Goal: Task Accomplishment & Management: Use online tool/utility

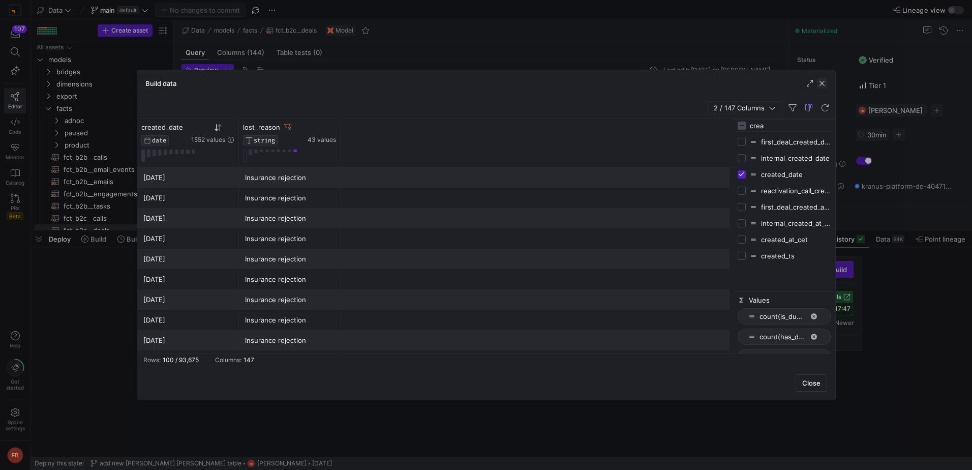
click at [817, 86] on span "button" at bounding box center [822, 83] width 10 height 10
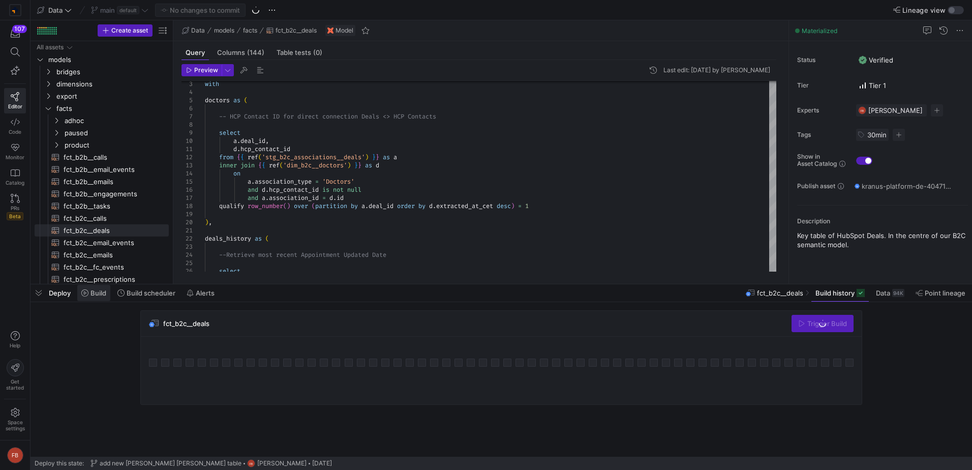
click at [90, 295] on span "Build" at bounding box center [98, 293] width 16 height 8
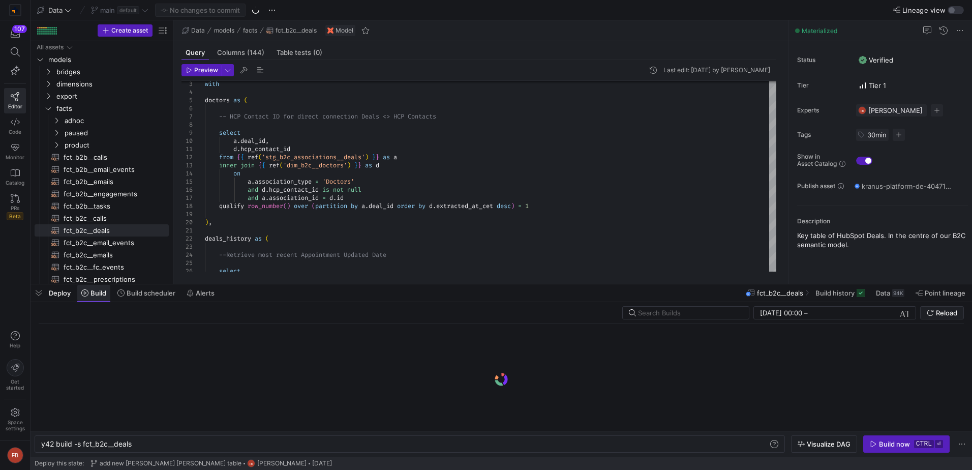
scroll to position [0, 90]
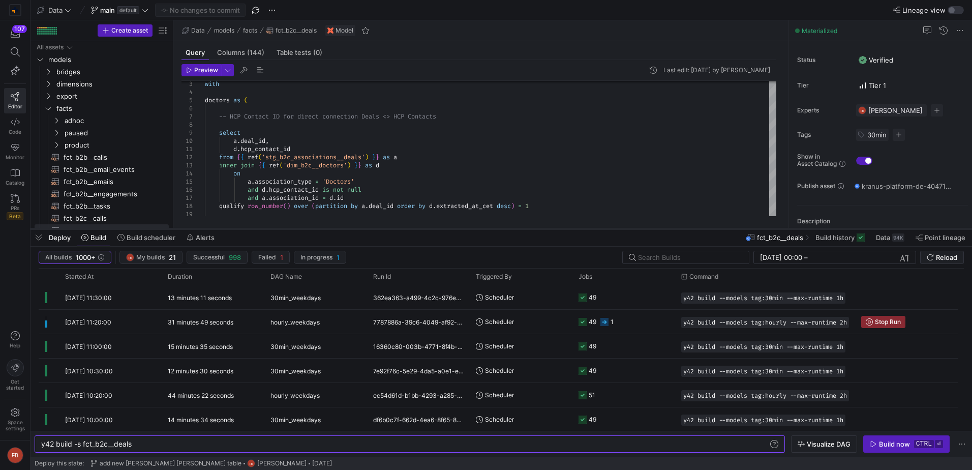
drag, startPoint x: 386, startPoint y: 284, endPoint x: 389, endPoint y: 227, distance: 57.0
click at [389, 227] on div at bounding box center [500, 229] width 941 height 4
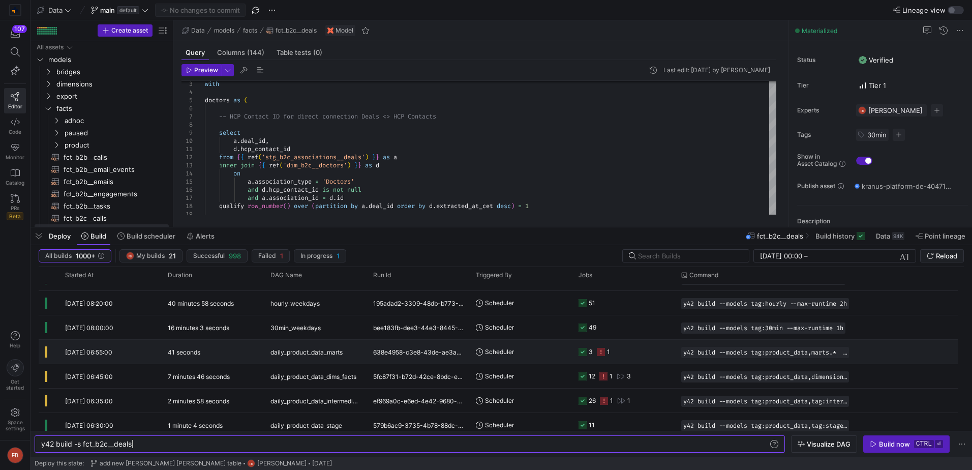
scroll to position [254, 0]
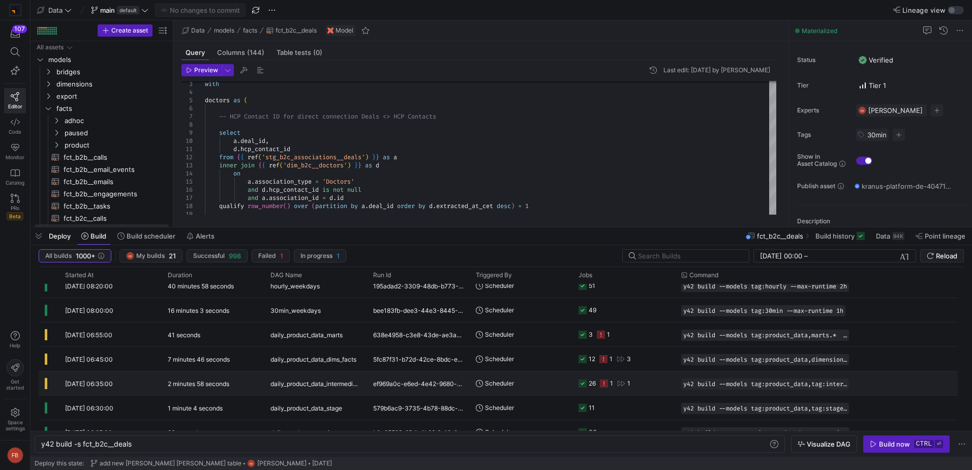
click at [368, 386] on div "ef969a0c-e6ed-4e42-9680-d722d33f72e8" at bounding box center [418, 383] width 103 height 24
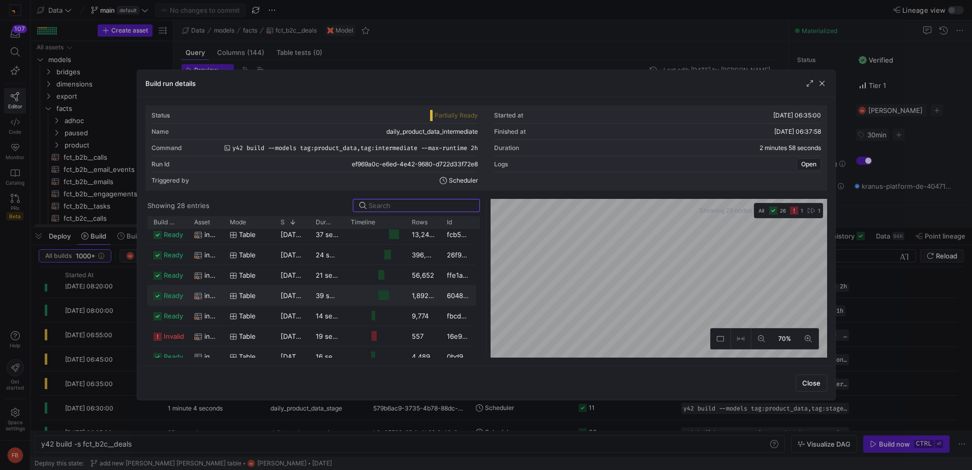
scroll to position [0, 0]
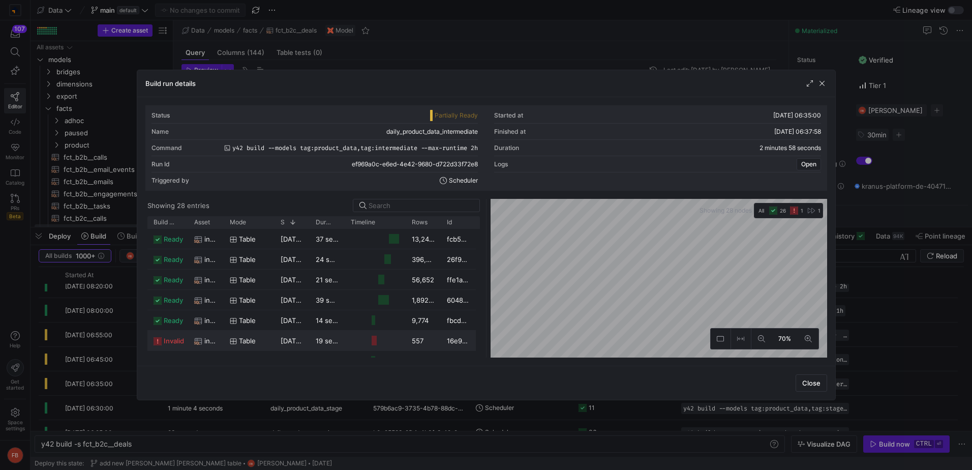
click at [224, 339] on div "table" at bounding box center [249, 340] width 51 height 20
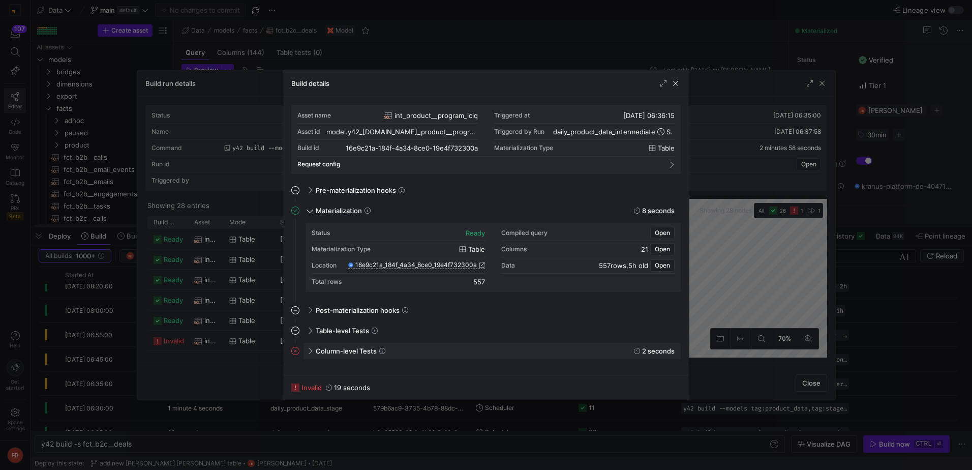
click at [310, 352] on span at bounding box center [309, 351] width 8 height 5
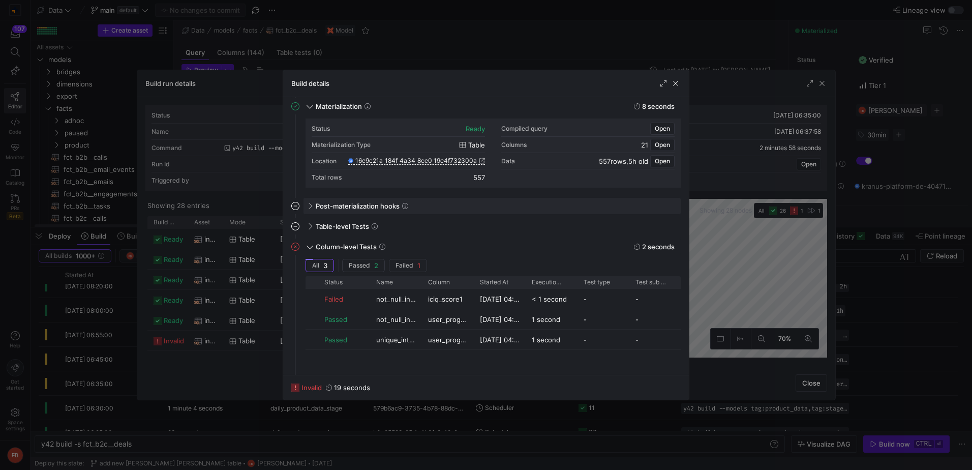
scroll to position [105, 0]
click at [679, 81] on span "button" at bounding box center [675, 83] width 10 height 10
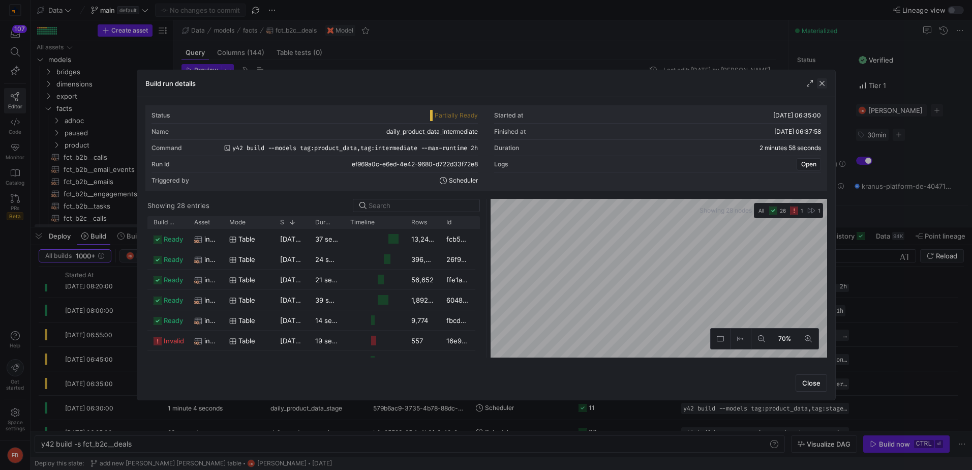
click at [823, 83] on span "button" at bounding box center [822, 83] width 10 height 10
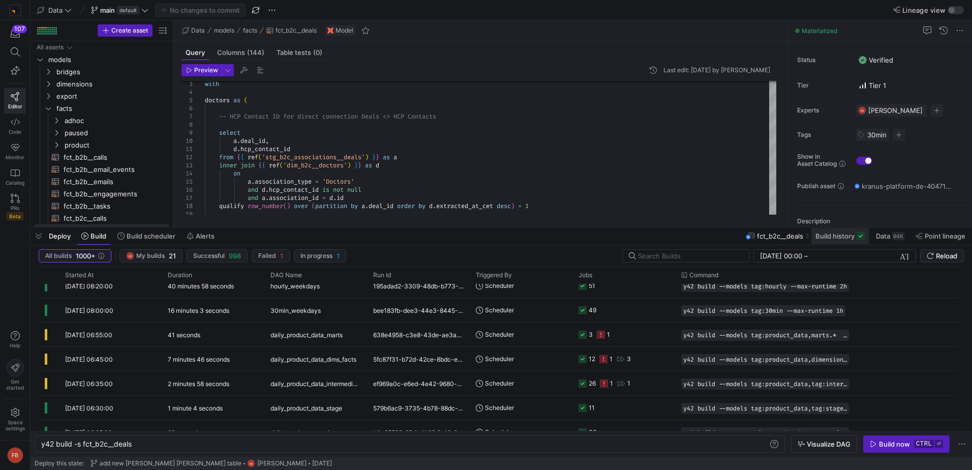
click at [848, 243] on span at bounding box center [839, 236] width 57 height 16
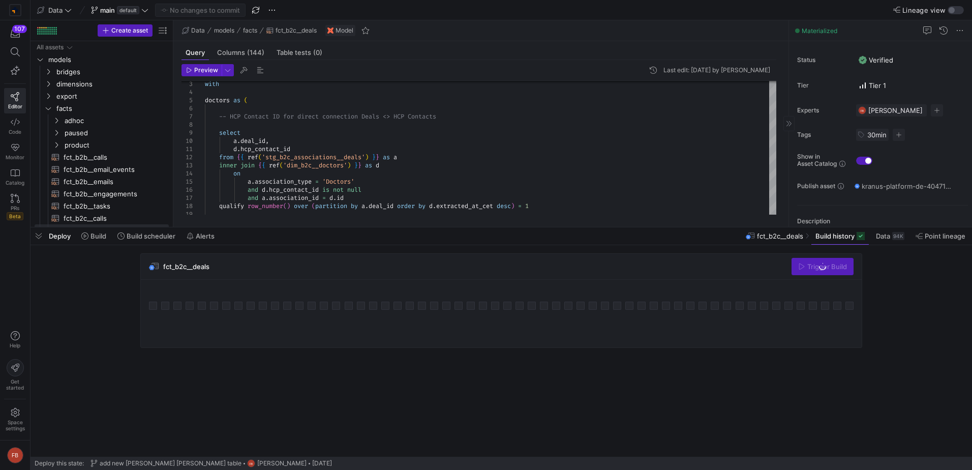
click at [831, 233] on span "Build history" at bounding box center [834, 236] width 39 height 8
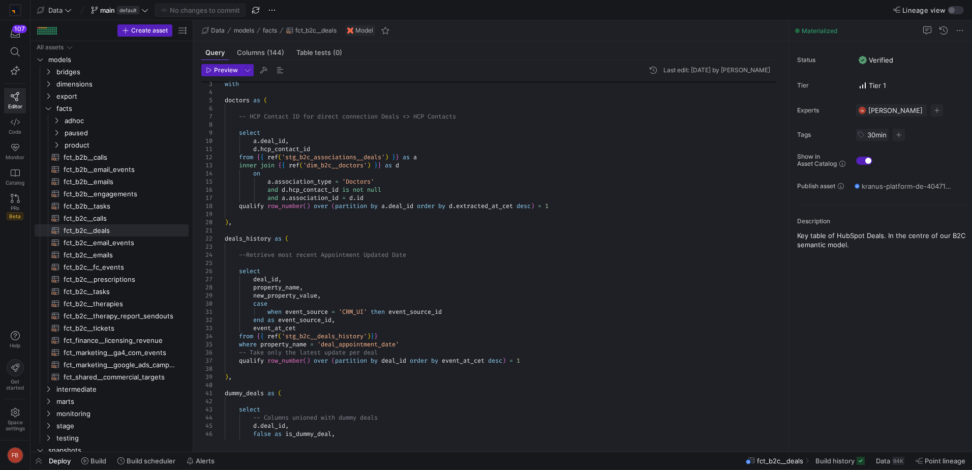
drag, startPoint x: 174, startPoint y: 223, endPoint x: 194, endPoint y: 223, distance: 19.8
click at [194, 223] on as-split "Create asset Drag here to set row groups Drag here to set column labels Group 1…" at bounding box center [500, 235] width 941 height 431
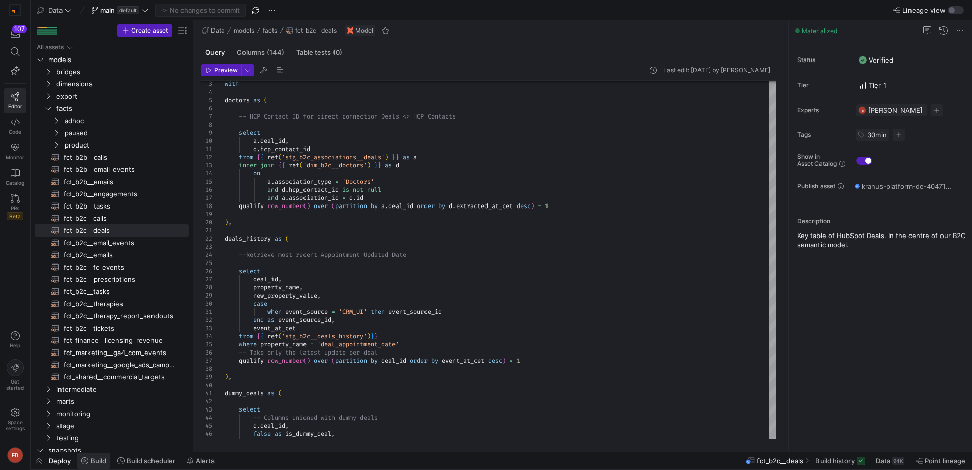
click at [95, 468] on span at bounding box center [93, 460] width 33 height 16
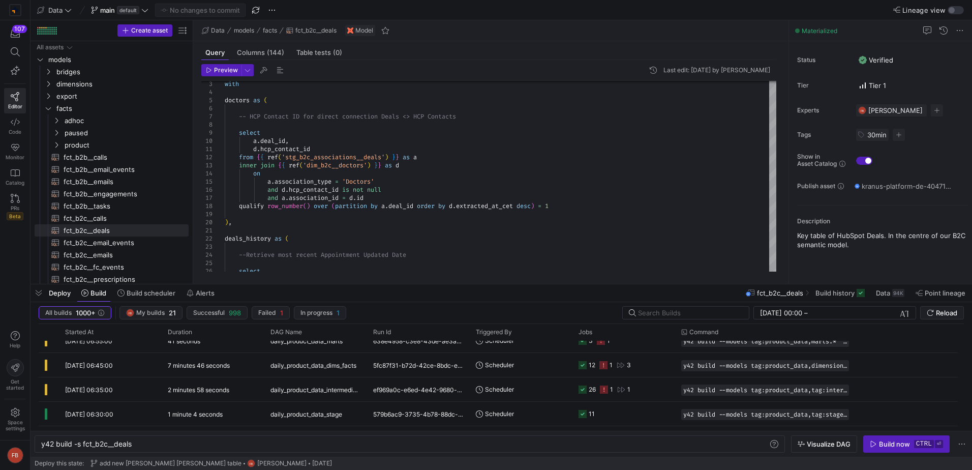
click at [125, 294] on mat-tooltip-component "[PERSON_NAME]" at bounding box center [136, 298] width 61 height 12
click at [136, 295] on div "[PERSON_NAME]" at bounding box center [136, 298] width 61 height 12
click at [157, 290] on span "Build scheduler" at bounding box center [151, 293] width 49 height 8
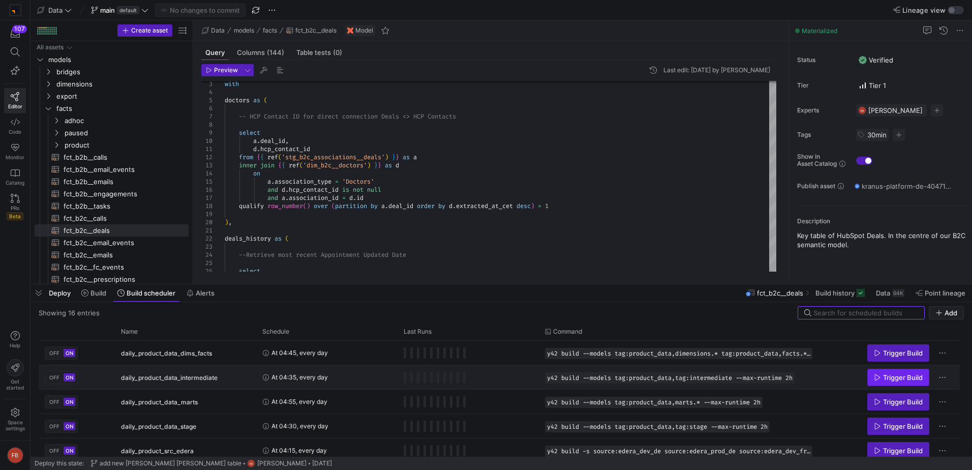
click at [885, 377] on span "Trigger Build" at bounding box center [903, 377] width 40 height 8
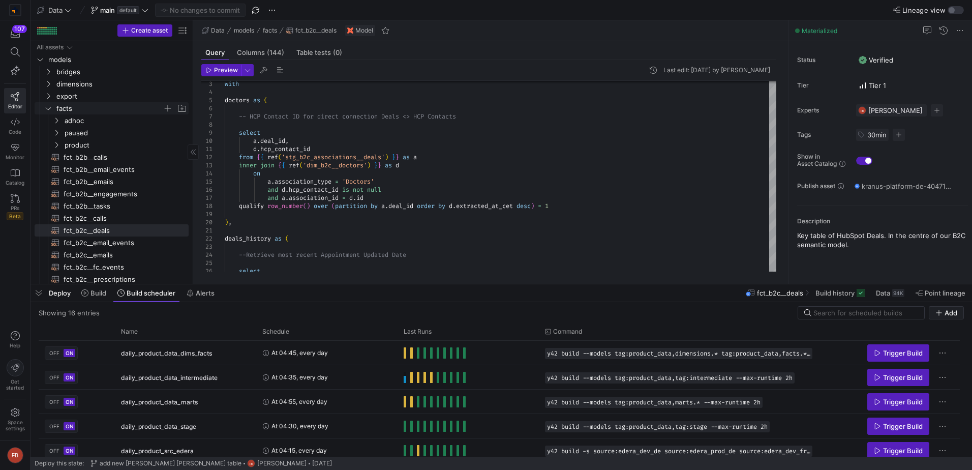
click at [49, 108] on icon "Press SPACE to select this row." at bounding box center [48, 108] width 7 height 6
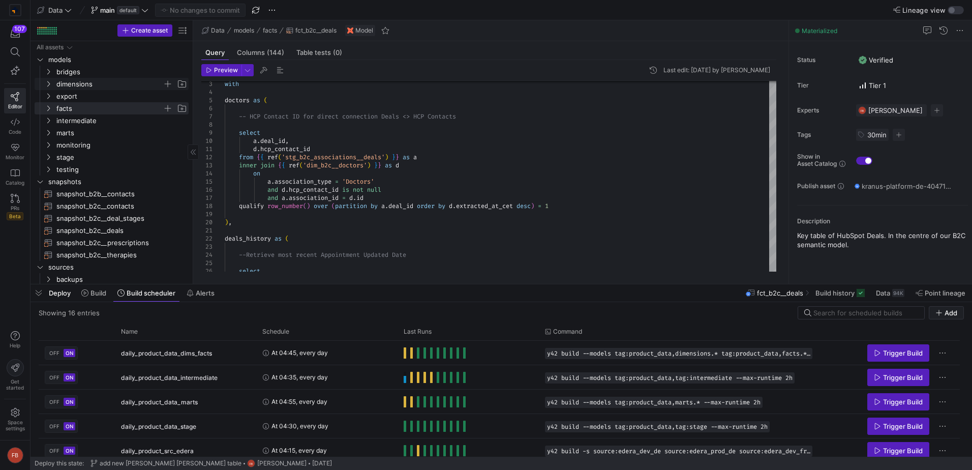
click at [49, 83] on icon "Press SPACE to select this row." at bounding box center [48, 84] width 3 height 6
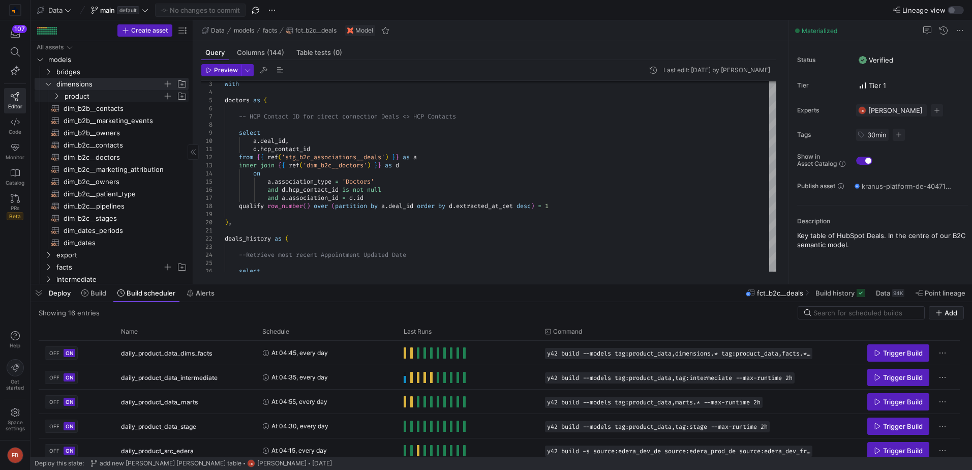
click at [55, 94] on icon "Press SPACE to select this row." at bounding box center [56, 96] width 7 height 6
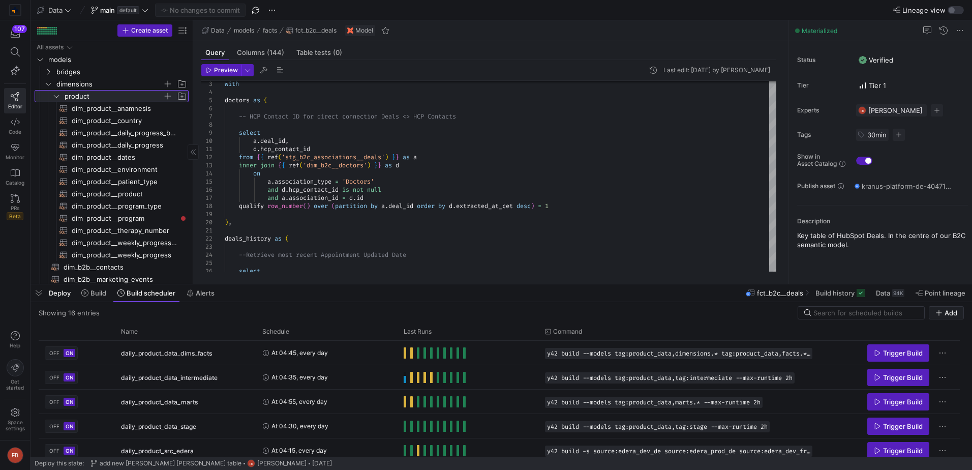
click at [65, 94] on span "product" at bounding box center [114, 96] width 98 height 12
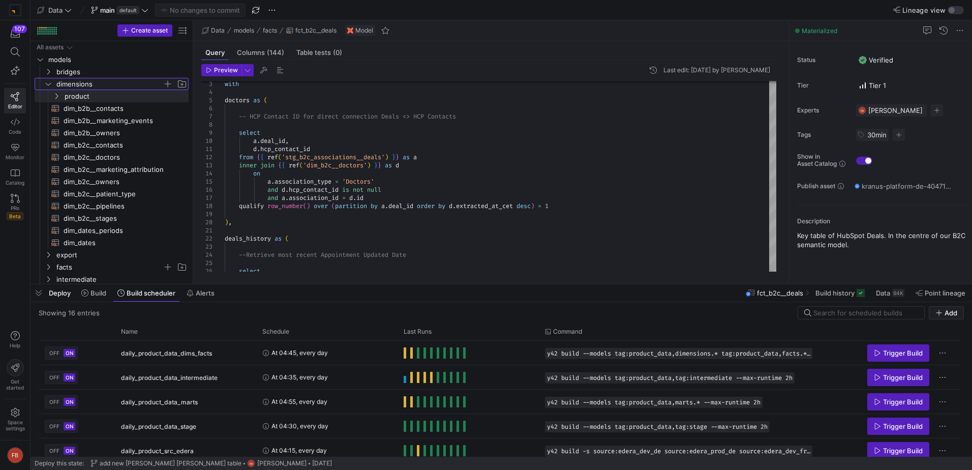
click at [47, 84] on icon "Press SPACE to select this row." at bounding box center [48, 84] width 7 height 6
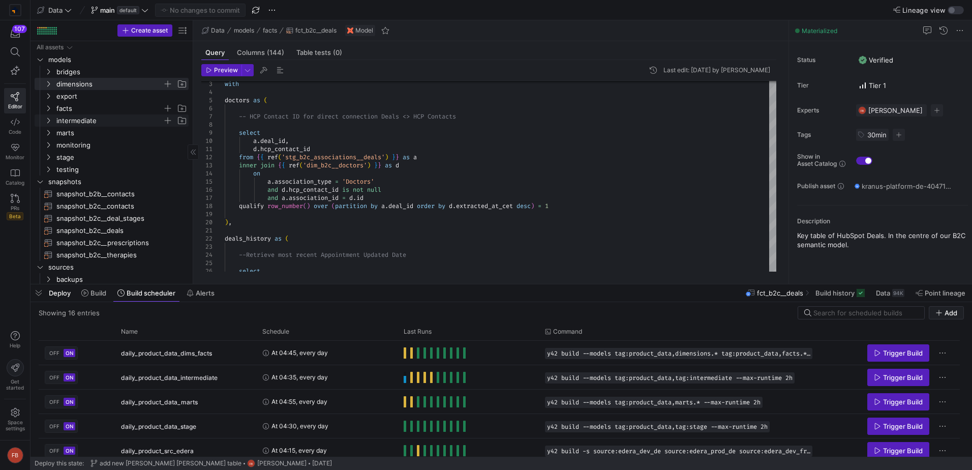
click at [48, 119] on icon "Press SPACE to select this row." at bounding box center [48, 120] width 7 height 6
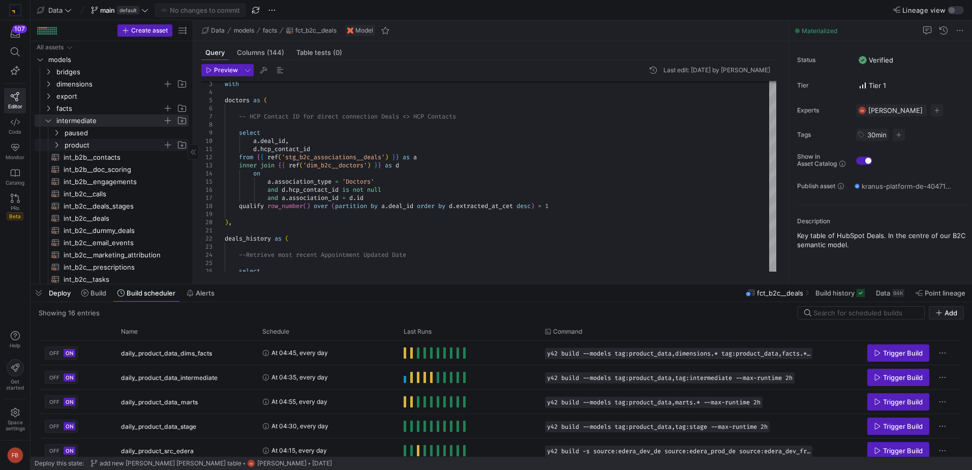
click at [72, 141] on span "product" at bounding box center [114, 145] width 98 height 12
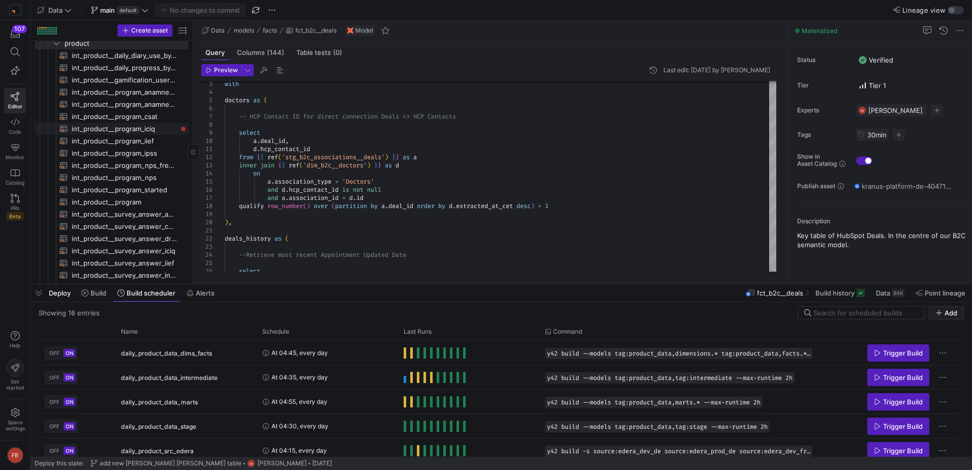
click at [137, 127] on span "int_product__program_iciq​​​​​​​​​​" at bounding box center [124, 129] width 105 height 12
type textarea "{{ config(materialized = 'table') }} with iciq_answer as ( select * from {{ ref…"
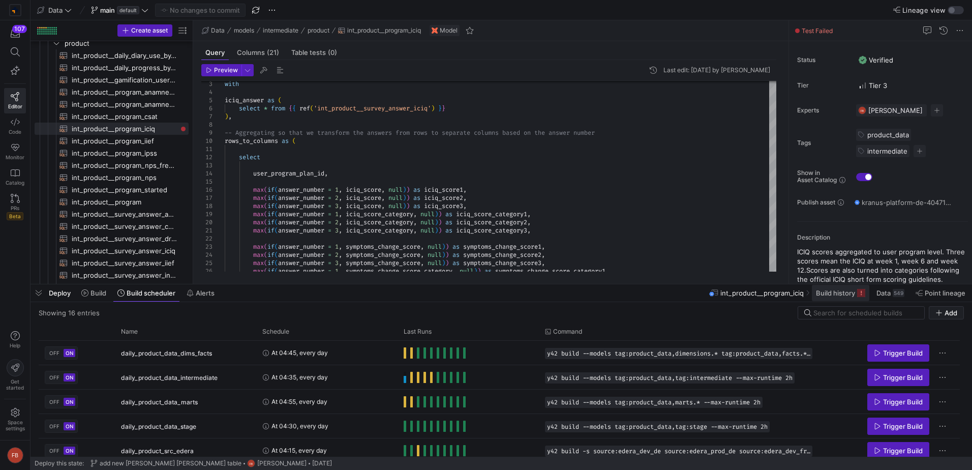
click at [844, 288] on span at bounding box center [840, 293] width 57 height 16
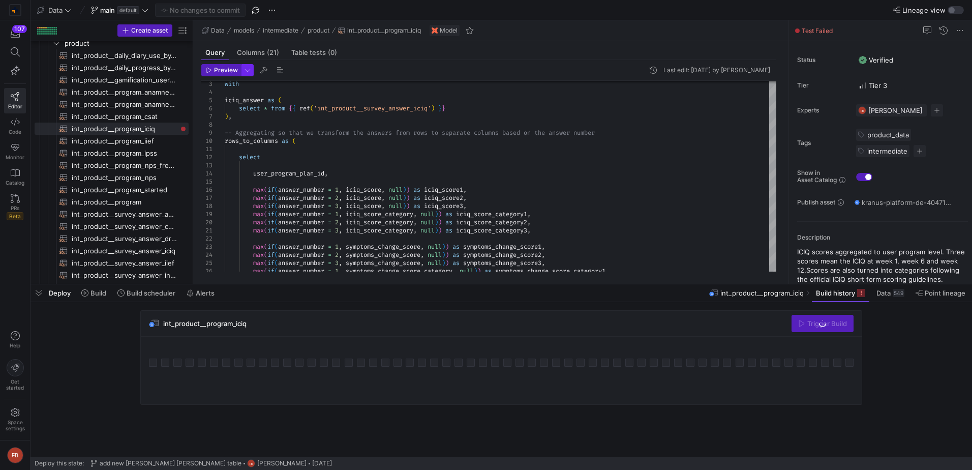
click at [249, 68] on span "button" at bounding box center [247, 70] width 11 height 11
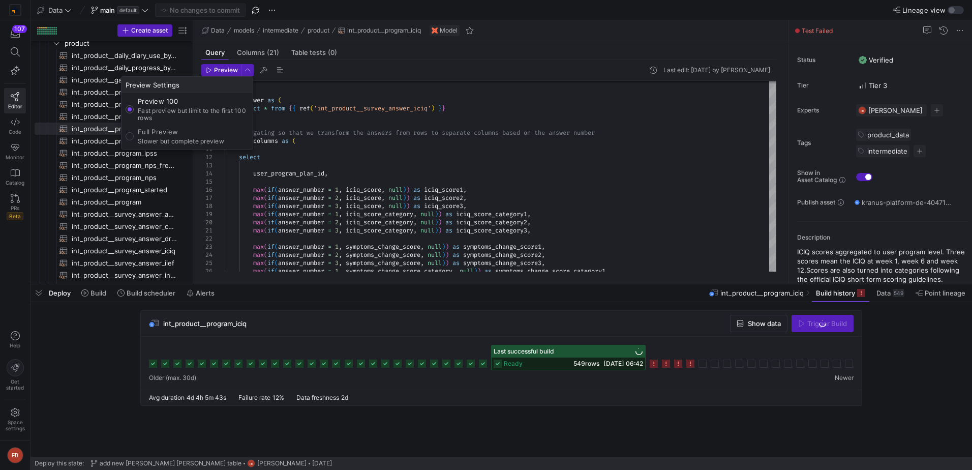
click at [196, 131] on p "Full Preview" at bounding box center [181, 132] width 86 height 8
click at [134, 132] on input "Full Preview Slower but complete preview" at bounding box center [130, 136] width 8 height 8
radio input "true"
click at [221, 74] on div at bounding box center [486, 235] width 972 height 470
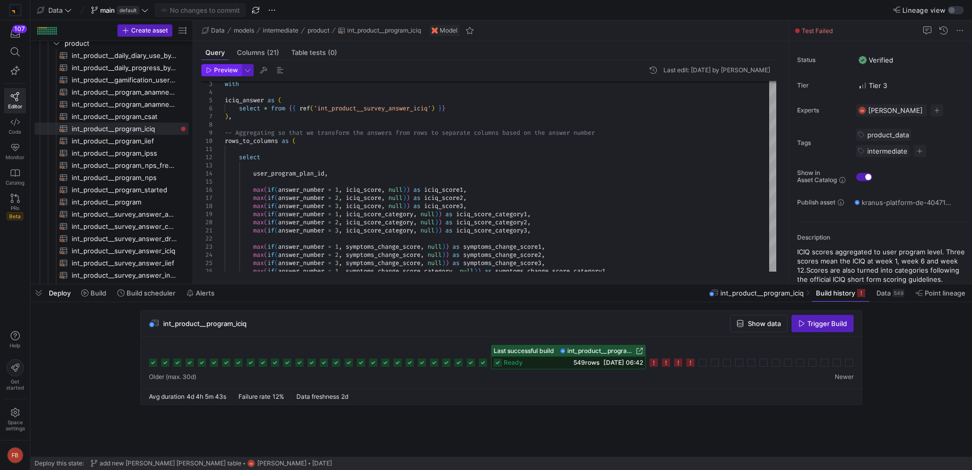
click at [221, 72] on span "Preview" at bounding box center [226, 70] width 24 height 7
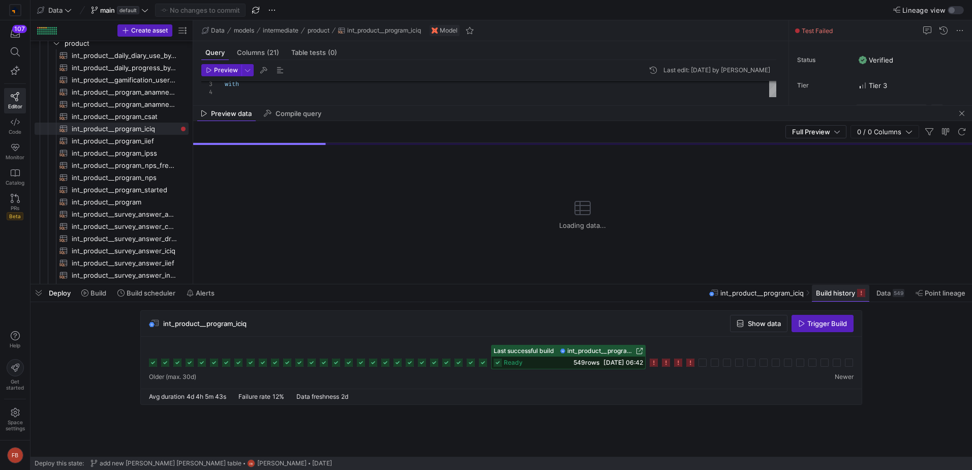
click at [854, 289] on span "Build history" at bounding box center [835, 293] width 39 height 8
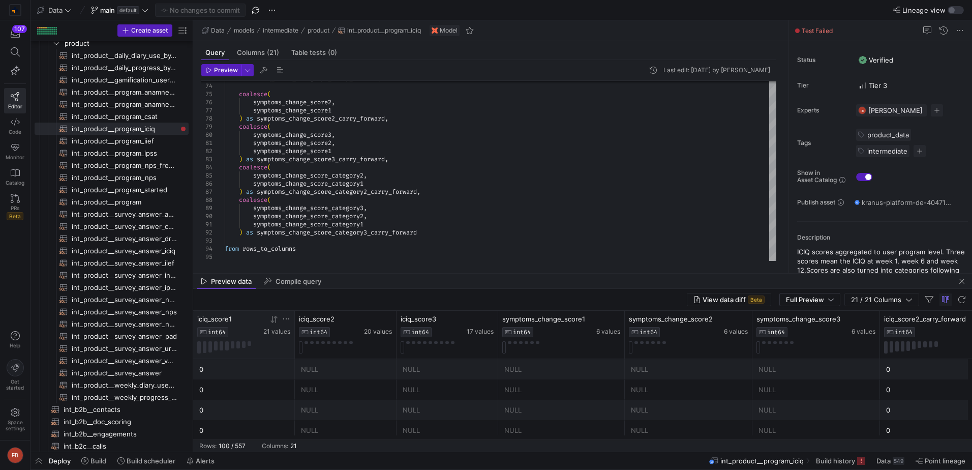
click at [288, 320] on icon at bounding box center [286, 319] width 8 height 8
click at [299, 334] on div "Equals" at bounding box center [330, 334] width 91 height 8
click at [327, 338] on div "Equals" at bounding box center [334, 334] width 104 height 16
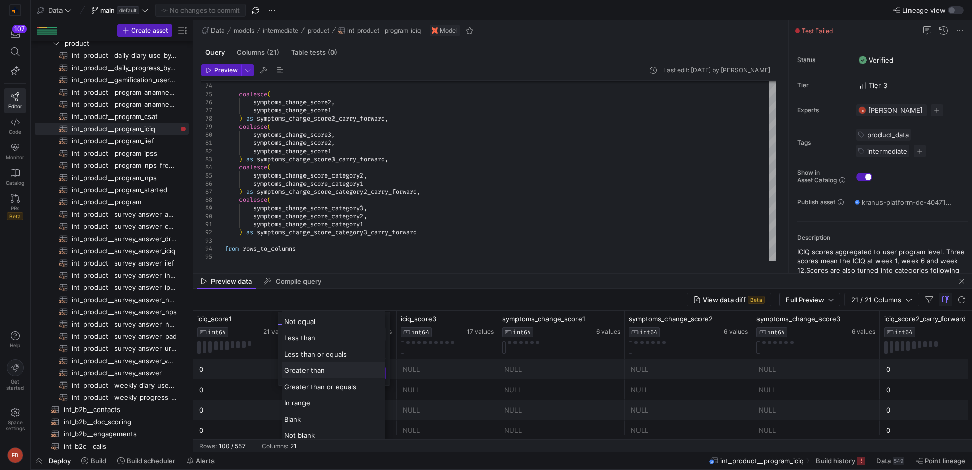
scroll to position [18, 0]
click at [308, 416] on div "Blank" at bounding box center [333, 415] width 103 height 16
click at [359, 400] on button "Apply" at bounding box center [370, 406] width 31 height 13
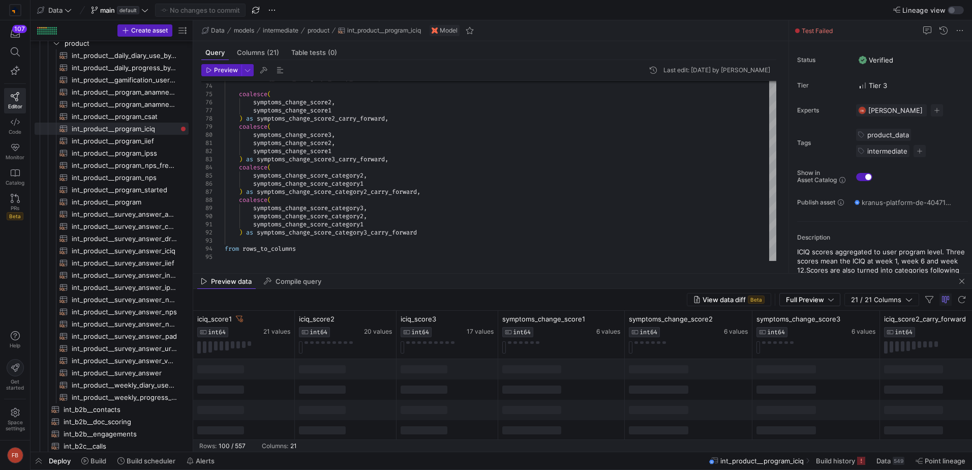
click at [422, 274] on div "Preview data Compile query" at bounding box center [582, 280] width 779 height 15
click at [422, 271] on mat-tab-group "Query Columns (21) Table tests (0) Preview Last edit: [DATE] by [PERSON_NAME] 7…" at bounding box center [488, 157] width 591 height 232
click at [422, 272] on as-split "Data models intermediate product int_product__program_iciq Model Query Columns …" at bounding box center [582, 235] width 779 height 431
click at [422, 273] on div at bounding box center [582, 273] width 779 height 1
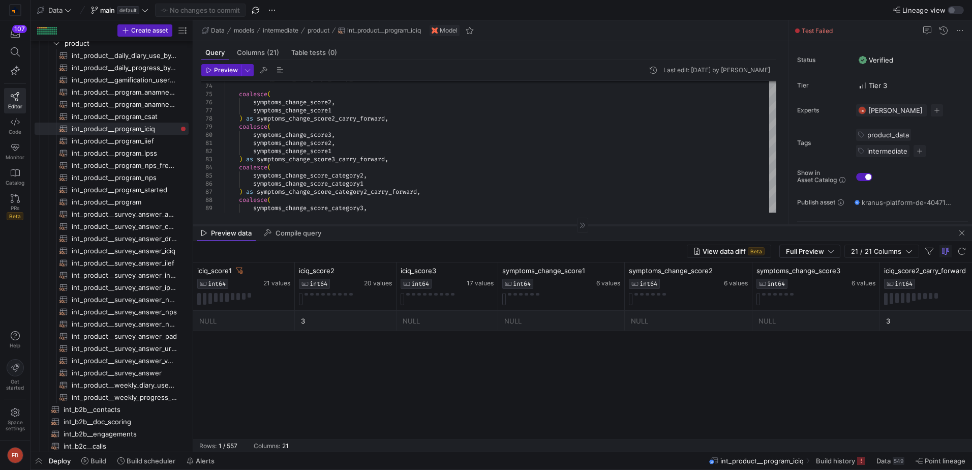
drag, startPoint x: 421, startPoint y: 273, endPoint x: 421, endPoint y: 204, distance: 68.6
click at [421, 225] on div at bounding box center [582, 225] width 779 height 1
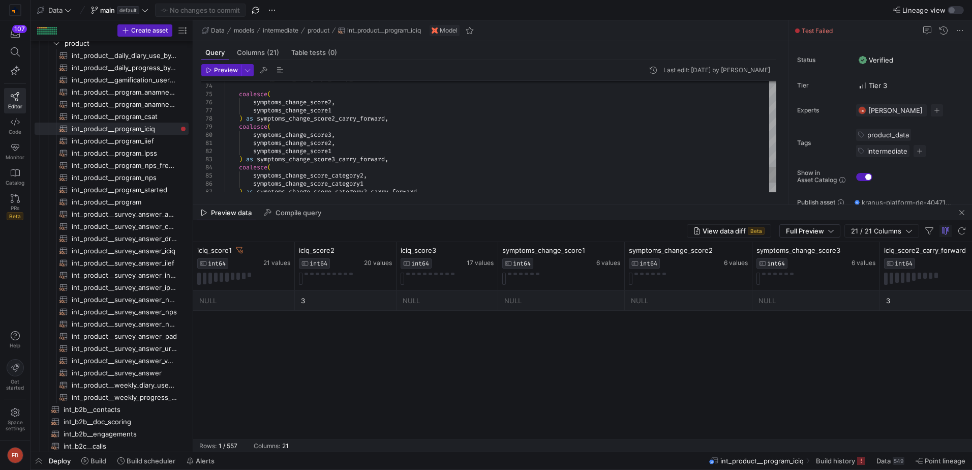
click at [395, 352] on div "NULL 3 NULL NULL NULL NULL 3 3" at bounding box center [582, 364] width 779 height 149
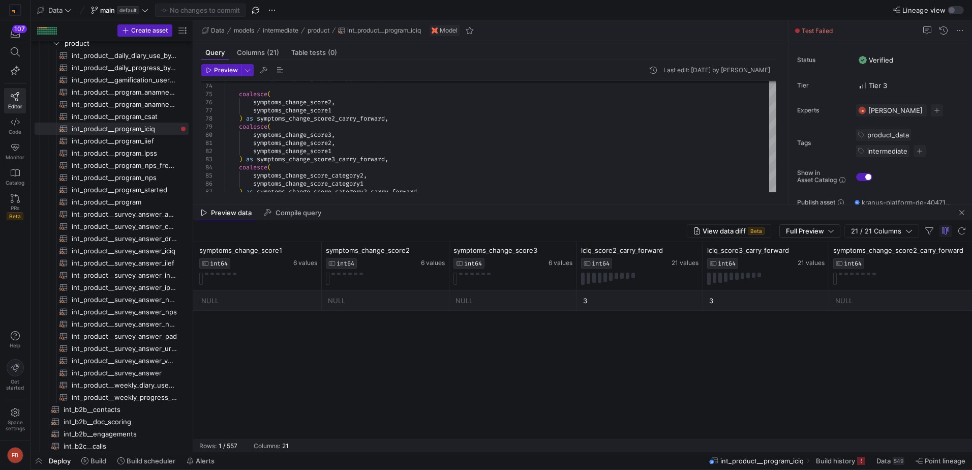
scroll to position [0, 319]
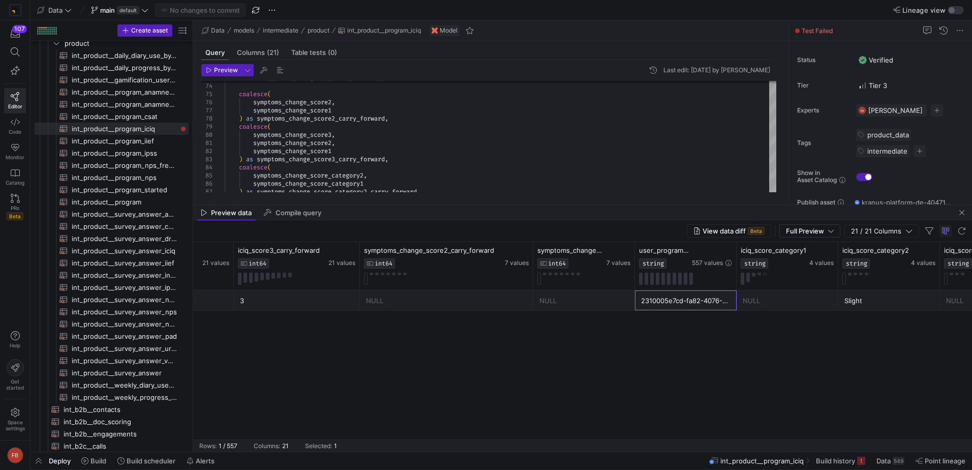
click at [682, 303] on div "2310005e7cd-fa82-4076-8398-0d6da85123b0" at bounding box center [685, 301] width 89 height 20
click at [958, 210] on span "button" at bounding box center [962, 212] width 12 height 12
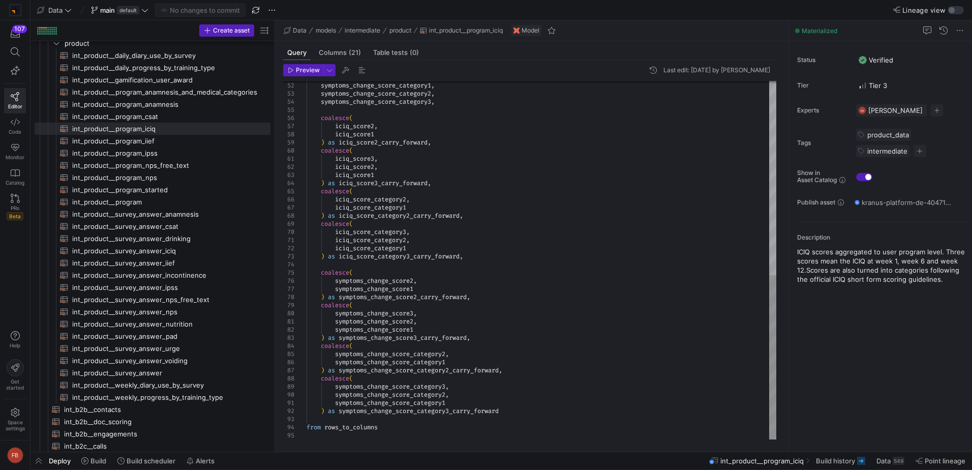
drag, startPoint x: 193, startPoint y: 196, endPoint x: 279, endPoint y: 197, distance: 86.4
click at [279, 197] on as-split "Create asset Drag here to set row groups Drag here to set column labels Group 1…" at bounding box center [500, 235] width 941 height 431
click at [177, 250] on span "int_product__survey_answer_iciq​​​​​​​​​​" at bounding box center [165, 251] width 187 height 12
type textarea "{{ config(materialized = 'table') }} with survey_answer as ( select * from {{ r…"
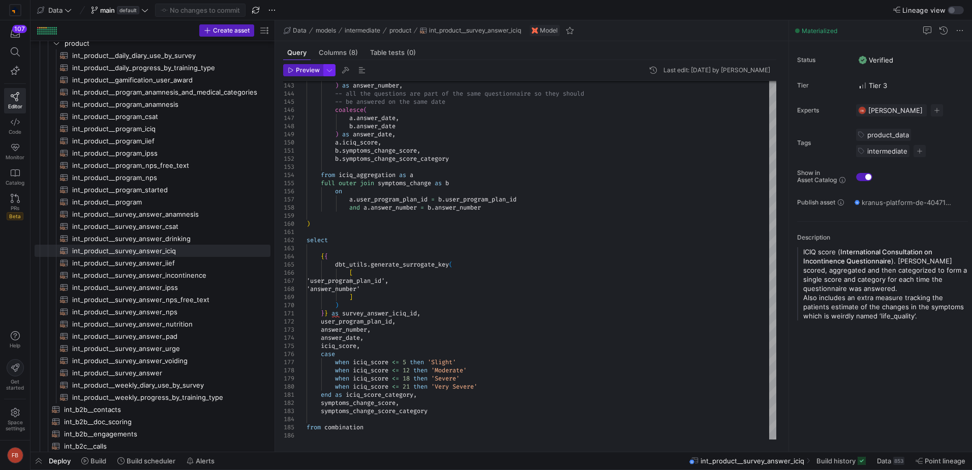
click at [326, 67] on span "button" at bounding box center [329, 70] width 11 height 11
click at [290, 67] on div at bounding box center [486, 235] width 972 height 470
click at [290, 67] on icon "button" at bounding box center [291, 70] width 6 height 6
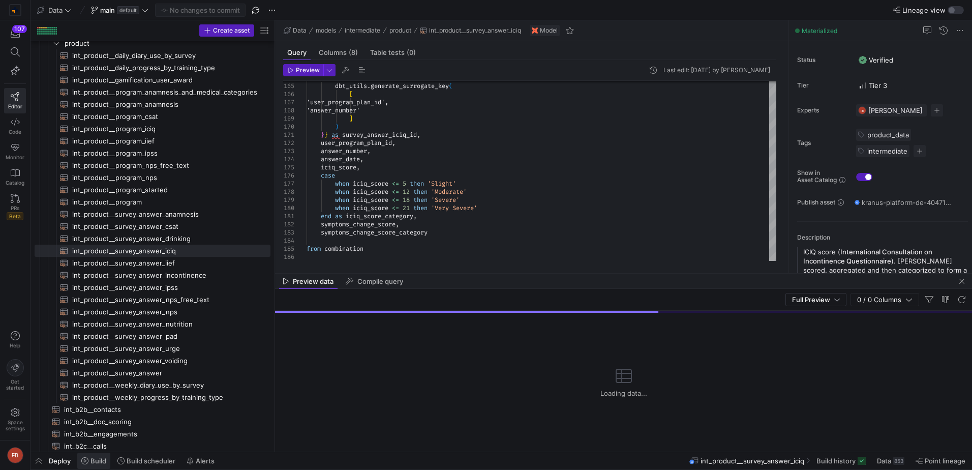
click at [95, 457] on span "Build" at bounding box center [98, 460] width 16 height 8
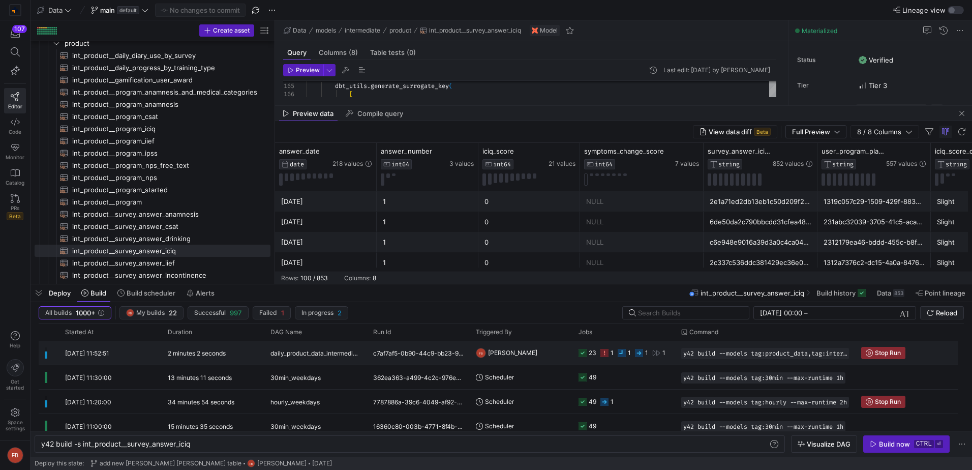
click at [190, 358] on div "2 minutes 2 seconds" at bounding box center [213, 353] width 103 height 24
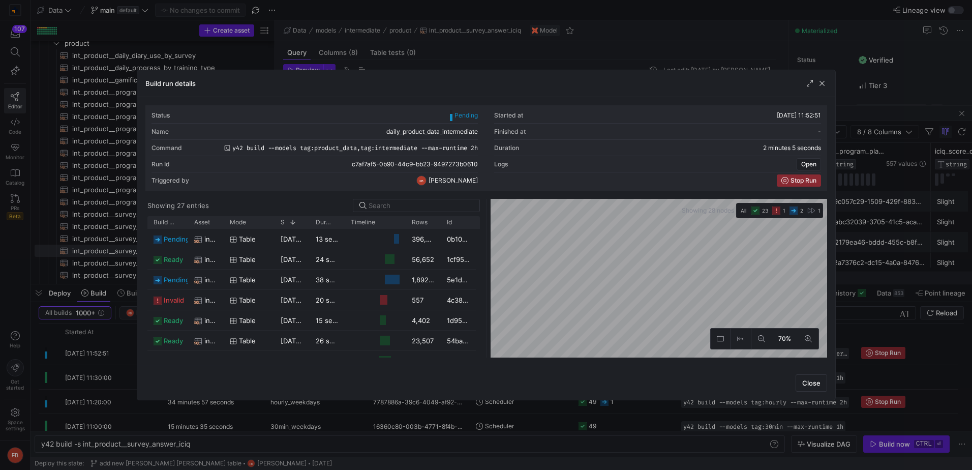
click at [224, 294] on div "table" at bounding box center [249, 300] width 51 height 20
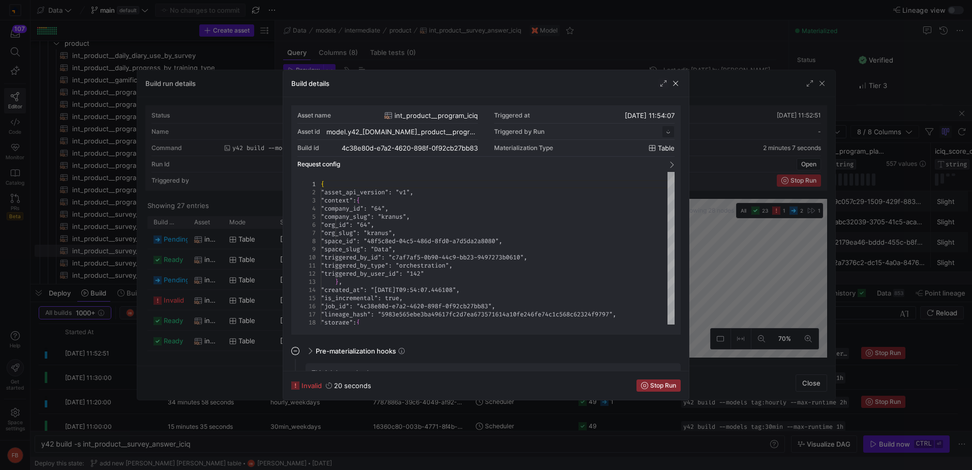
click at [681, 80] on div "Build details" at bounding box center [486, 83] width 406 height 27
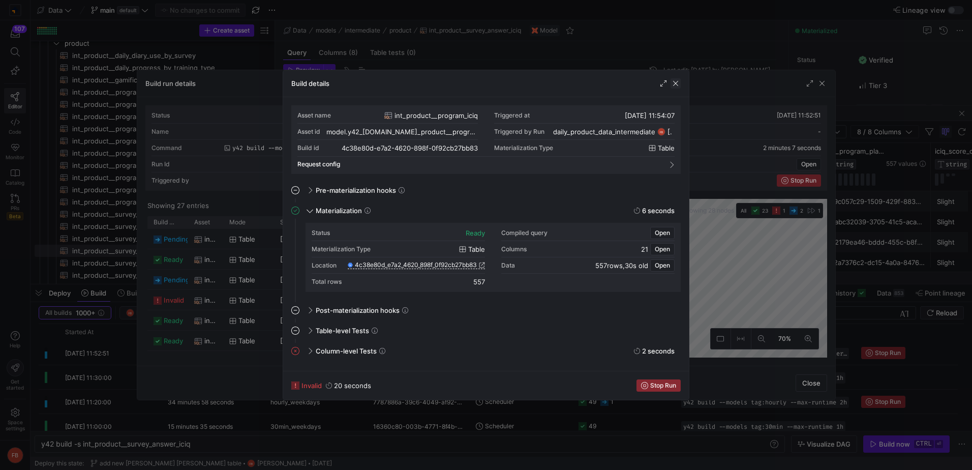
click at [677, 81] on span "button" at bounding box center [675, 83] width 10 height 10
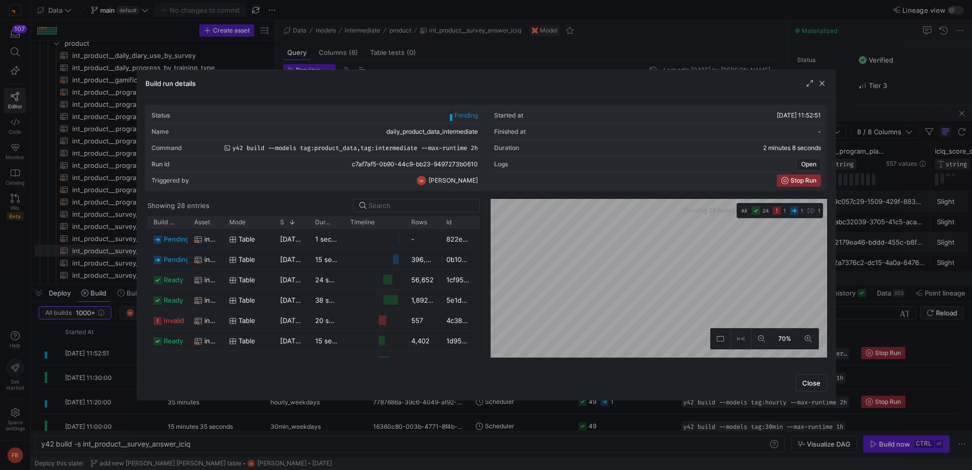
click at [808, 83] on span "button" at bounding box center [810, 83] width 10 height 10
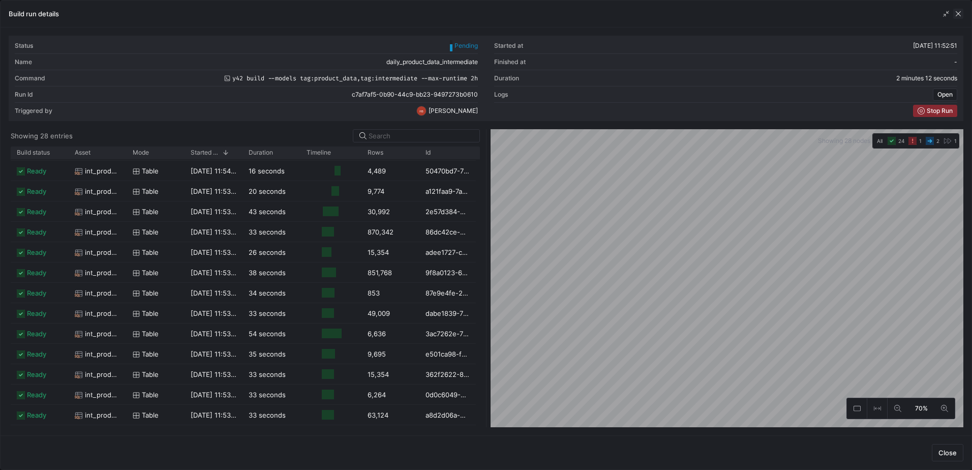
click at [959, 13] on span "button" at bounding box center [958, 14] width 10 height 10
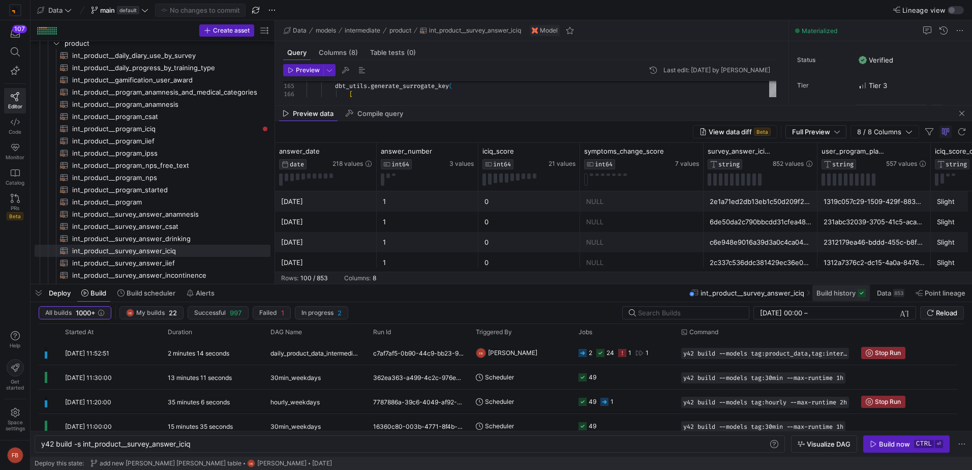
click at [837, 294] on span "Build history" at bounding box center [835, 293] width 39 height 8
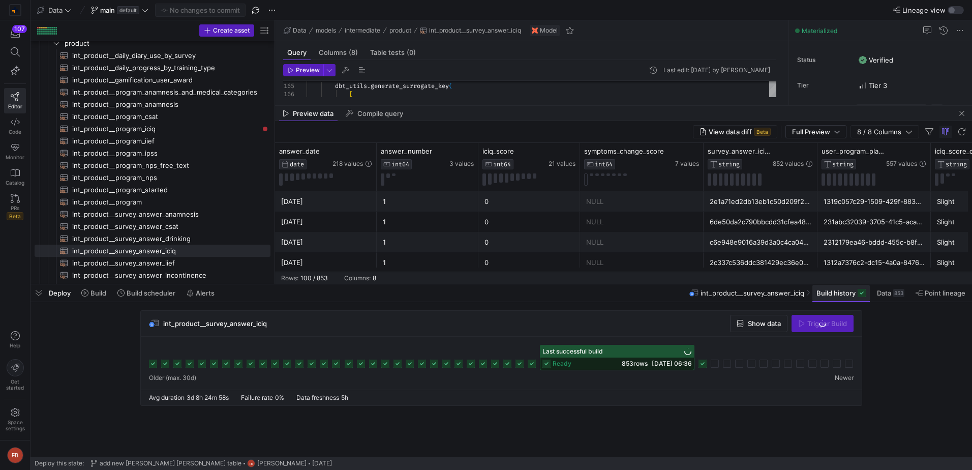
click at [829, 294] on span "Build history" at bounding box center [835, 293] width 39 height 8
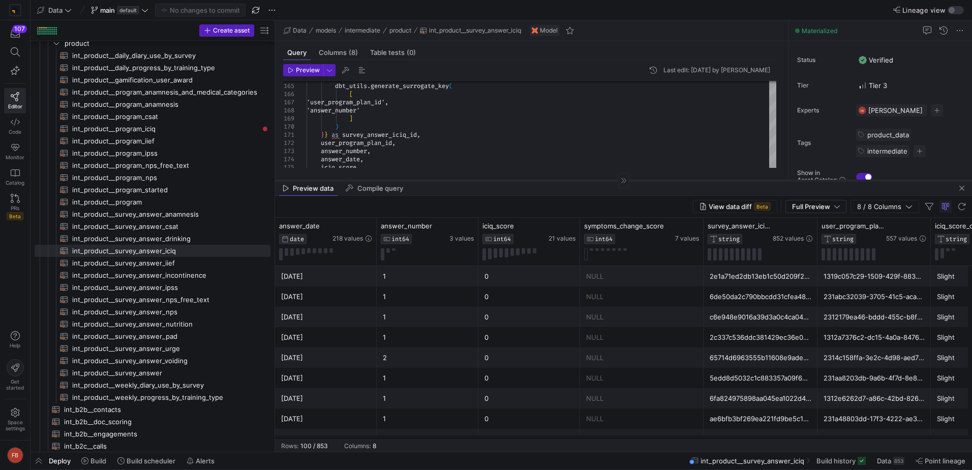
drag, startPoint x: 651, startPoint y: 273, endPoint x: 642, endPoint y: 180, distance: 93.5
click at [642, 180] on div at bounding box center [623, 180] width 697 height 1
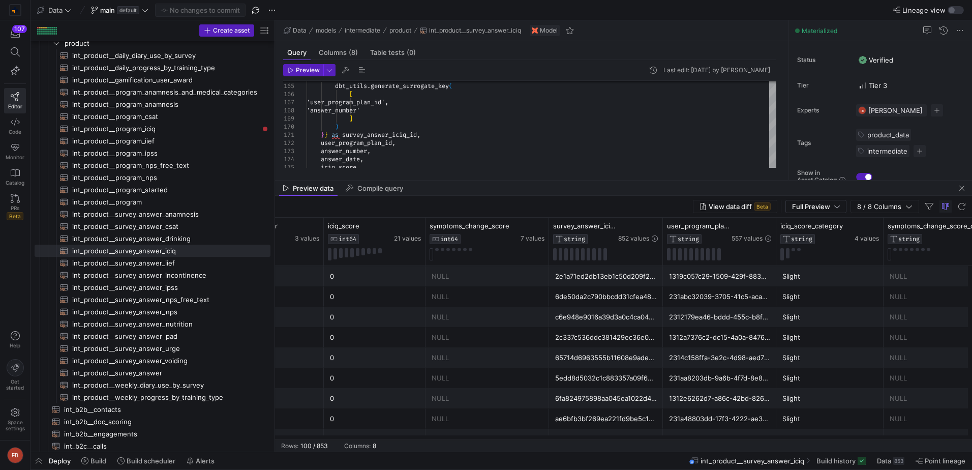
scroll to position [0, 203]
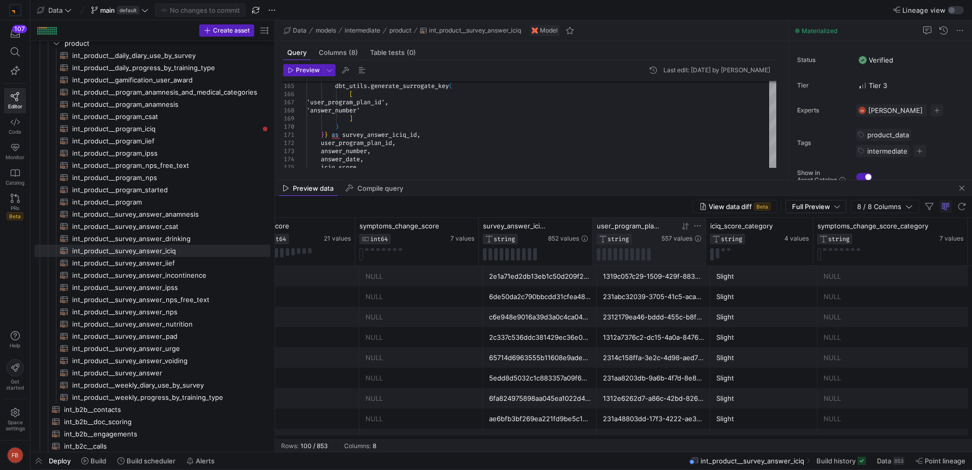
click at [698, 226] on icon at bounding box center [697, 225] width 6 height 1
click at [718, 261] on input "Filter Value" at bounding box center [745, 259] width 104 height 12
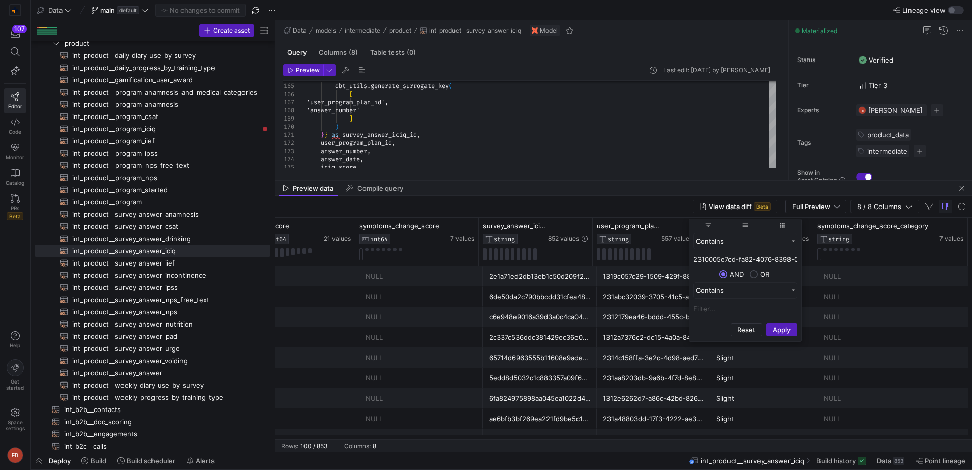
scroll to position [0, 46]
type input "2310005e7cd-fa82-4076-8398-0d6da85123b0"
click at [767, 332] on button "Apply" at bounding box center [781, 329] width 31 height 13
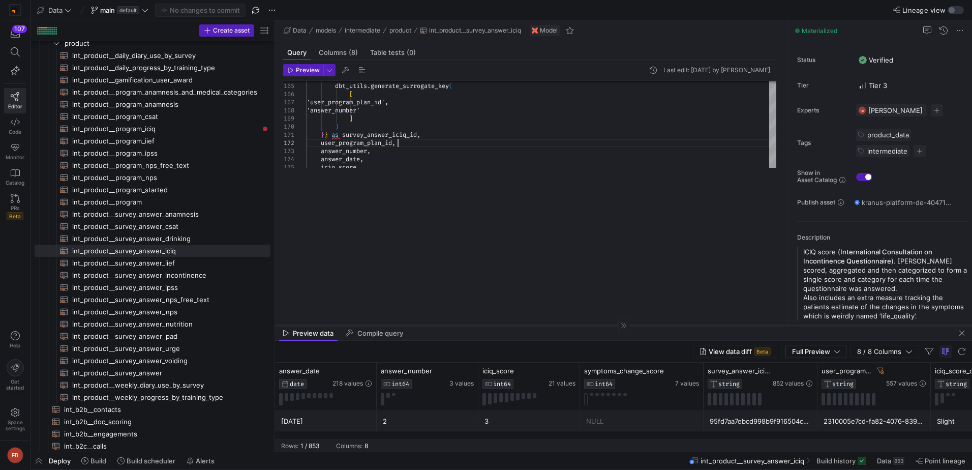
drag, startPoint x: 750, startPoint y: 180, endPoint x: 770, endPoint y: 339, distance: 160.4
click at [770, 325] on div at bounding box center [623, 325] width 697 height 1
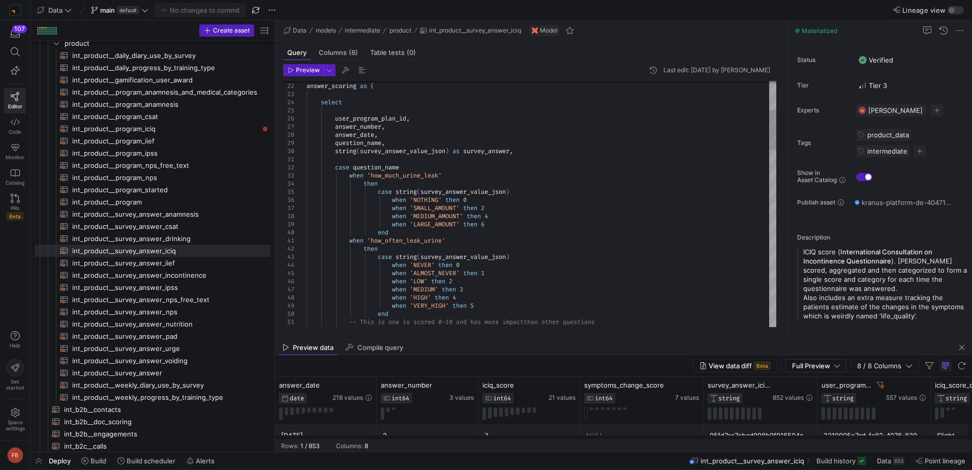
type textarea "case question_name when 'how_much_urine_leak' then case string(survey_answer_va…"
type textarea "a"
type textarea "when 'how_often_leak_urine' then case string(survey_answer_value_json) when 'NE…"
type textarea "answer_"
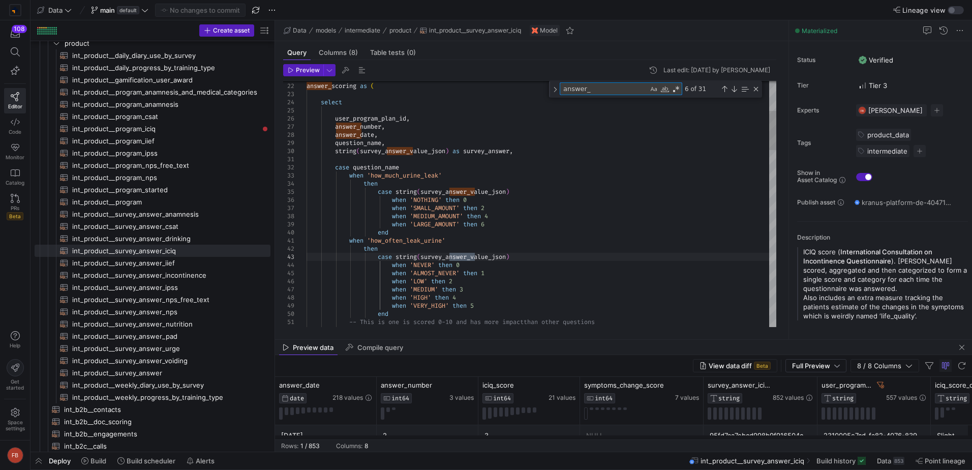
type textarea "user_program_plan_id, answer_number, -- the answer time is taken from the first…"
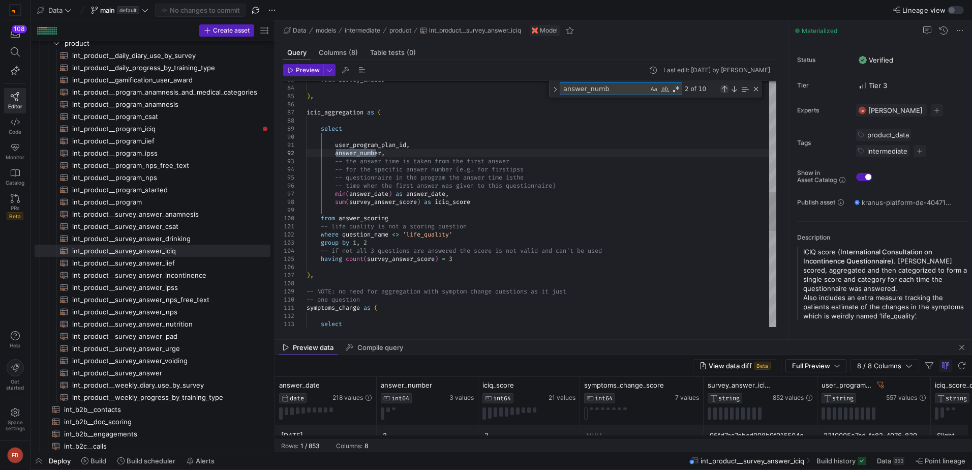
type textarea "answer_numb"
click at [726, 89] on div "Previous Match (Shift+Enter)" at bounding box center [724, 89] width 8 height 8
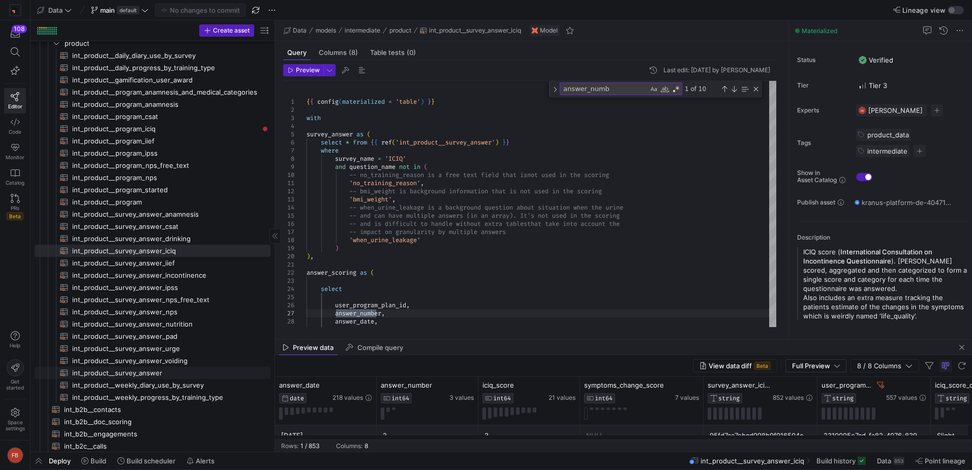
click at [179, 372] on span "int_product__survey_answer​​​​​​​​​​" at bounding box center [165, 373] width 187 height 12
type textarea "{{ config(materialized = 'table') }} with surveys as ( select * from {{ ref('st…"
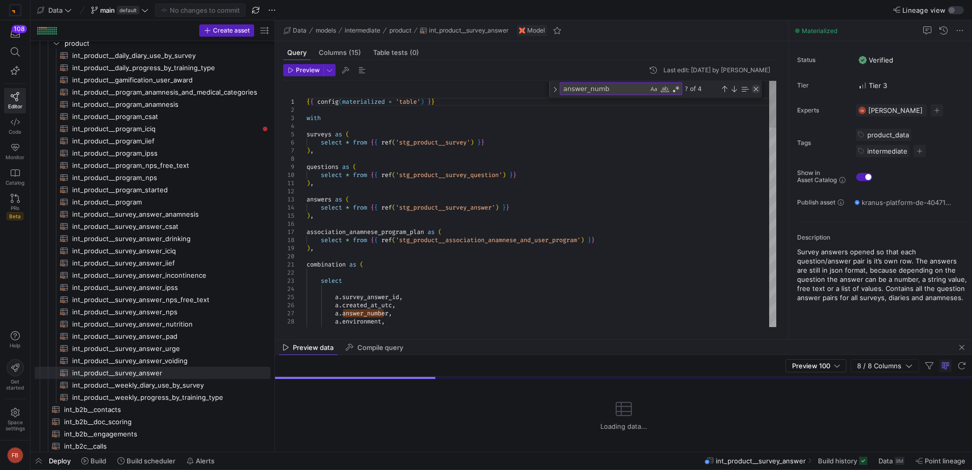
click at [757, 87] on div "Close (Escape)" at bounding box center [756, 89] width 8 height 8
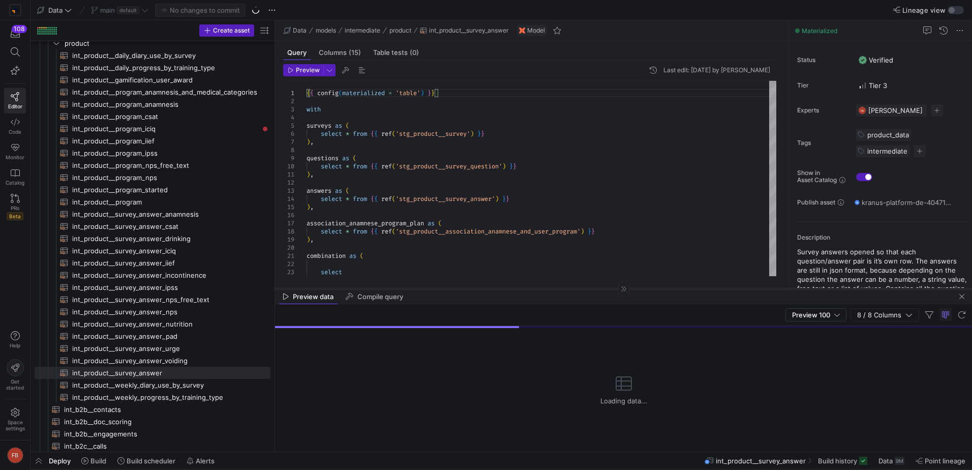
drag, startPoint x: 649, startPoint y: 339, endPoint x: 652, endPoint y: 288, distance: 51.0
click at [652, 288] on div at bounding box center [623, 288] width 697 height 1
click at [844, 465] on span at bounding box center [842, 460] width 57 height 16
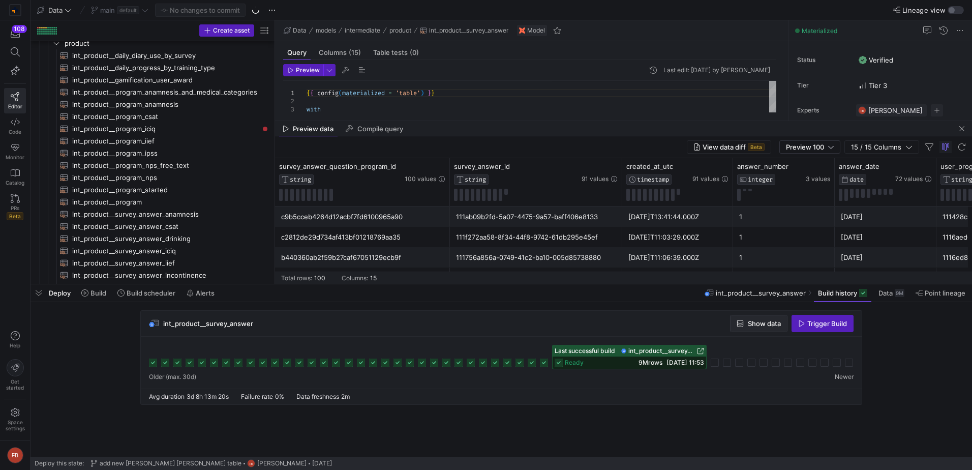
click at [767, 328] on span "button" at bounding box center [758, 323] width 56 height 16
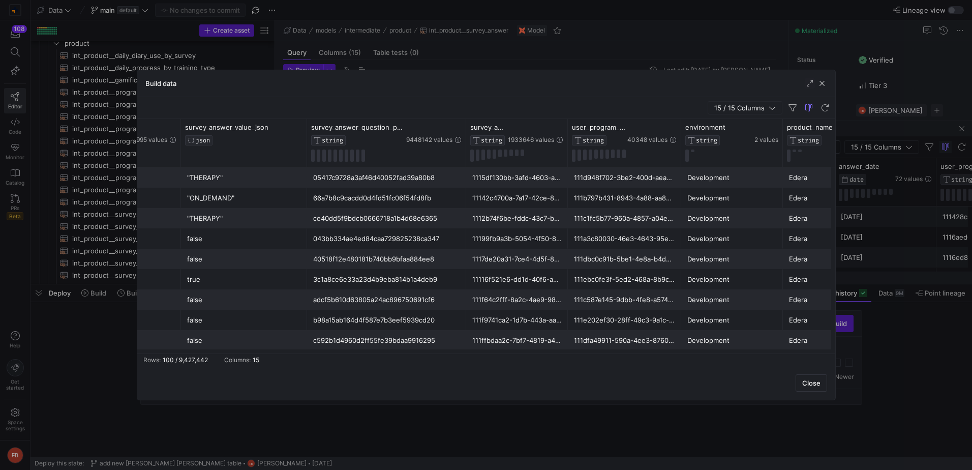
scroll to position [0, 181]
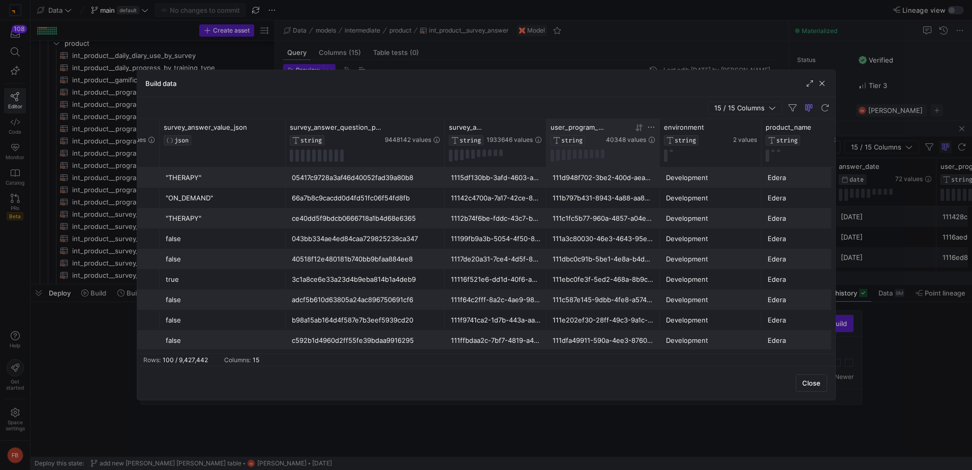
click at [652, 124] on icon at bounding box center [651, 127] width 8 height 8
click at [660, 158] on input "Filter Value" at bounding box center [699, 161] width 104 height 12
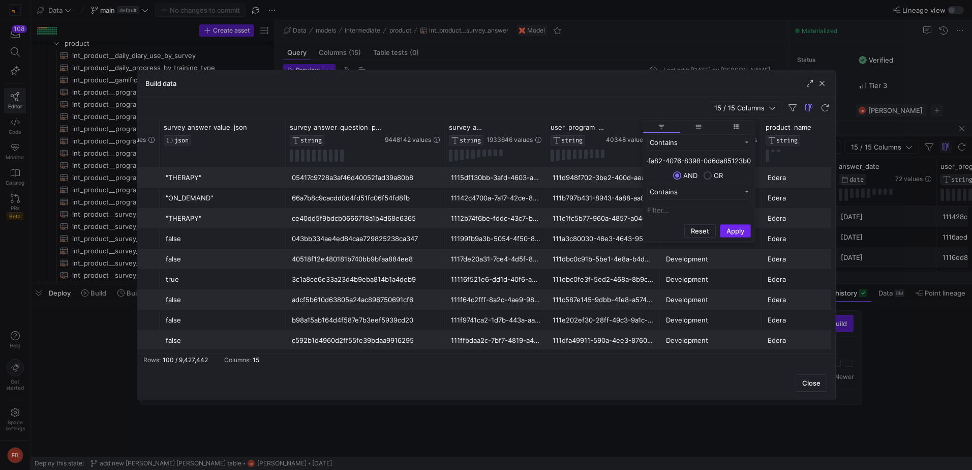
type input "2310005e7cd-fa82-4076-8398-0d6da85123b0"
click at [746, 228] on button "Apply" at bounding box center [735, 230] width 31 height 13
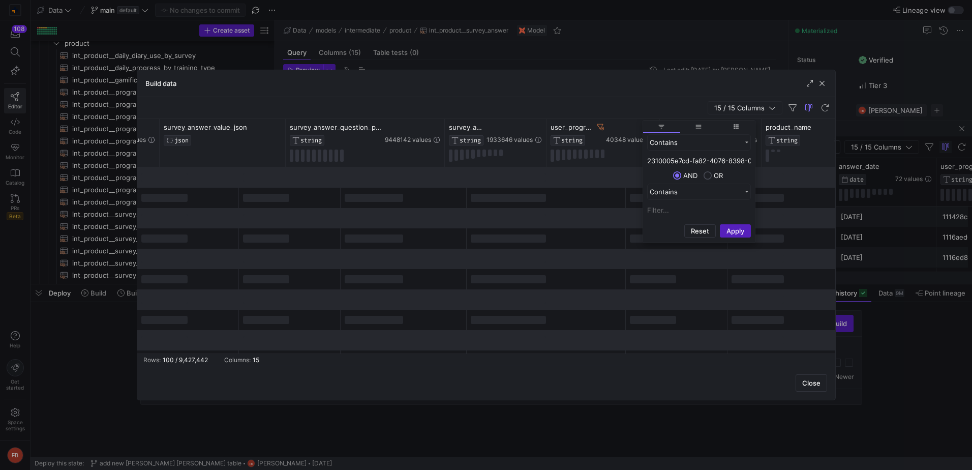
click at [627, 78] on div "Build data" at bounding box center [486, 83] width 698 height 27
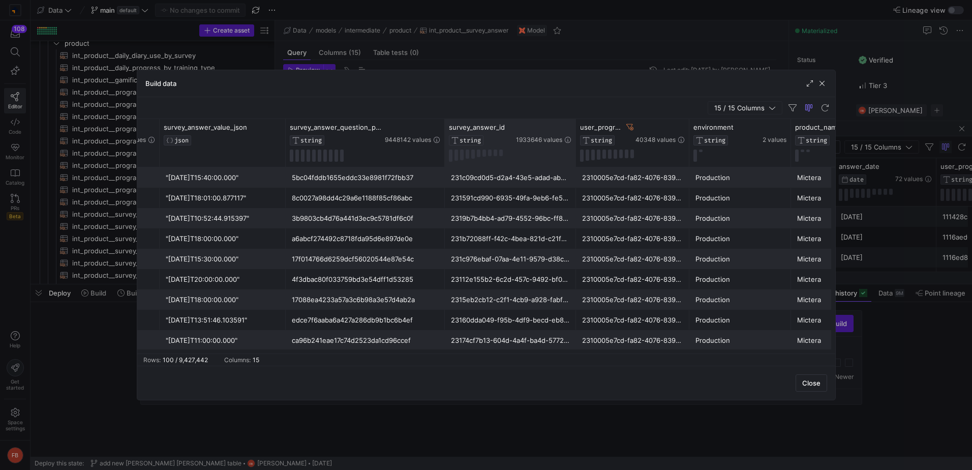
drag, startPoint x: 543, startPoint y: 147, endPoint x: 573, endPoint y: 147, distance: 29.5
click at [573, 147] on div at bounding box center [575, 143] width 4 height 48
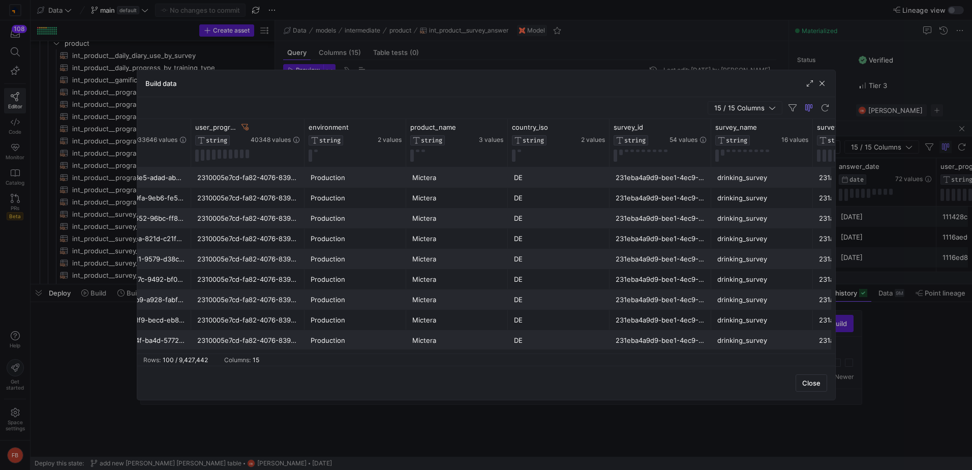
scroll to position [0, 615]
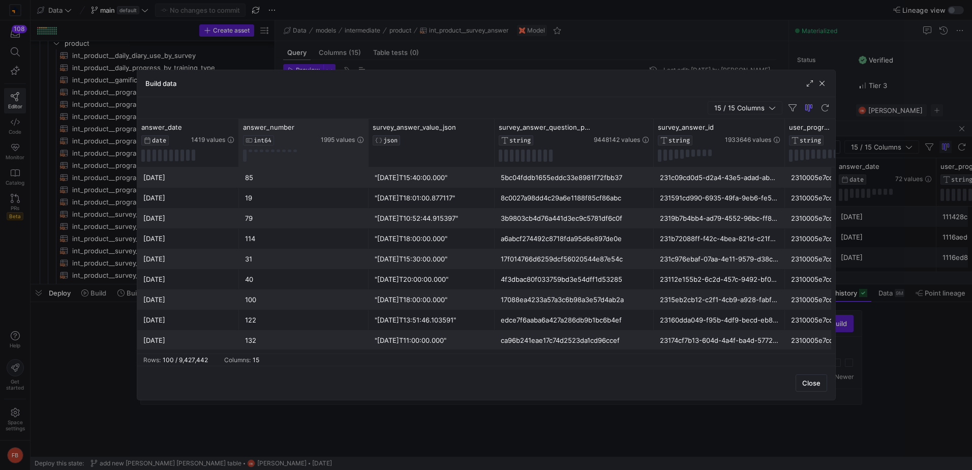
drag, startPoint x: 339, startPoint y: 142, endPoint x: 368, endPoint y: 148, distance: 30.0
click at [368, 148] on div at bounding box center [368, 143] width 4 height 48
click at [348, 129] on icon at bounding box center [348, 127] width 4 height 7
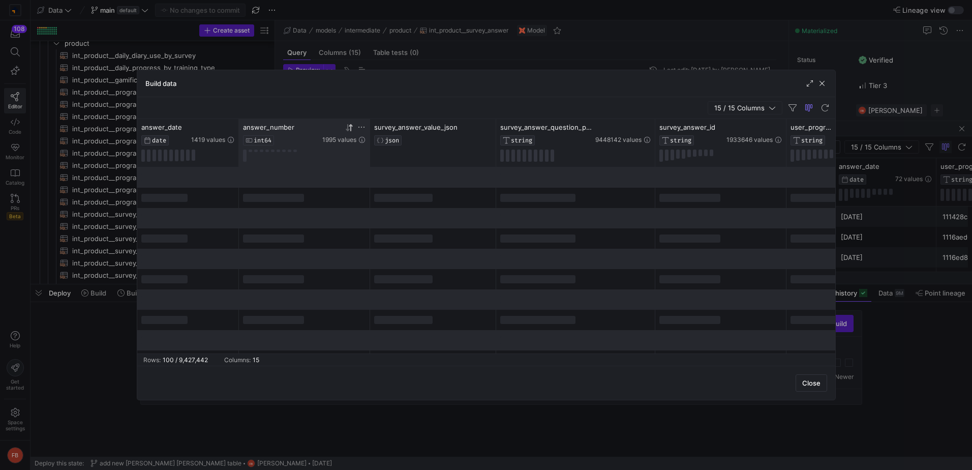
click at [348, 129] on icon at bounding box center [348, 127] width 4 height 7
click at [349, 127] on icon at bounding box center [349, 128] width 8 height 8
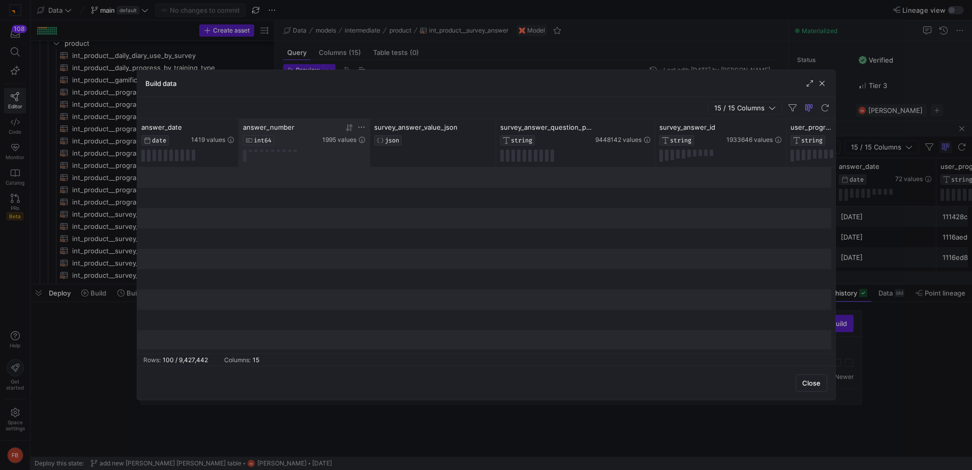
click at [349, 127] on icon at bounding box center [349, 128] width 8 height 8
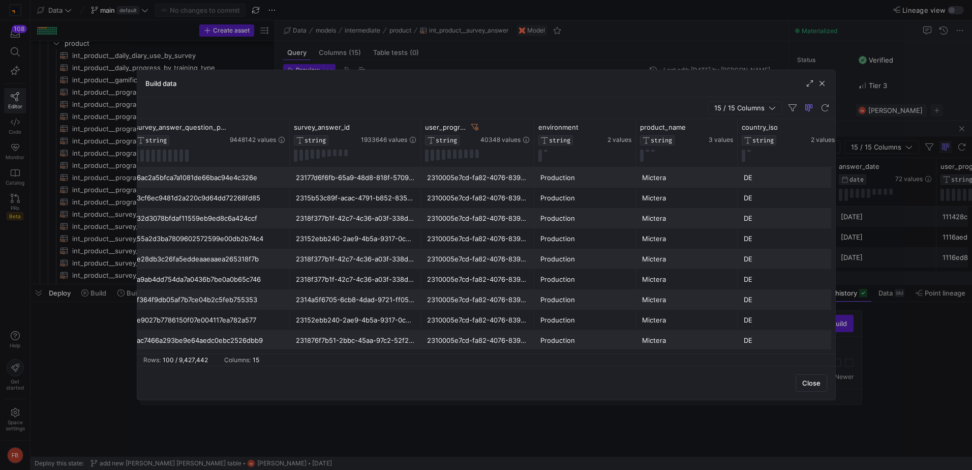
scroll to position [0, 369]
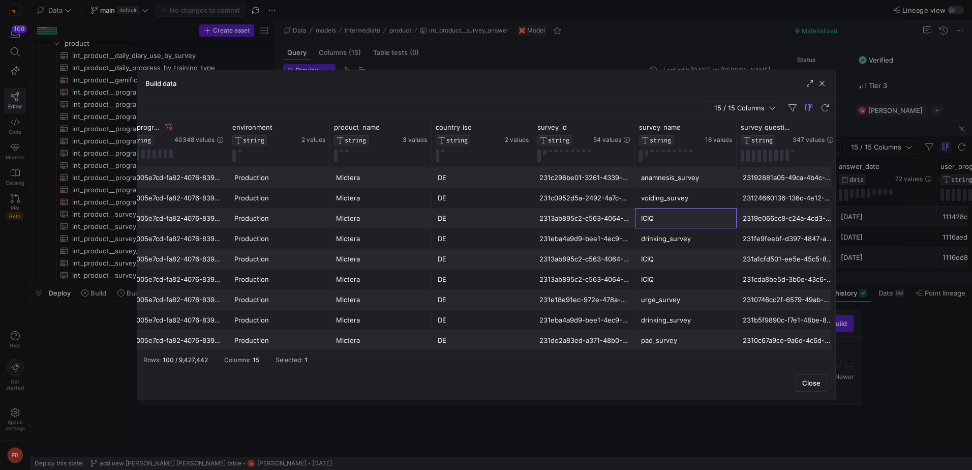
click at [683, 222] on div "ICIQ" at bounding box center [685, 218] width 89 height 20
click at [727, 125] on icon at bounding box center [728, 127] width 8 height 8
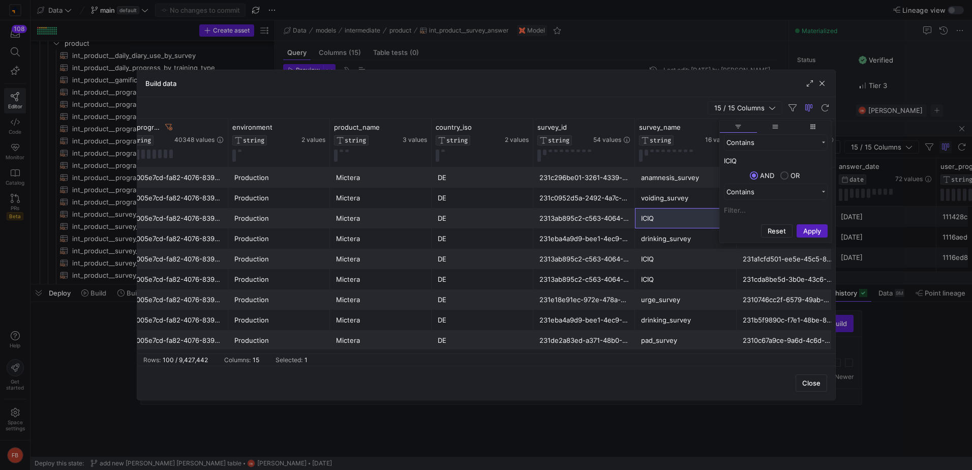
type input "ICIQ"
click at [806, 221] on div "Reset Apply" at bounding box center [776, 230] width 112 height 21
click at [807, 226] on button "Apply" at bounding box center [811, 230] width 31 height 13
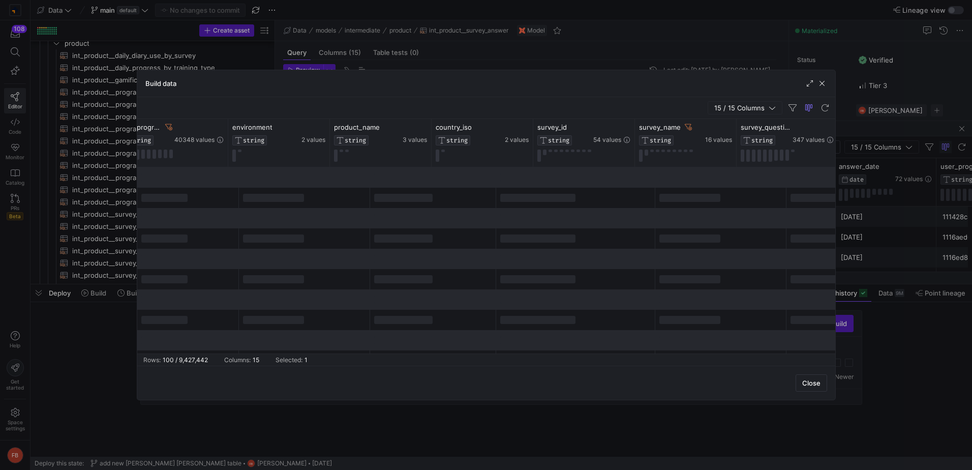
click at [648, 379] on div "Close" at bounding box center [486, 382] width 698 height 34
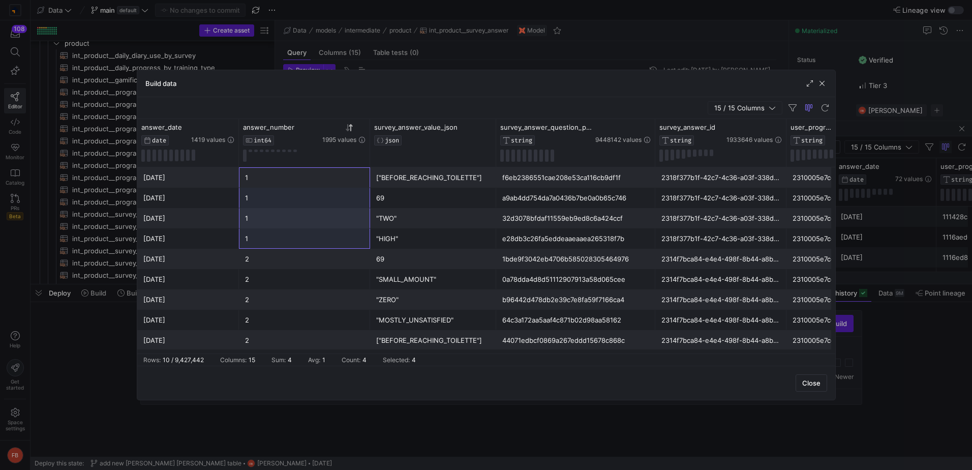
drag, startPoint x: 268, startPoint y: 181, endPoint x: 269, endPoint y: 237, distance: 55.9
click at [269, 237] on div "Production 2310005e7cd-fa82-4076-8398-0d6da85123b0 2318f377b1f-42c7-4c36-a03f-3…" at bounding box center [975, 268] width 1677 height 203
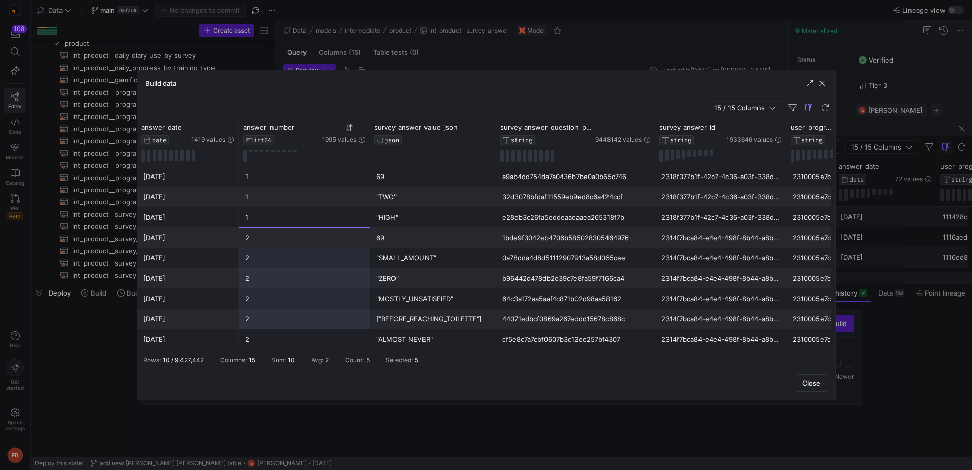
drag, startPoint x: 272, startPoint y: 262, endPoint x: 267, endPoint y: 342, distance: 80.4
click at [267, 342] on div "Production 2310005e7cd-fa82-4076-8398-0d6da85123b0 2318f377b1f-42c7-4c36-a03f-3…" at bounding box center [975, 247] width 1677 height 203
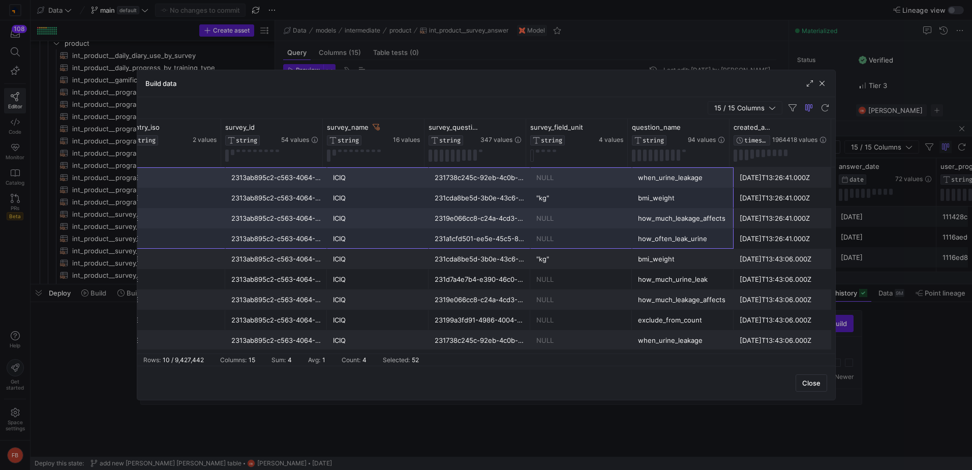
drag, startPoint x: 258, startPoint y: 176, endPoint x: 721, endPoint y: 238, distance: 467.7
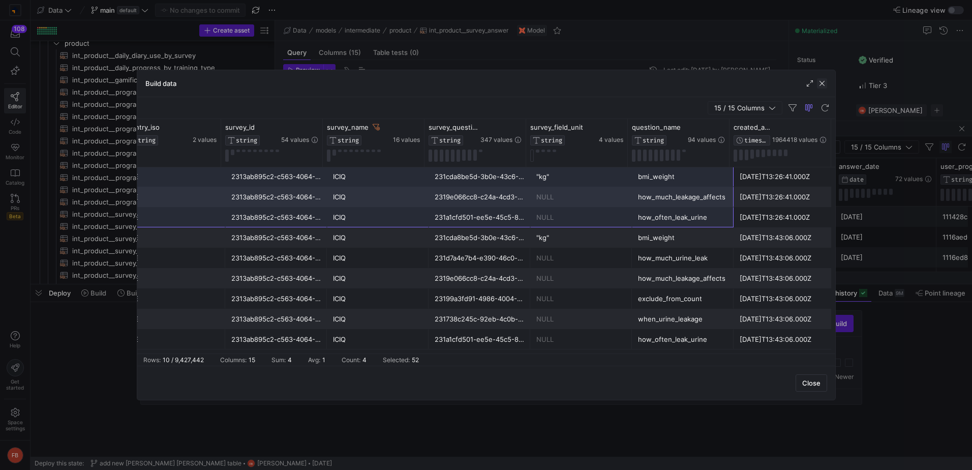
click at [820, 81] on span "button" at bounding box center [822, 83] width 10 height 10
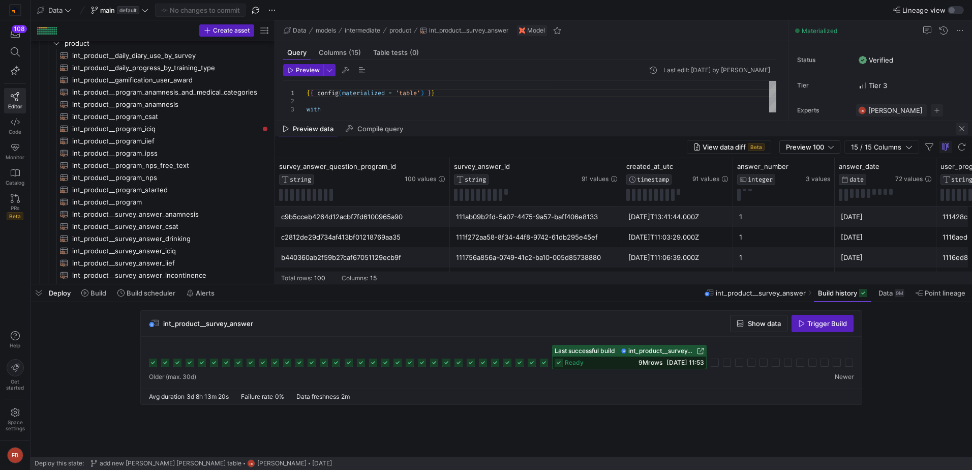
click at [965, 129] on span "button" at bounding box center [962, 128] width 12 height 12
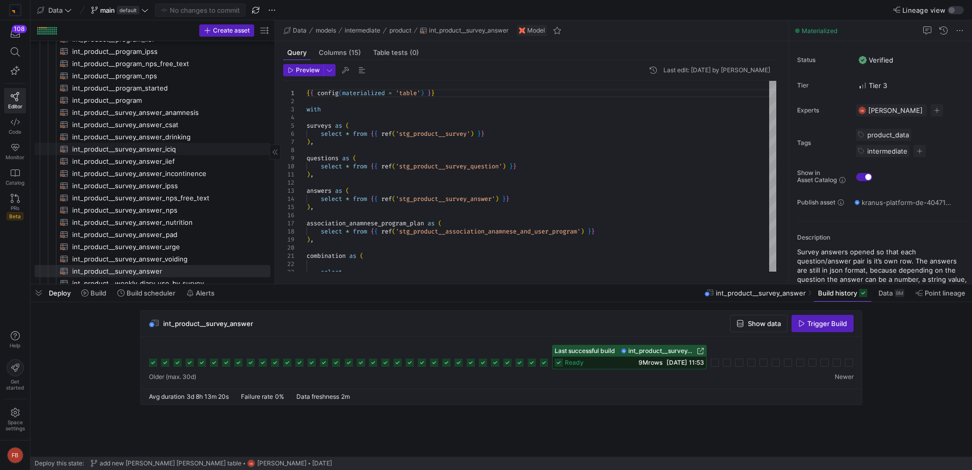
click at [182, 149] on span "int_product__survey_answer_iciq​​​​​​​​​​" at bounding box center [165, 149] width 187 height 12
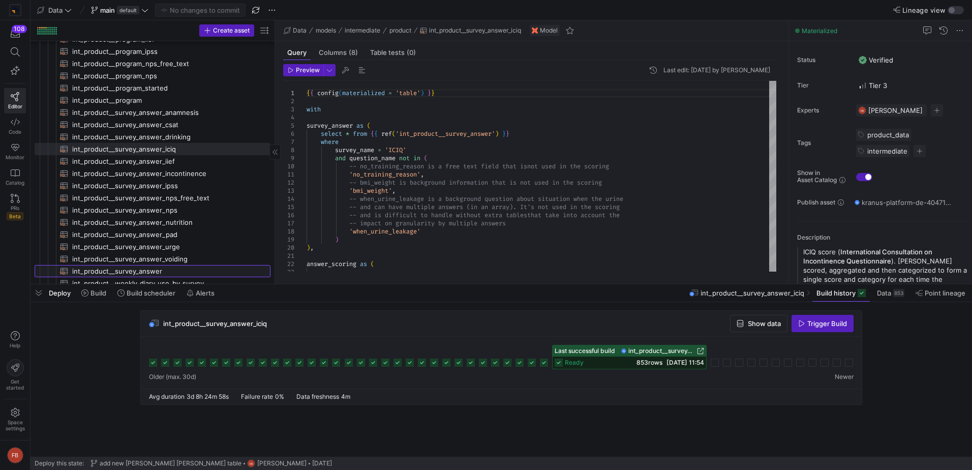
click at [176, 268] on span "int_product__survey_answer​​​​​​​​​​" at bounding box center [165, 271] width 187 height 12
type textarea "{{ config(materialized = 'table') }} with surveys as ( select * from {{ ref('st…"
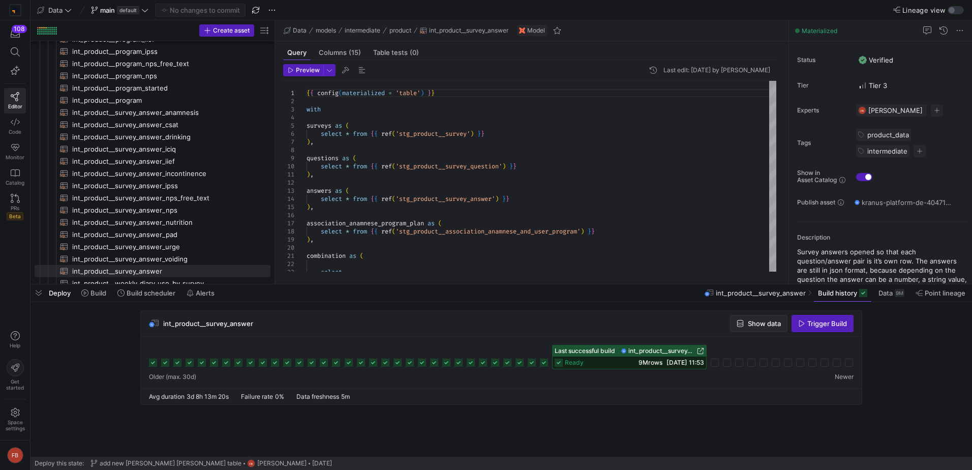
click at [774, 323] on span "Show data" at bounding box center [764, 323] width 33 height 8
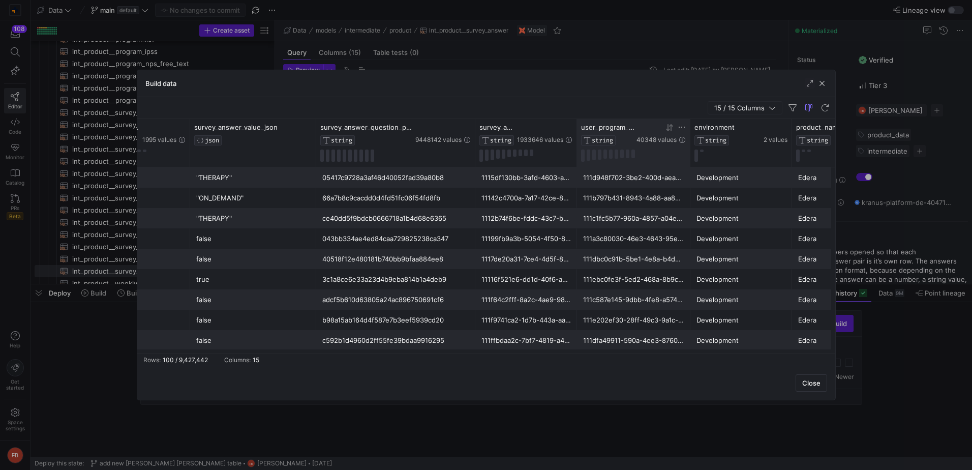
click at [680, 126] on icon at bounding box center [682, 127] width 8 height 8
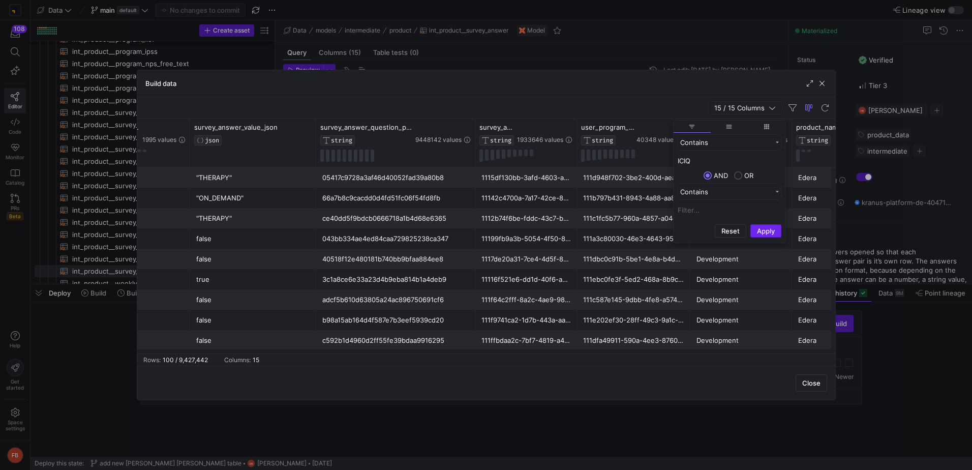
type input "ICIQ"
click at [767, 226] on button "Apply" at bounding box center [765, 230] width 31 height 13
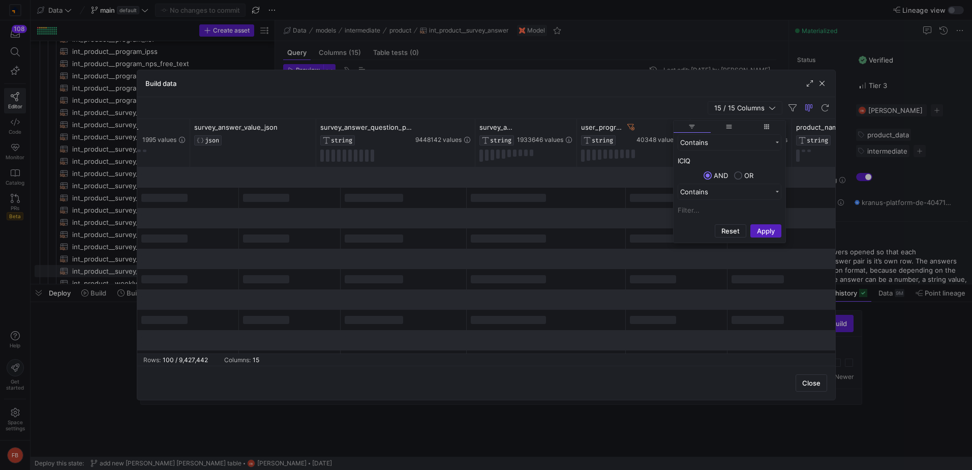
click at [657, 107] on div "15 / 15 Columns" at bounding box center [486, 108] width 698 height 22
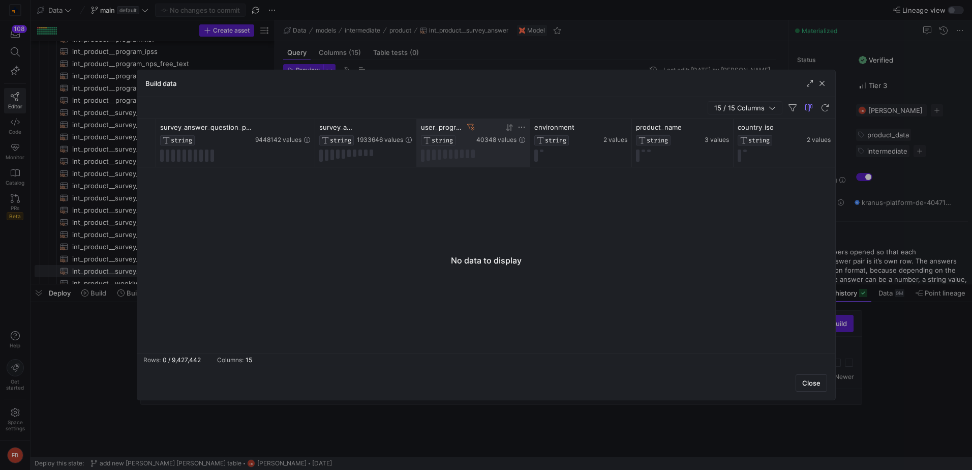
click at [471, 129] on icon at bounding box center [470, 127] width 7 height 7
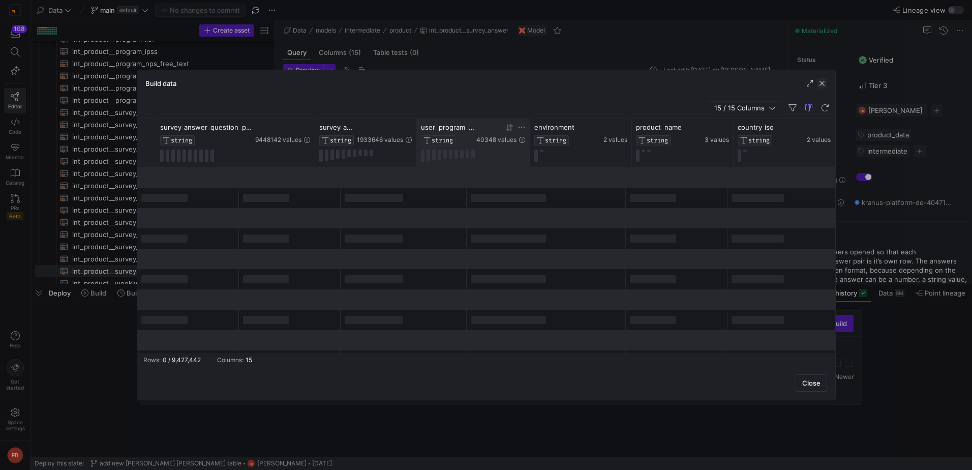
click at [820, 82] on span "button" at bounding box center [822, 83] width 10 height 10
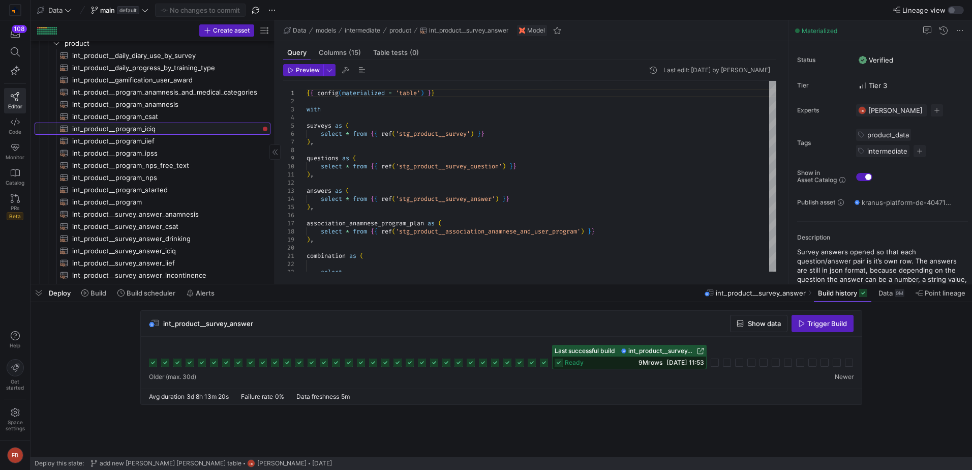
click at [183, 124] on span "int_product__program_iciq​​​​​​​​​​" at bounding box center [165, 129] width 187 height 12
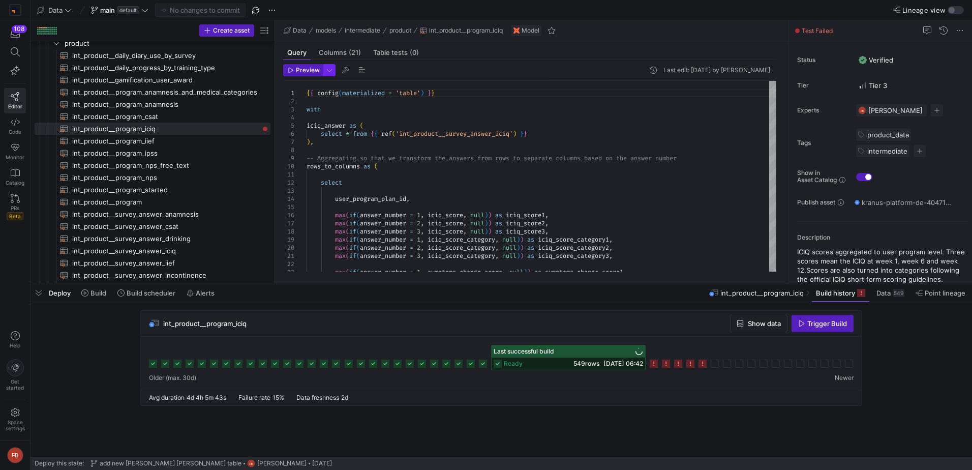
click at [326, 73] on span "button" at bounding box center [329, 70] width 11 height 11
click at [289, 71] on div at bounding box center [486, 235] width 972 height 470
click at [289, 71] on icon "button" at bounding box center [291, 70] width 5 height 5
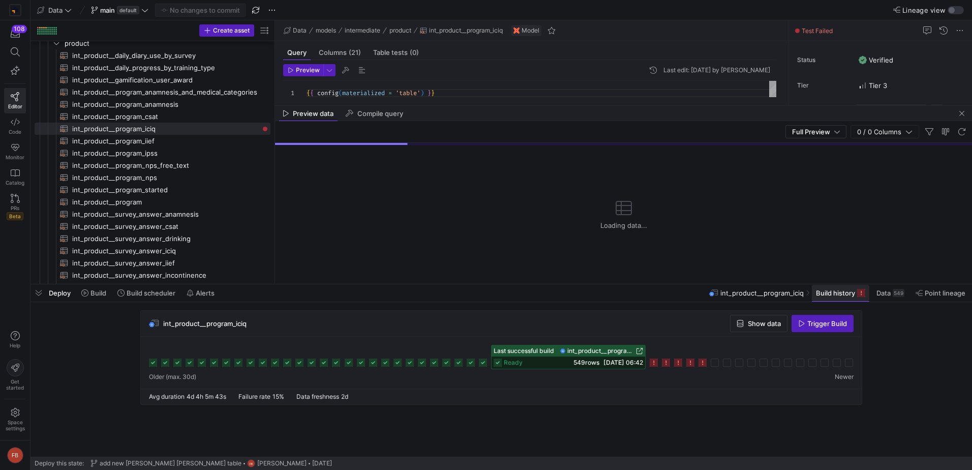
click at [834, 289] on span "Build history" at bounding box center [835, 293] width 39 height 8
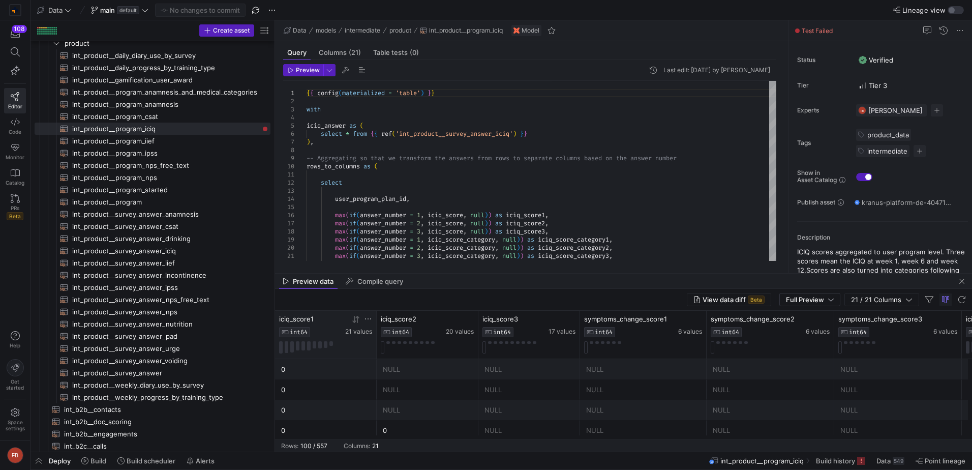
click at [370, 319] on icon at bounding box center [368, 318] width 6 height 1
click at [389, 335] on div "Equals" at bounding box center [411, 334] width 91 height 8
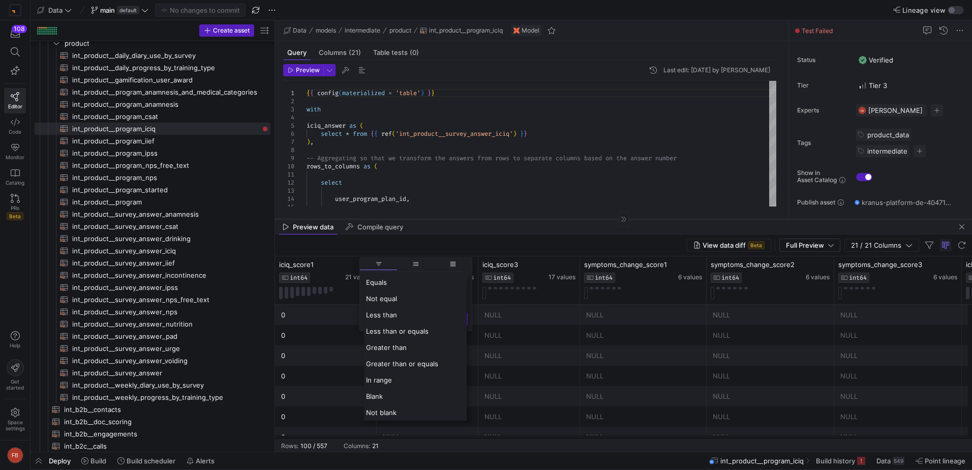
drag, startPoint x: 459, startPoint y: 273, endPoint x: 458, endPoint y: 218, distance: 54.9
click at [458, 219] on div at bounding box center [623, 219] width 697 height 1
click at [390, 392] on div "Blank" at bounding box center [415, 395] width 103 height 16
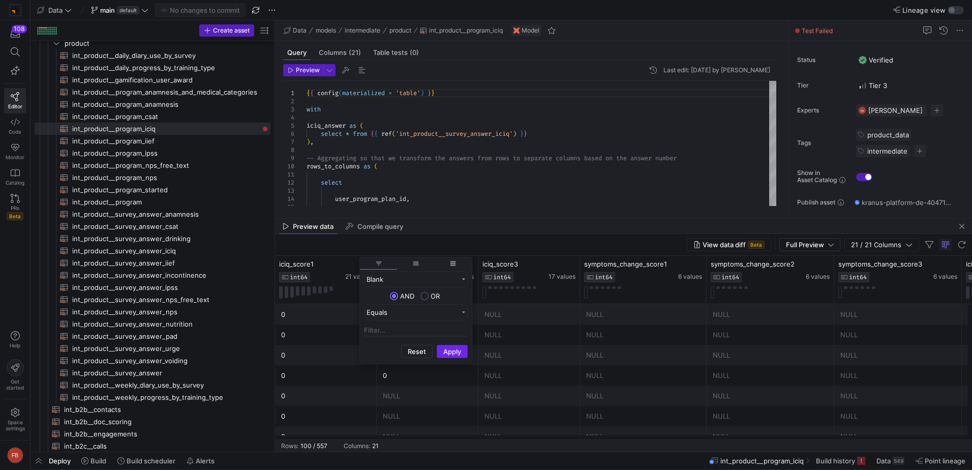
click at [441, 346] on button "Apply" at bounding box center [452, 351] width 31 height 13
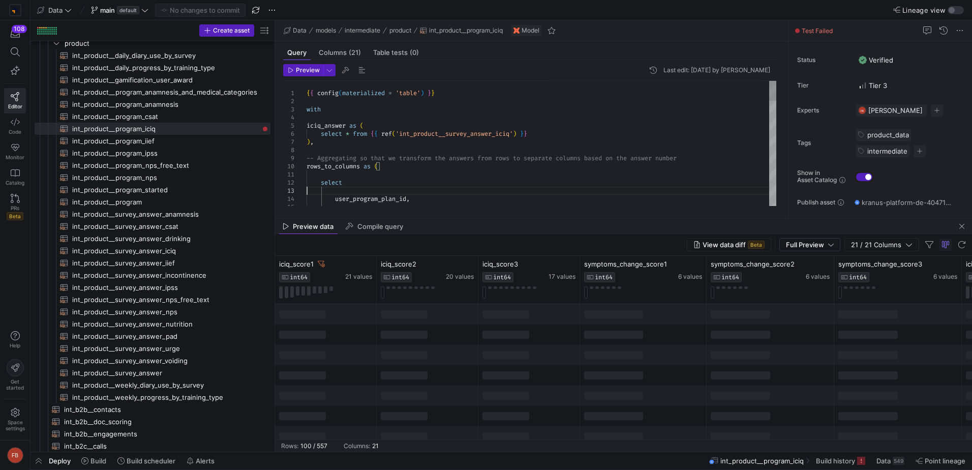
click at [514, 187] on div "select user_program_plan_id , -- Aggregating so that we transform the answers f…" at bounding box center [541, 471] width 470 height 781
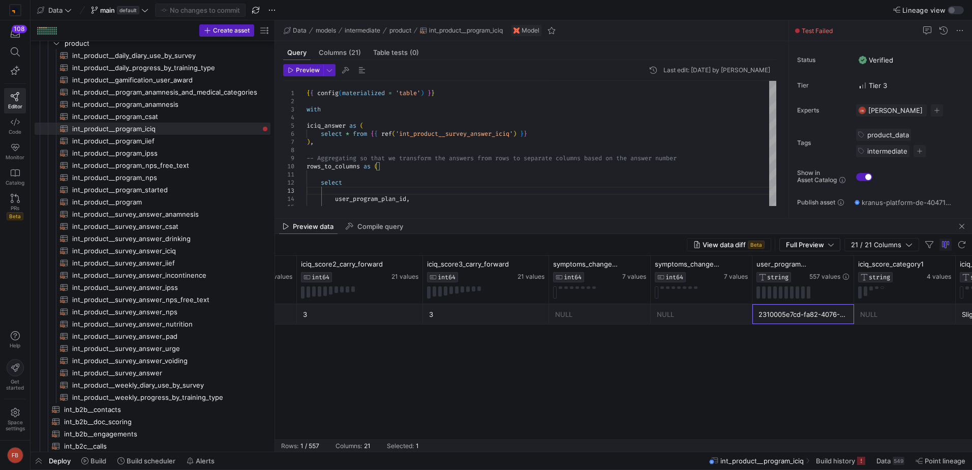
click at [771, 316] on div "2310005e7cd-fa82-4076-8398-0d6da85123b0" at bounding box center [802, 314] width 89 height 20
click at [962, 224] on span "button" at bounding box center [962, 226] width 12 height 12
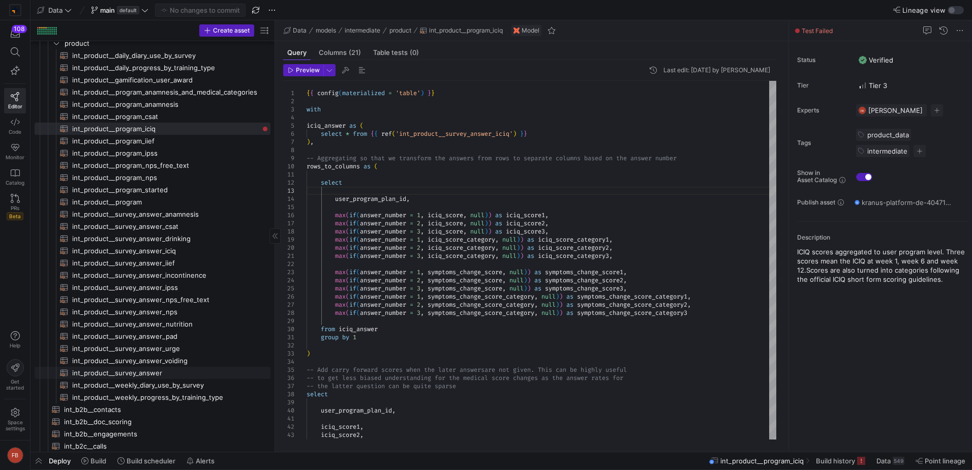
click at [181, 369] on span "int_product__survey_answer​​​​​​​​​​" at bounding box center [165, 373] width 187 height 12
type textarea "{{ config(materialized = 'table') }} with surveys as ( select * from {{ ref('st…"
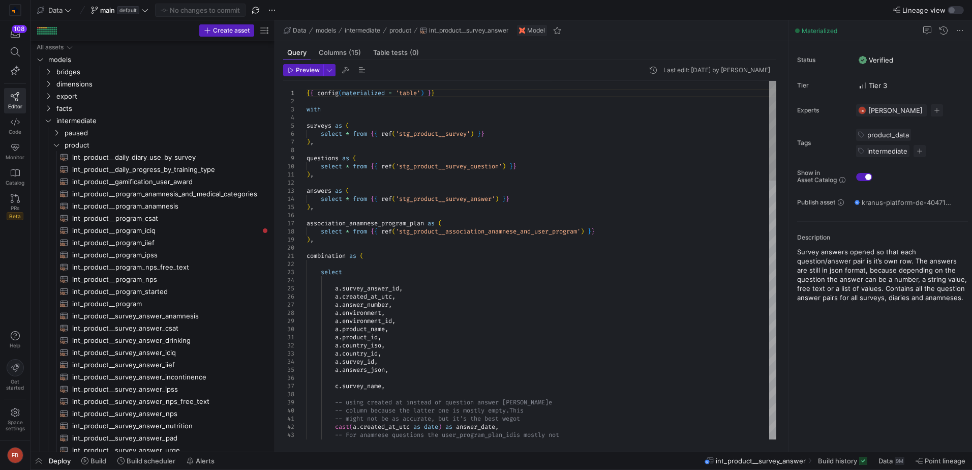
scroll to position [102, 0]
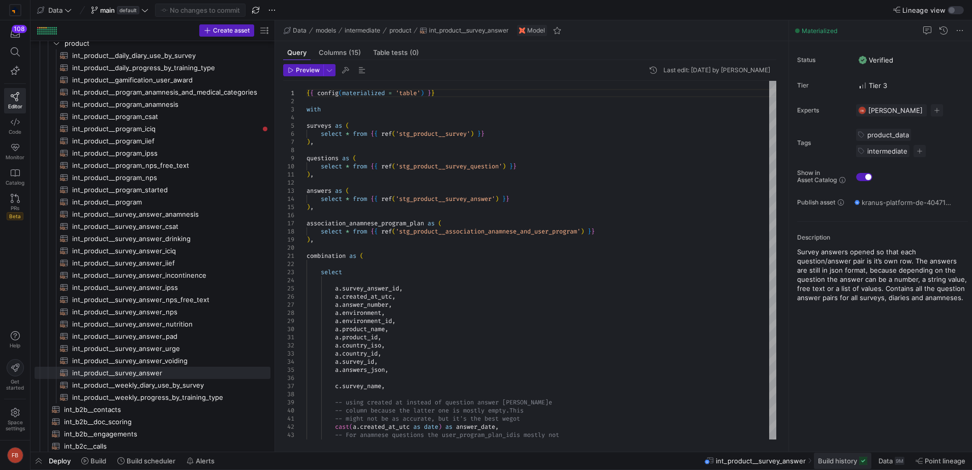
click at [837, 464] on span "Build history" at bounding box center [837, 460] width 39 height 8
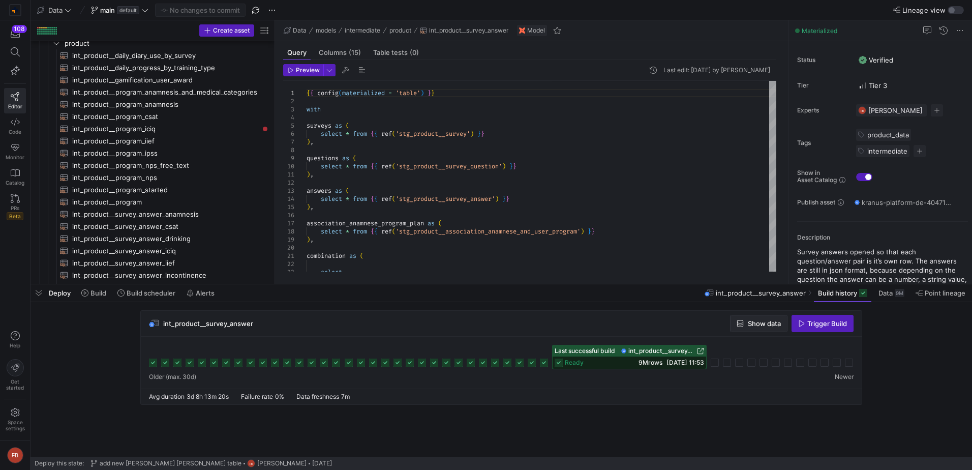
click at [761, 325] on span "Show data" at bounding box center [764, 323] width 33 height 8
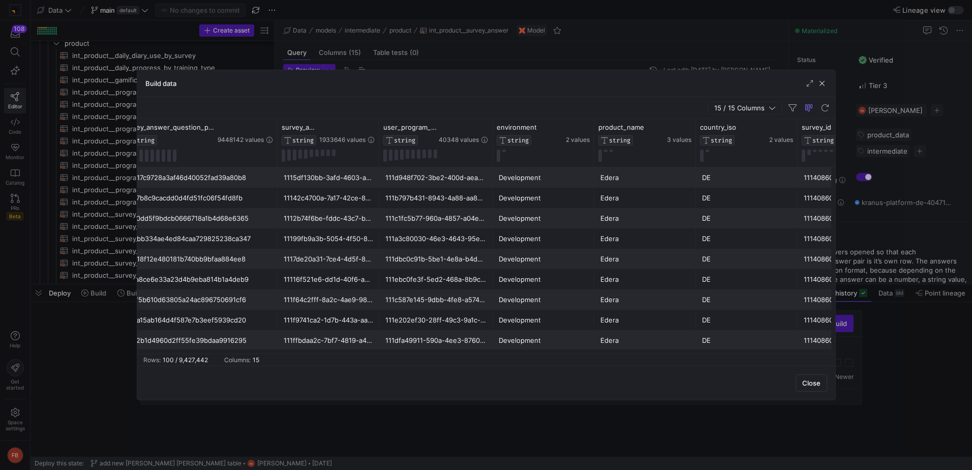
scroll to position [0, 350]
click at [480, 128] on icon at bounding box center [482, 127] width 8 height 8
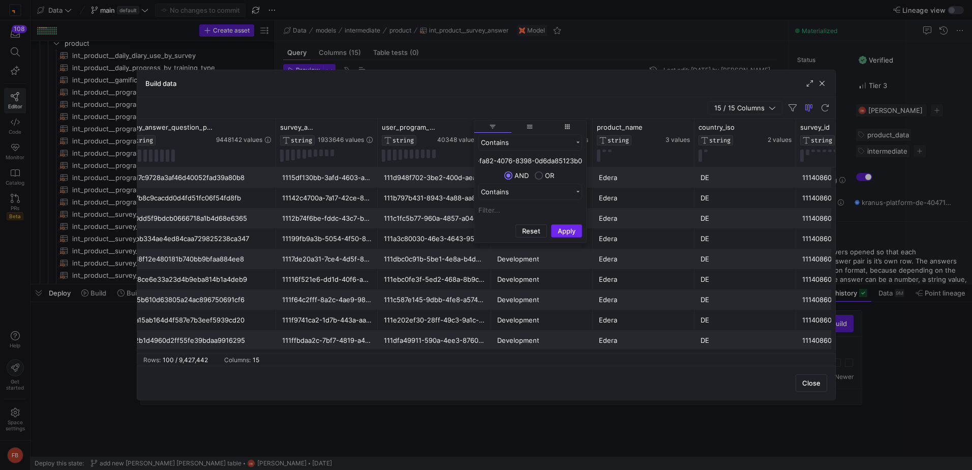
type input "2310005e7cd-fa82-4076-8398-0d6da85123b0"
click at [560, 227] on button "Apply" at bounding box center [566, 230] width 31 height 13
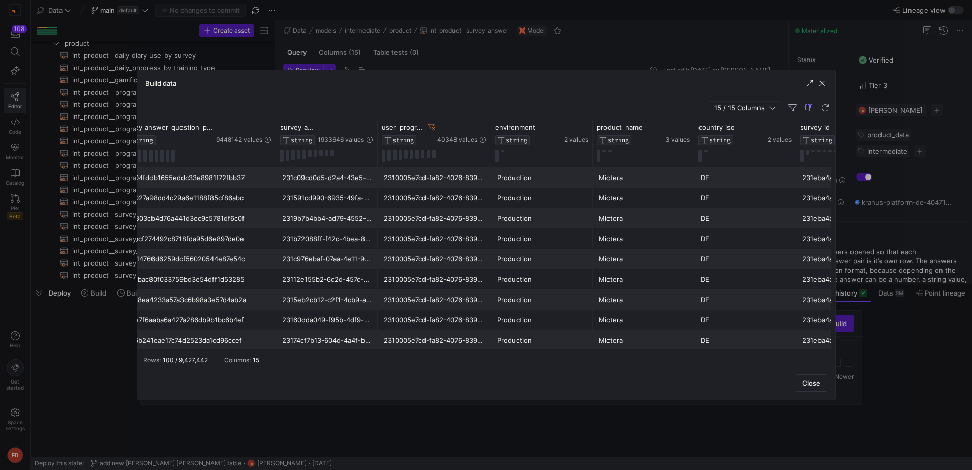
click at [572, 105] on div "15 / 15 Columns" at bounding box center [486, 108] width 698 height 22
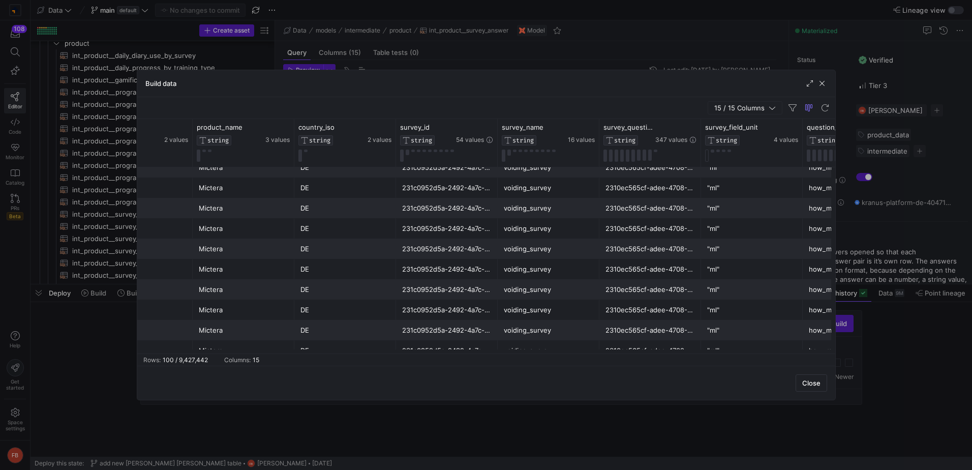
scroll to position [562, 0]
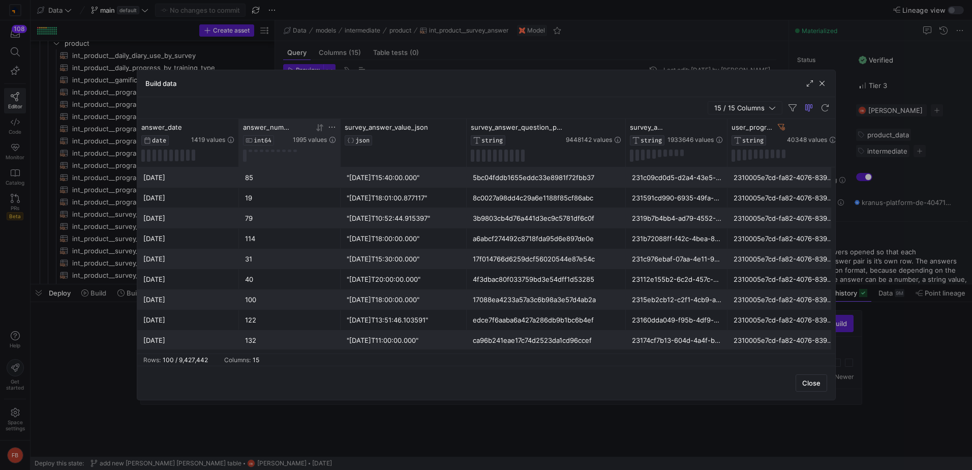
click at [317, 128] on icon at bounding box center [320, 128] width 8 height 8
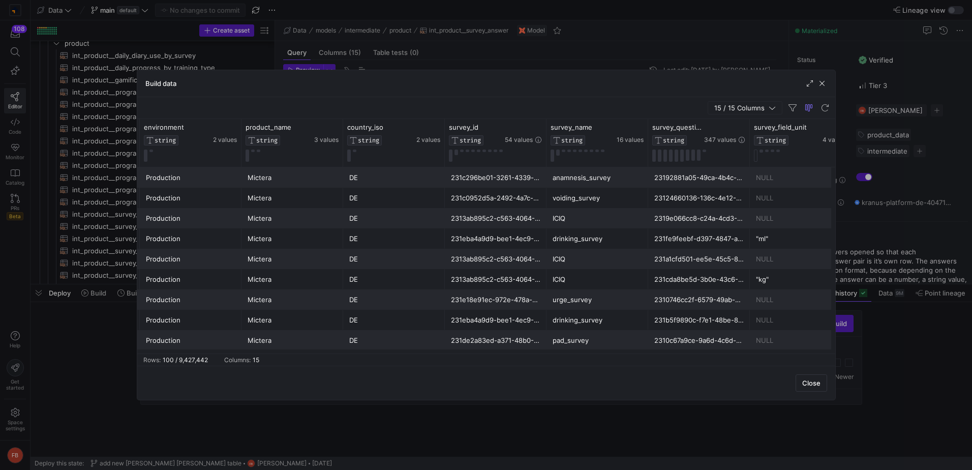
click at [567, 214] on div "ICIQ" at bounding box center [597, 218] width 89 height 20
click at [641, 129] on icon at bounding box center [639, 127] width 8 height 8
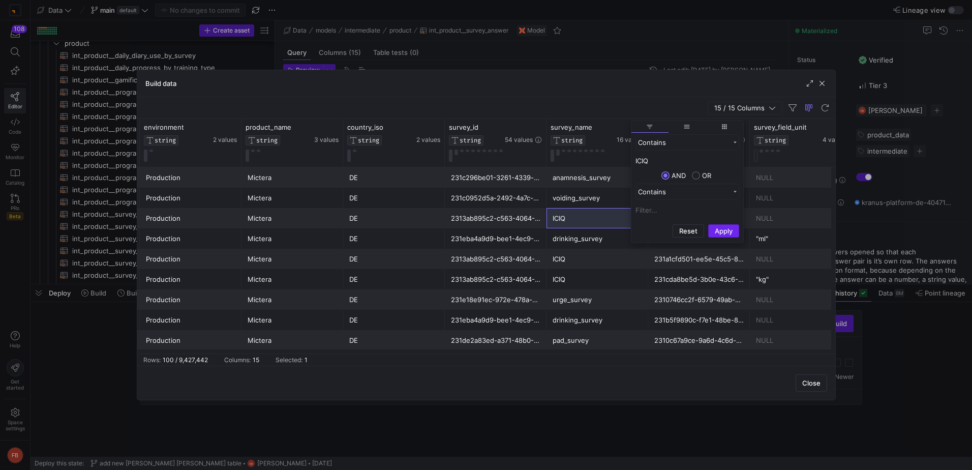
type input "ICIQ"
click at [720, 228] on button "Apply" at bounding box center [723, 230] width 31 height 13
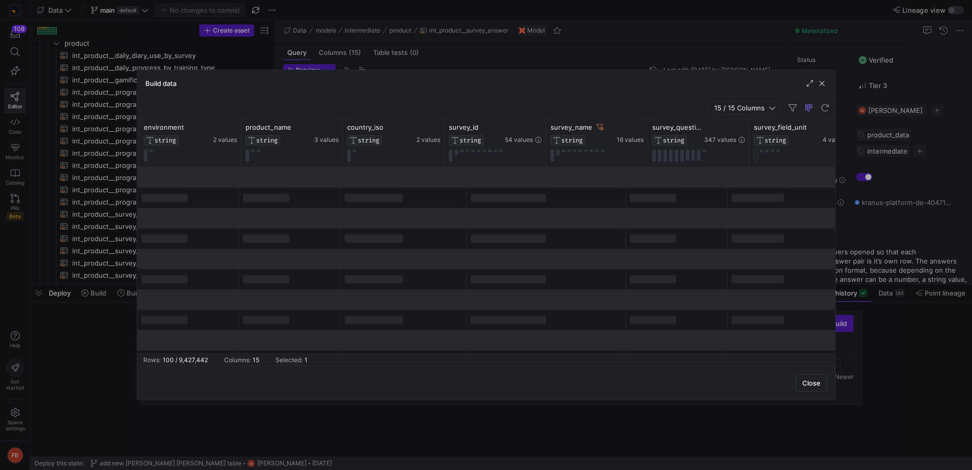
click at [662, 376] on div "Close" at bounding box center [486, 382] width 698 height 34
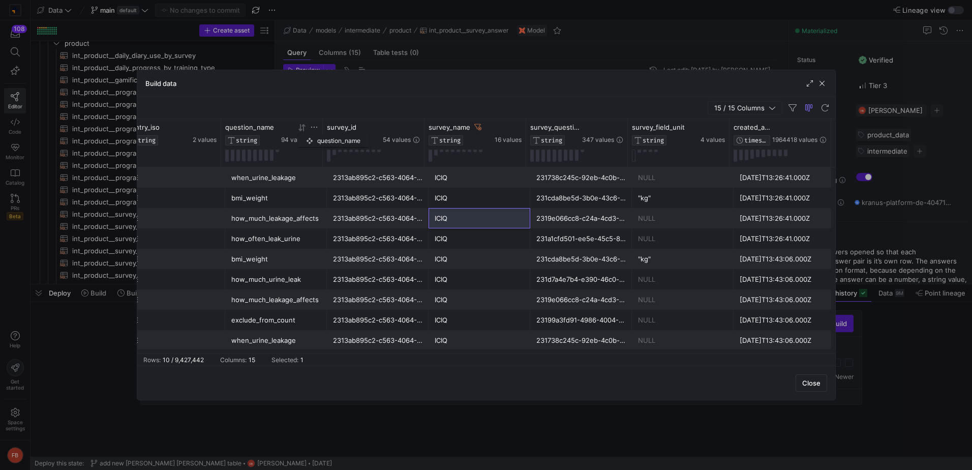
drag, startPoint x: 678, startPoint y: 127, endPoint x: 280, endPoint y: 132, distance: 398.0
click at [280, 132] on div "question_name STRING 94 values" at bounding box center [271, 134] width 93 height 22
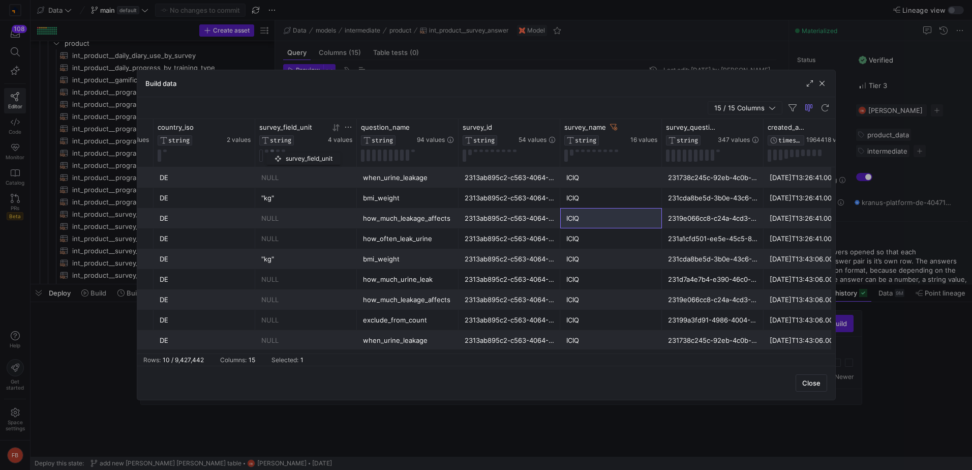
drag, startPoint x: 716, startPoint y: 140, endPoint x: 270, endPoint y: 150, distance: 445.9
click at [270, 150] on div "survey_field_unit STRING 4 values" at bounding box center [305, 142] width 93 height 39
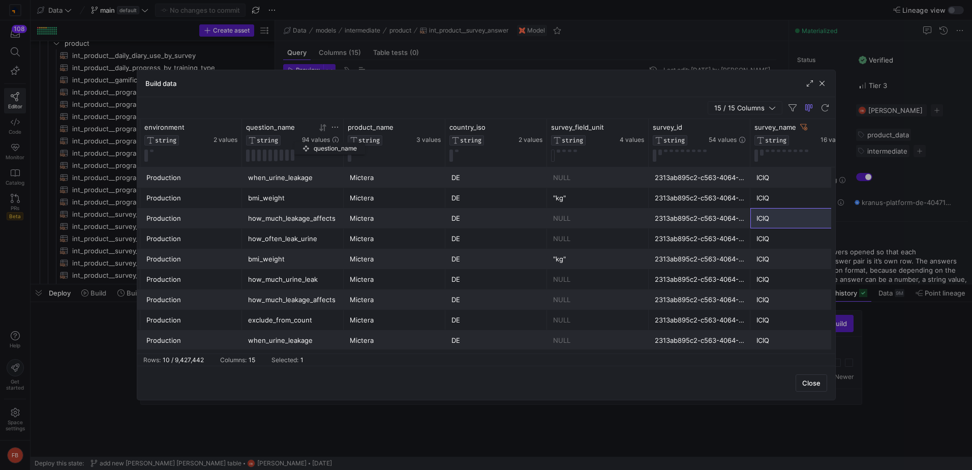
drag, startPoint x: 597, startPoint y: 131, endPoint x: 270, endPoint y: 141, distance: 327.0
click at [270, 141] on div "question_name STRING" at bounding box center [273, 134] width 54 height 22
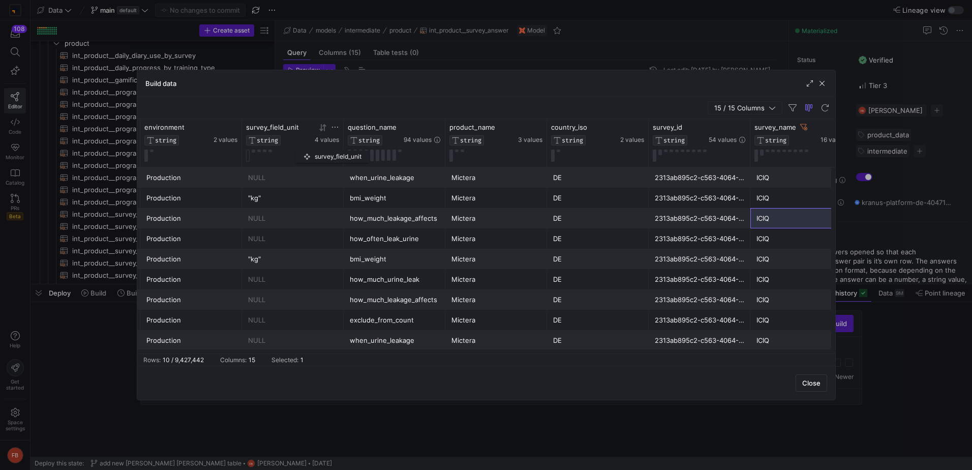
drag, startPoint x: 595, startPoint y: 142, endPoint x: 290, endPoint y: 147, distance: 305.0
click at [290, 147] on div "survey_field_unit STRING 4 values" at bounding box center [292, 142] width 93 height 39
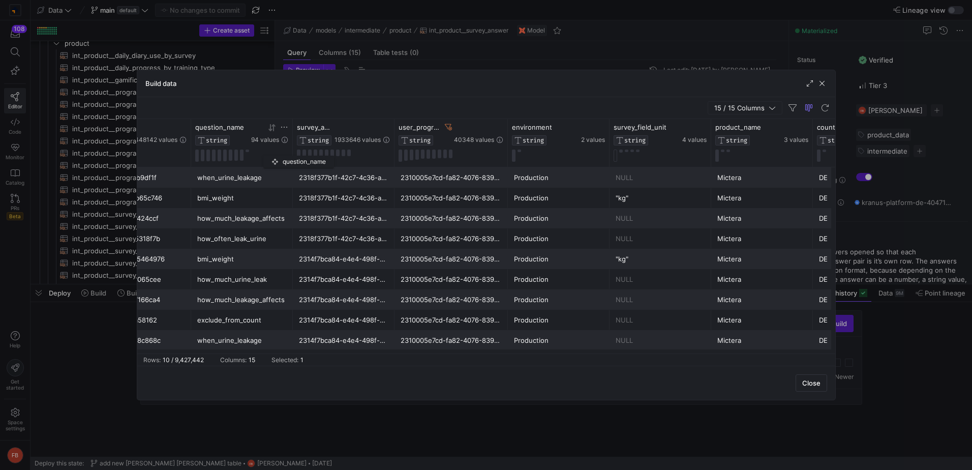
drag, startPoint x: 652, startPoint y: 139, endPoint x: 268, endPoint y: 154, distance: 384.0
click at [268, 154] on div "question_name STRING 94 values" at bounding box center [241, 142] width 93 height 39
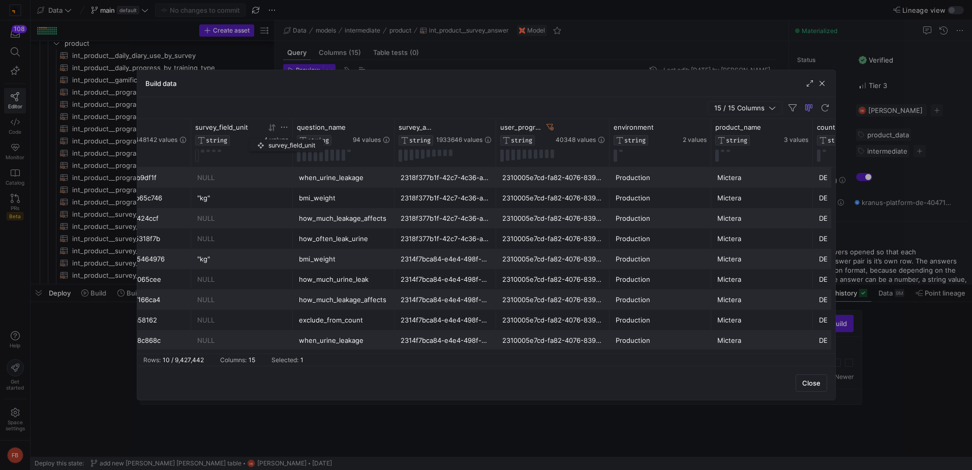
drag, startPoint x: 666, startPoint y: 129, endPoint x: 237, endPoint y: 139, distance: 429.1
click at [237, 139] on div "survey_field_unit STRING" at bounding box center [228, 134] width 67 height 22
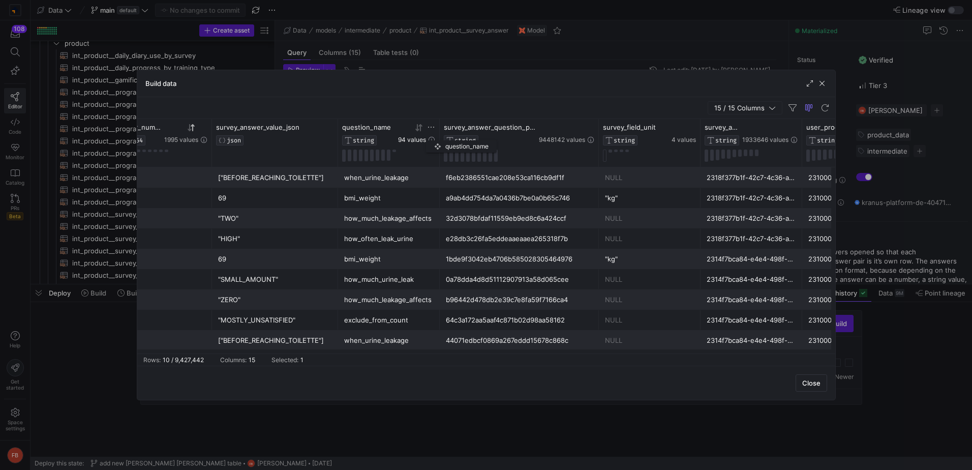
drag, startPoint x: 635, startPoint y: 135, endPoint x: 417, endPoint y: 138, distance: 217.6
click at [417, 138] on div "question_name STRING 94 values" at bounding box center [388, 134] width 93 height 22
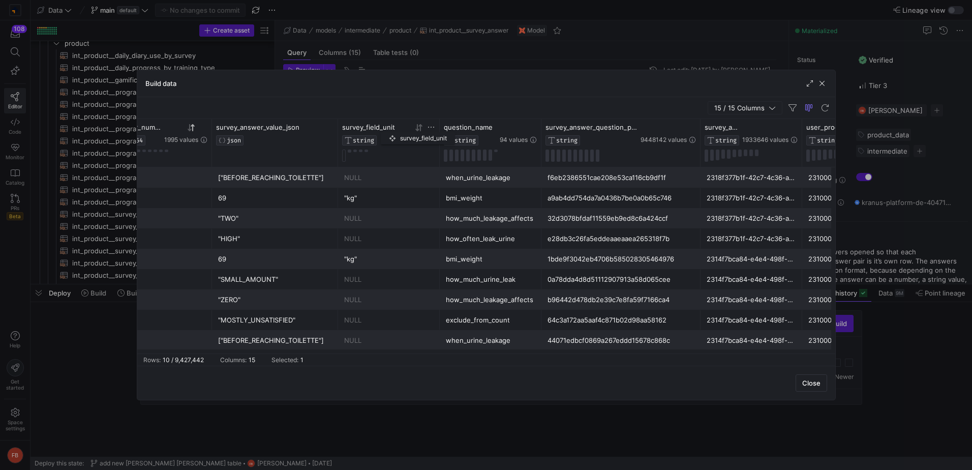
drag, startPoint x: 627, startPoint y: 133, endPoint x: 385, endPoint y: 130, distance: 241.5
click at [385, 130] on div "survey_field_unit STRING" at bounding box center [375, 134] width 67 height 22
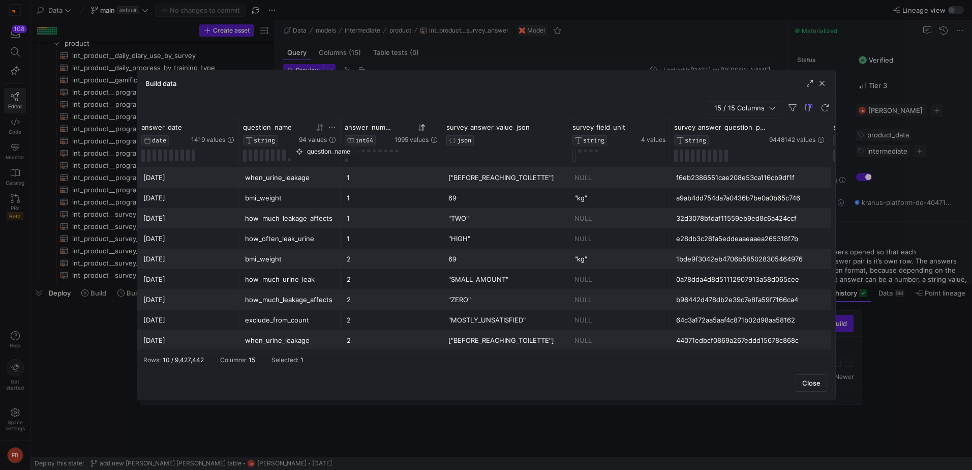
drag, startPoint x: 627, startPoint y: 132, endPoint x: 292, endPoint y: 143, distance: 335.2
click at [292, 143] on div "question_name STRING 94 values" at bounding box center [289, 134] width 93 height 22
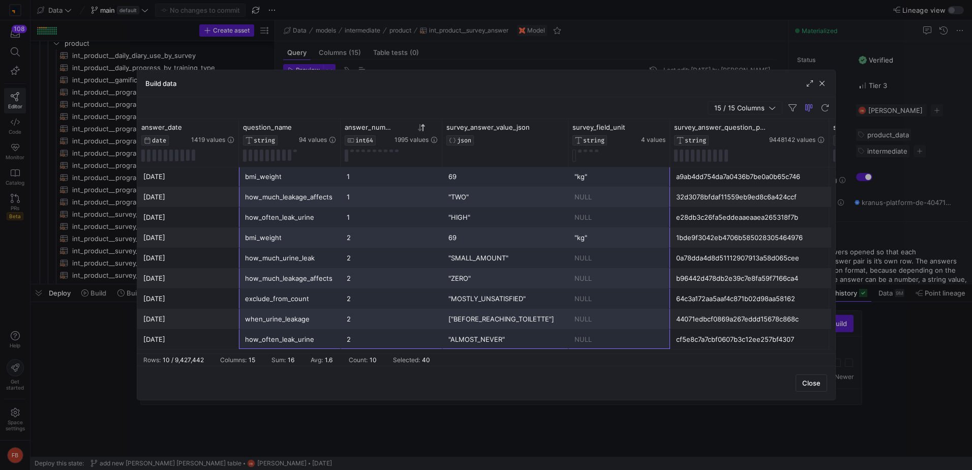
drag, startPoint x: 290, startPoint y: 178, endPoint x: 600, endPoint y: 333, distance: 346.4
click at [600, 333] on div "NULL when_urine_leakage 2310005e7cd-fa82-4076-8398-0d6da85123b0 2318f377b1f-42c…" at bounding box center [946, 247] width 1618 height 203
click at [820, 85] on span "button" at bounding box center [822, 83] width 10 height 10
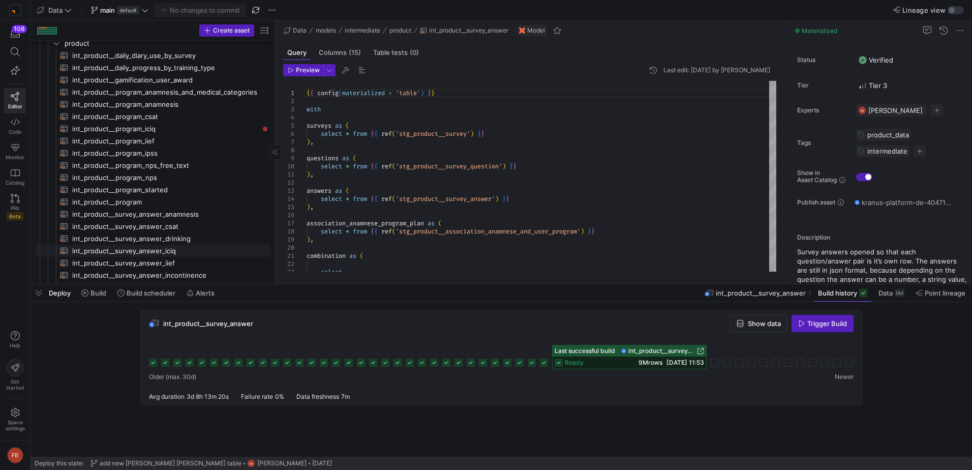
click at [210, 254] on span "int_product__survey_answer_iciq​​​​​​​​​​" at bounding box center [165, 251] width 187 height 12
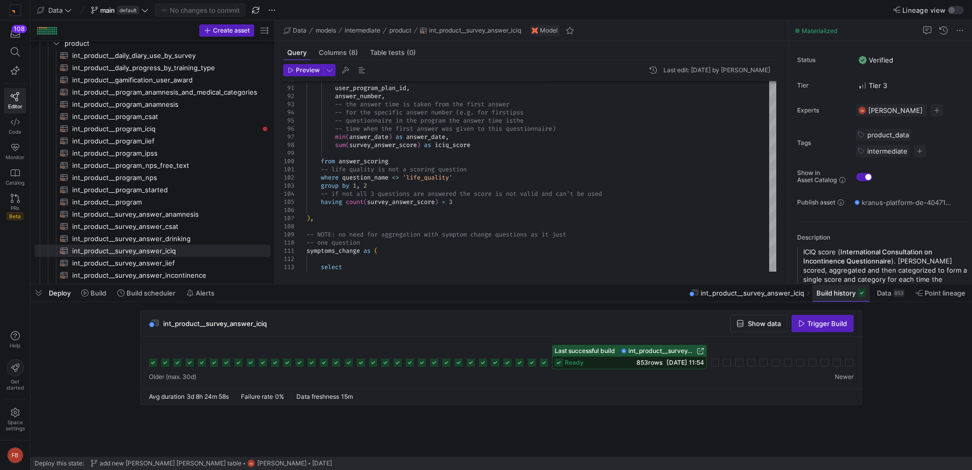
click at [828, 296] on span "Build history" at bounding box center [835, 293] width 39 height 8
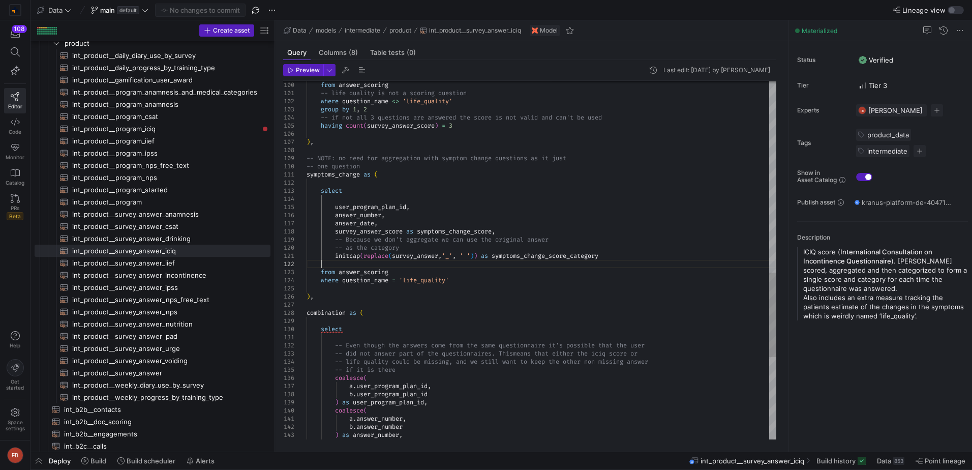
click at [512, 267] on div "from answer_scoring -- life quality is not a scoring question where question_na…" at bounding box center [541, 28] width 470 height 1521
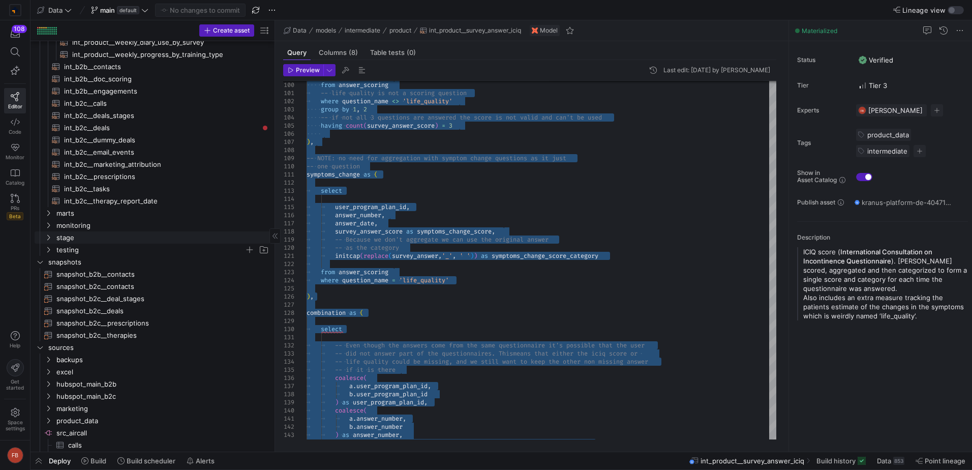
scroll to position [456, 0]
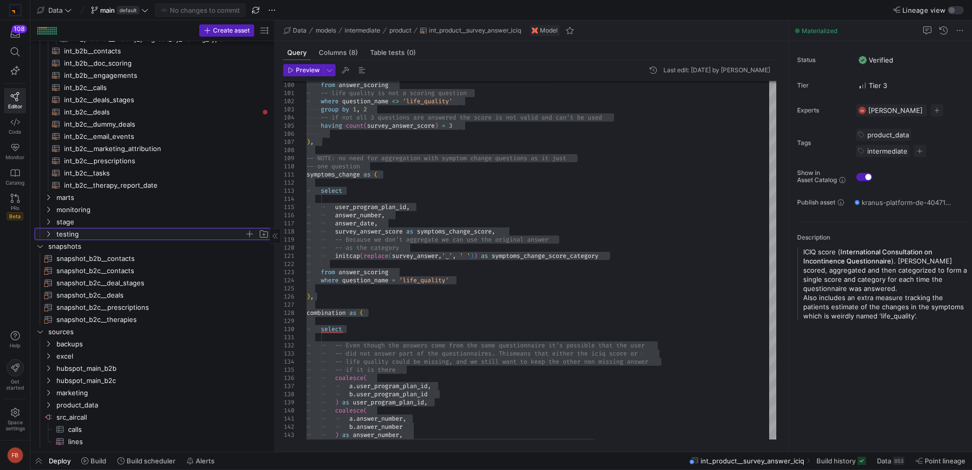
click at [108, 231] on span "testing" at bounding box center [150, 234] width 188 height 12
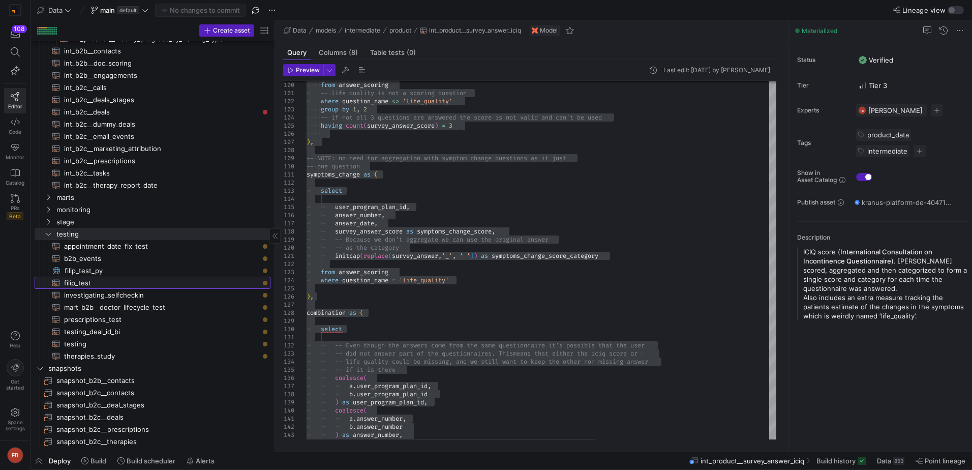
click at [124, 286] on span "filip_test​​​​​​​​​​" at bounding box center [161, 283] width 195 height 12
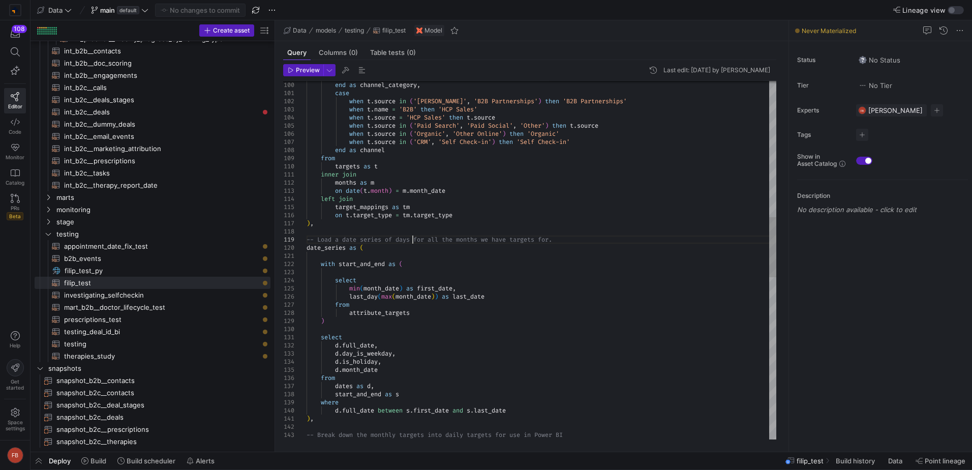
click at [414, 237] on div "end as channel_category , case when t . source in ( 'Pohl Boskamp' , 'B2B Partn…" at bounding box center [541, 337] width 470 height 2139
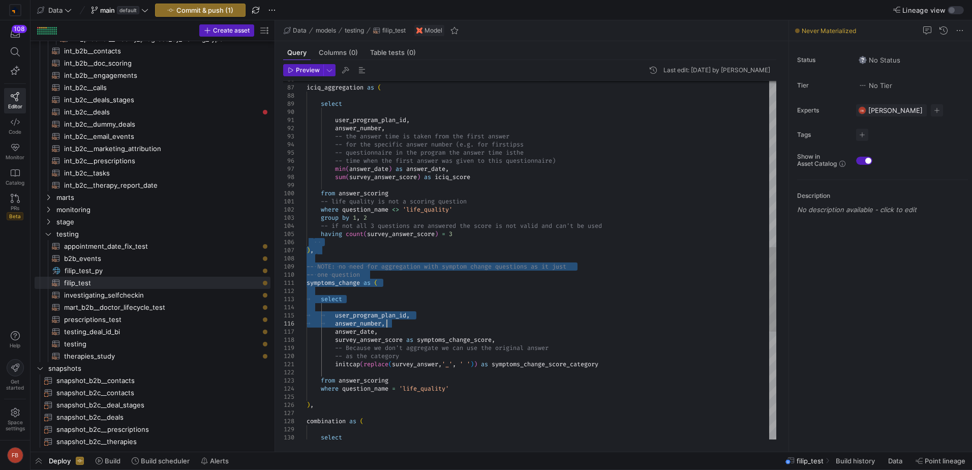
drag, startPoint x: 312, startPoint y: 243, endPoint x: 431, endPoint y: 323, distance: 143.2
click at [431, 323] on div "select combination as ( where question_name = 'life_quality' ) , initcap ( repl…" at bounding box center [541, 136] width 470 height 1521
click at [342, 242] on div "select combination as ( where question_name = 'life_quality' ) , initcap ( repl…" at bounding box center [541, 136] width 470 height 1521
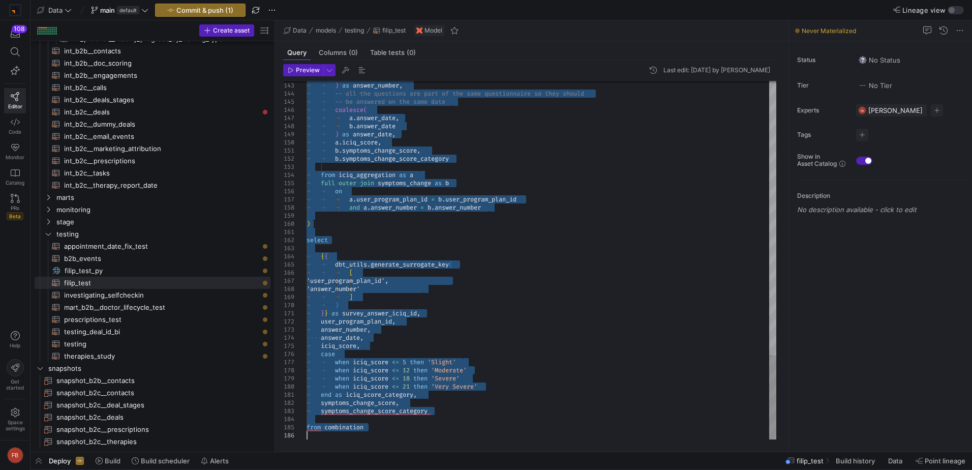
drag, startPoint x: 309, startPoint y: 241, endPoint x: 474, endPoint y: 471, distance: 282.7
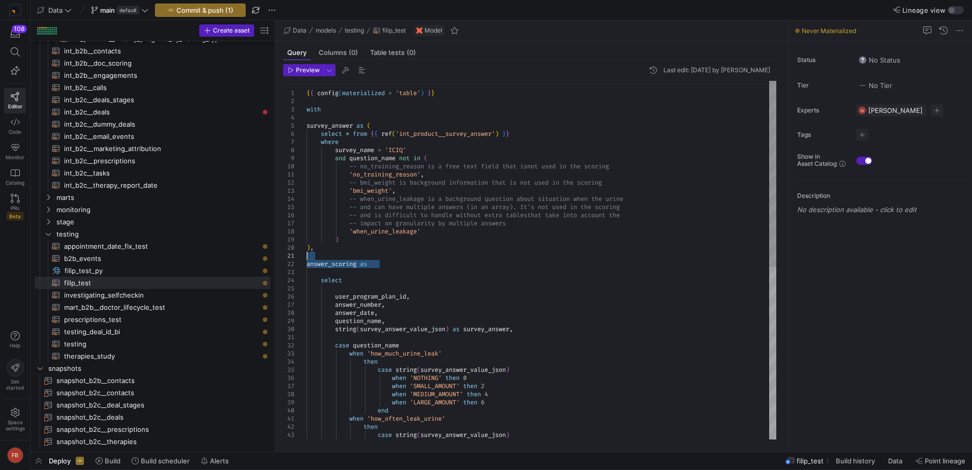
drag, startPoint x: 389, startPoint y: 268, endPoint x: 295, endPoint y: 259, distance: 94.5
click at [306, 259] on div "end when 'how_often_leak_urine' then case string ( survey_answer_value_json ) w…" at bounding box center [541, 426] width 470 height 691
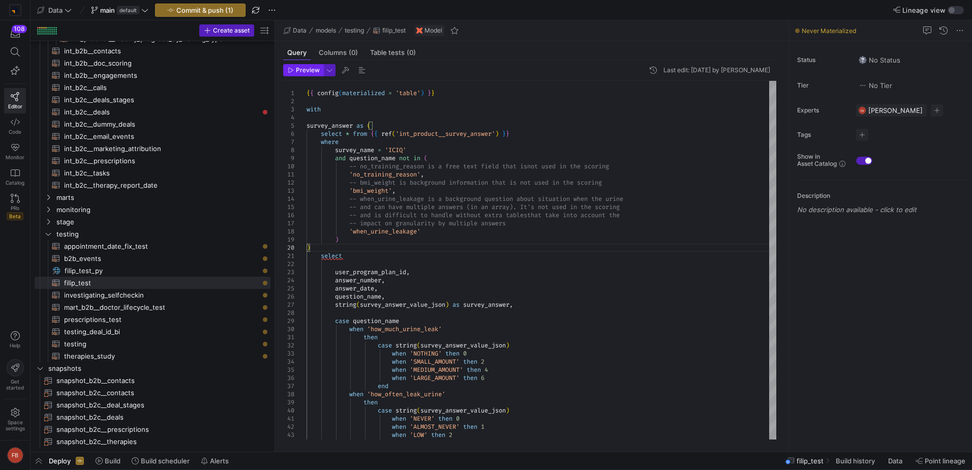
click at [316, 72] on span "Preview" at bounding box center [308, 70] width 24 height 7
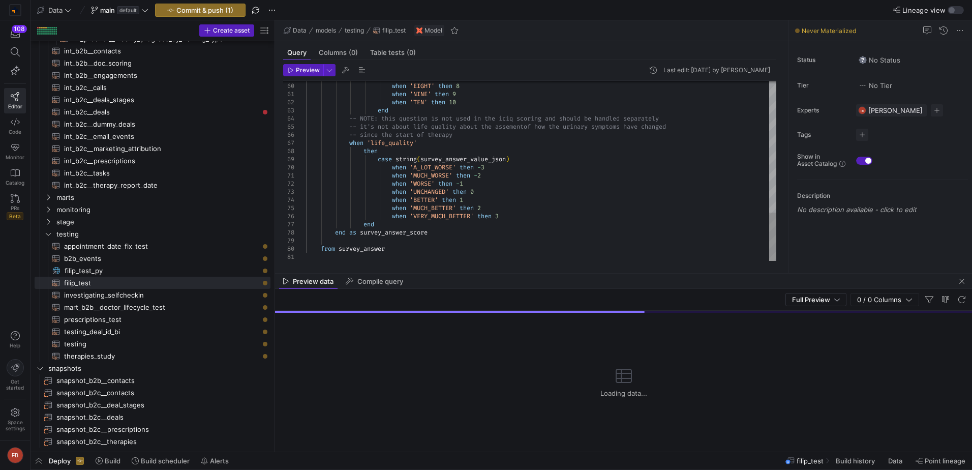
type textarea "when 'MUCH_WORSE' then -2 when 'WORSE' then -1 when 'UNCHANGED' then 0 when 'BE…"
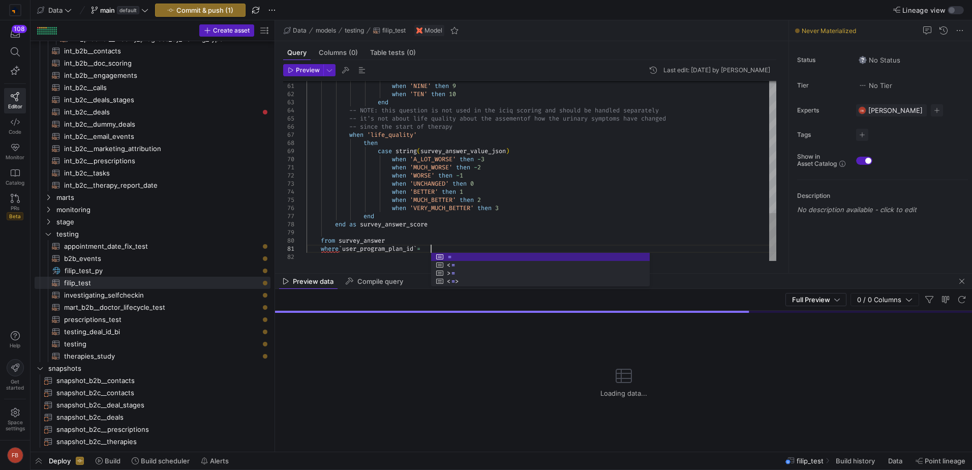
scroll to position [0, 128]
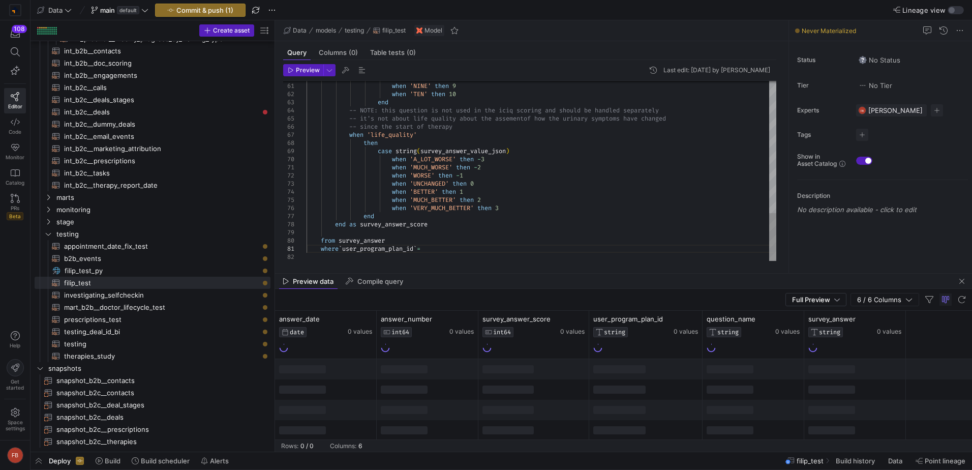
click at [313, 68] on span "Preview" at bounding box center [308, 70] width 24 height 7
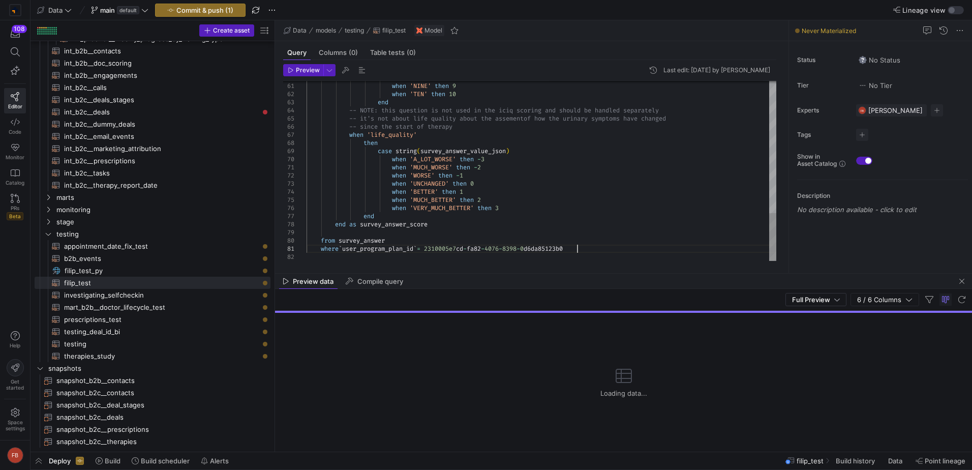
click at [312, 65] on span "button" at bounding box center [303, 70] width 39 height 11
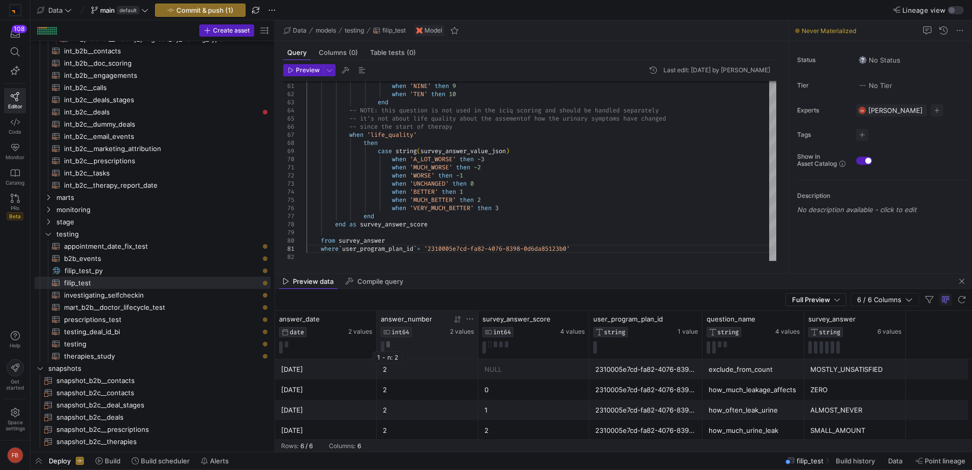
click at [388, 346] on button at bounding box center [388, 344] width 4 height 6
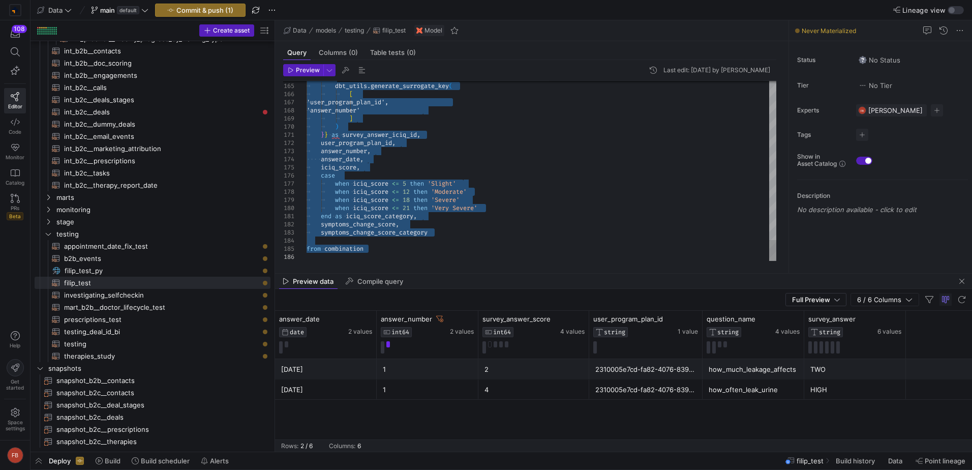
drag, startPoint x: 310, startPoint y: 219, endPoint x: 388, endPoint y: 275, distance: 96.2
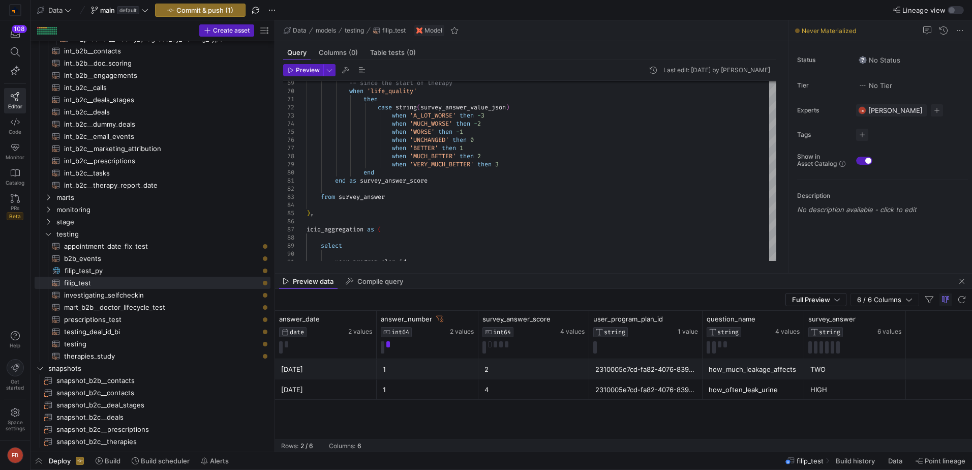
click at [537, 45] on div "Query Columns (0) Table tests (0)" at bounding box center [529, 52] width 493 height 15
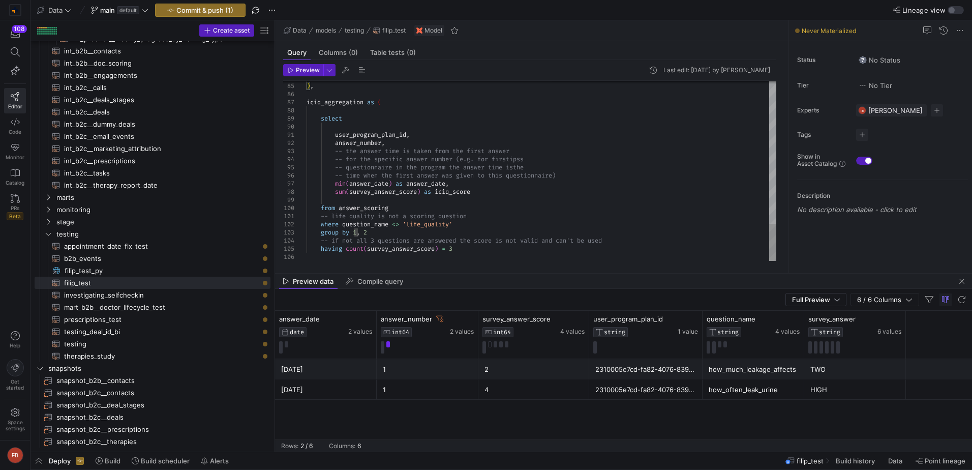
drag, startPoint x: 447, startPoint y: 249, endPoint x: 355, endPoint y: 247, distance: 92.0
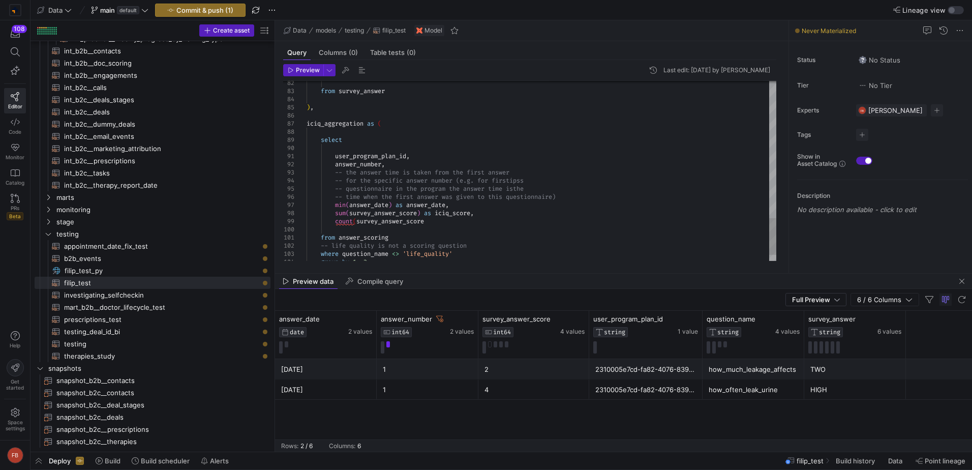
drag, startPoint x: 400, startPoint y: 120, endPoint x: 290, endPoint y: 110, distance: 110.3
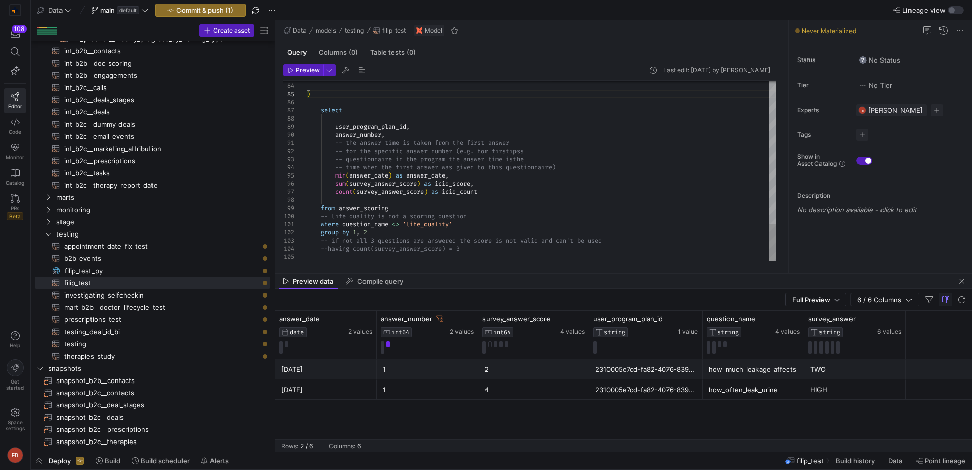
scroll to position [40, 124]
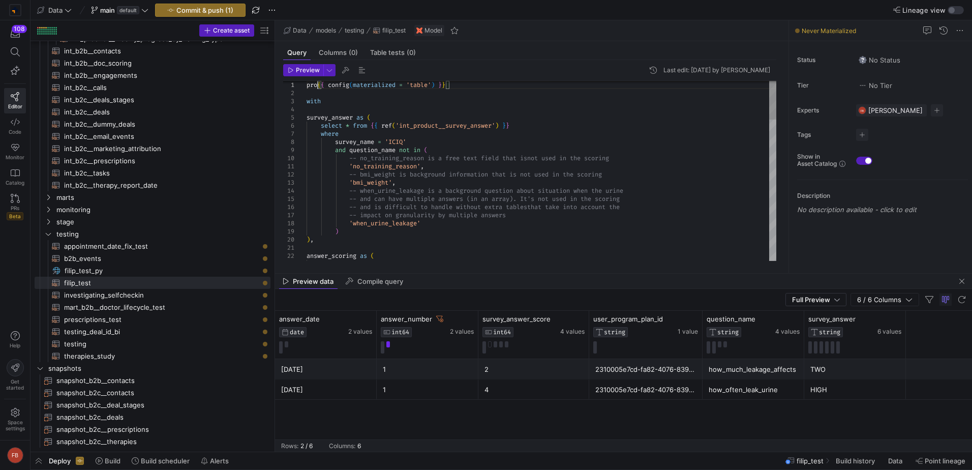
scroll to position [8, 18]
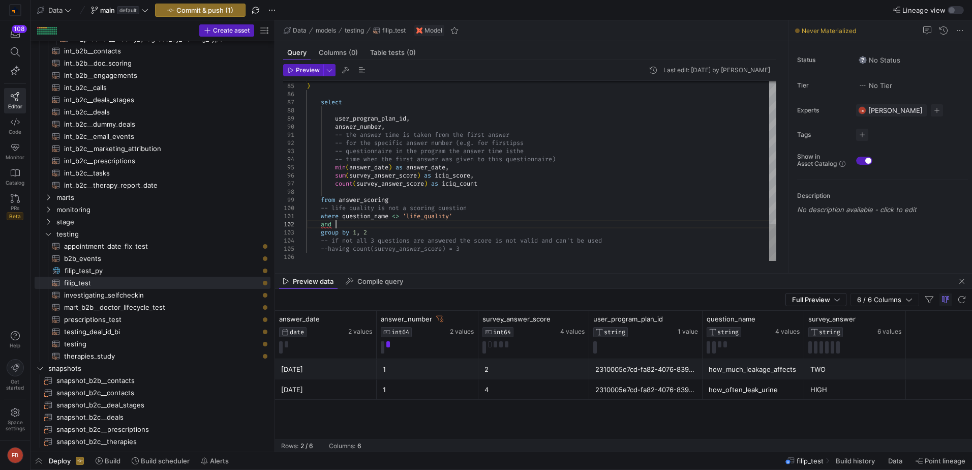
click at [302, 70] on span "Preview" at bounding box center [308, 70] width 24 height 7
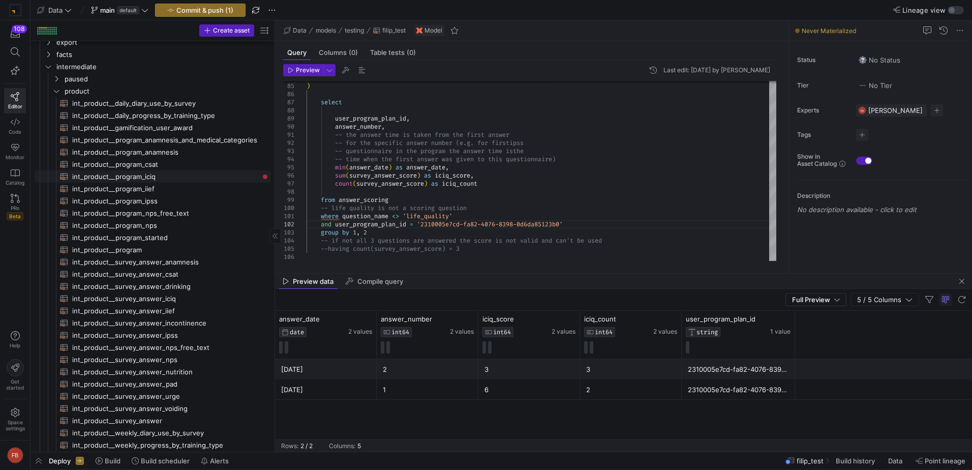
scroll to position [53, 0]
click at [175, 302] on span "int_product__survey_answer_iciq​​​​​​​​​​" at bounding box center [165, 299] width 187 height 12
type textarea "{{ config(materialized = 'table') }} with survey_answer as ( select * from {{ r…"
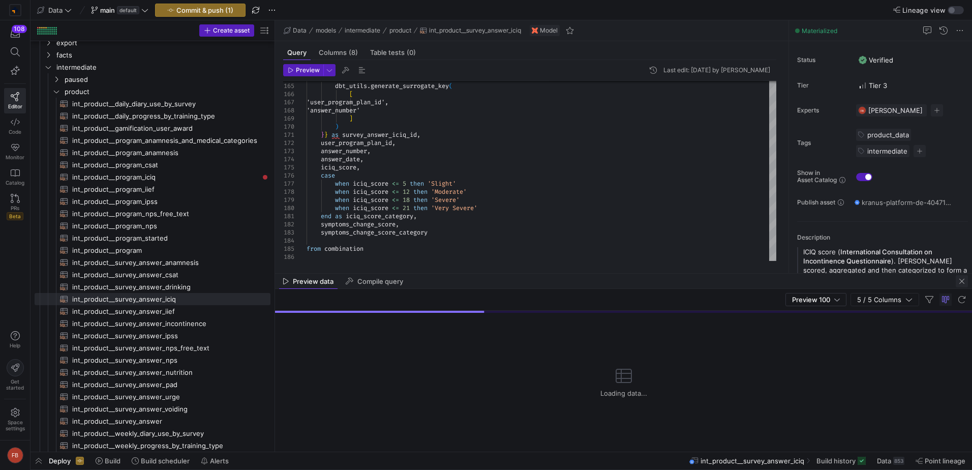
click at [965, 283] on span "button" at bounding box center [962, 281] width 12 height 12
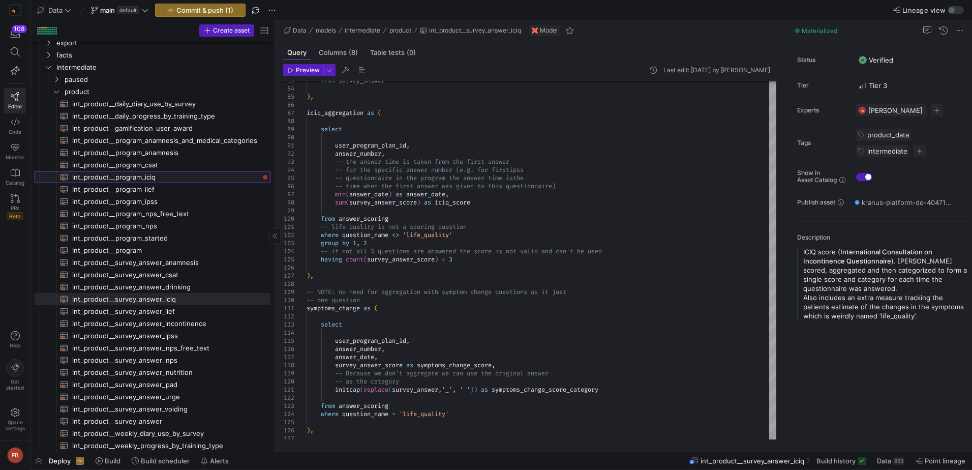
click at [222, 171] on link "int_product__program_iciq​​​​​​​​​​" at bounding box center [153, 177] width 236 height 12
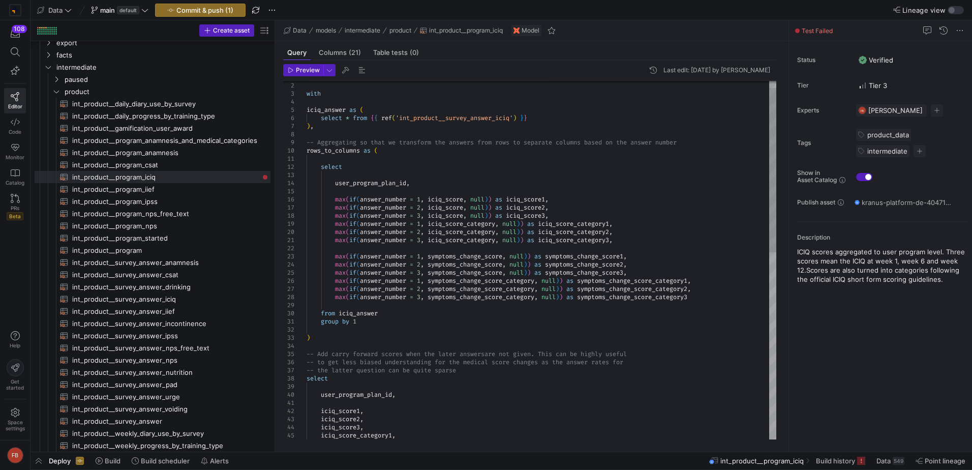
click at [555, 214] on div "iciq_score_category1 , iciq_score1 , iciq_score2 , iciq_score3 , user_program_p…" at bounding box center [541, 455] width 470 height 781
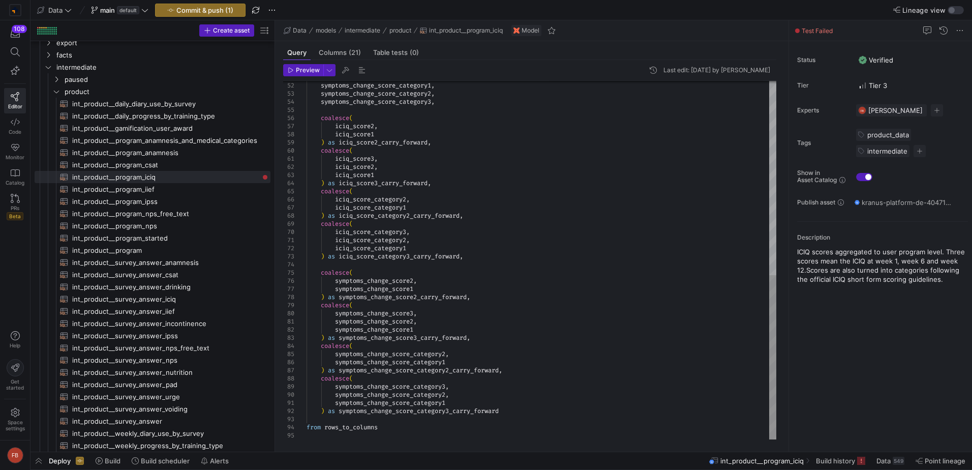
click at [428, 430] on div "symptoms_change_score3 , symptoms_change_score_category1 , symptoms_change_scor…" at bounding box center [541, 48] width 470 height 781
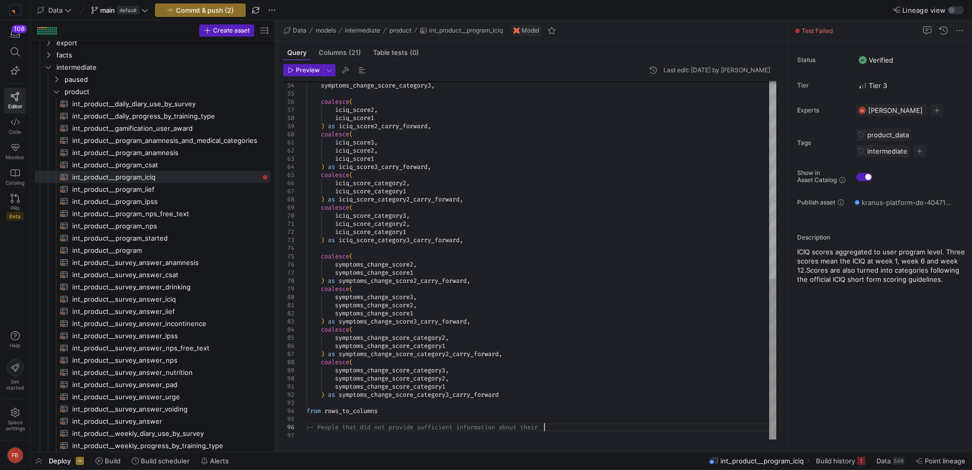
scroll to position [41, 237]
click at [573, 423] on div "symptoms_change_score_category2 , symptoms_change_score_category3 , coalesce ( …" at bounding box center [541, 40] width 470 height 797
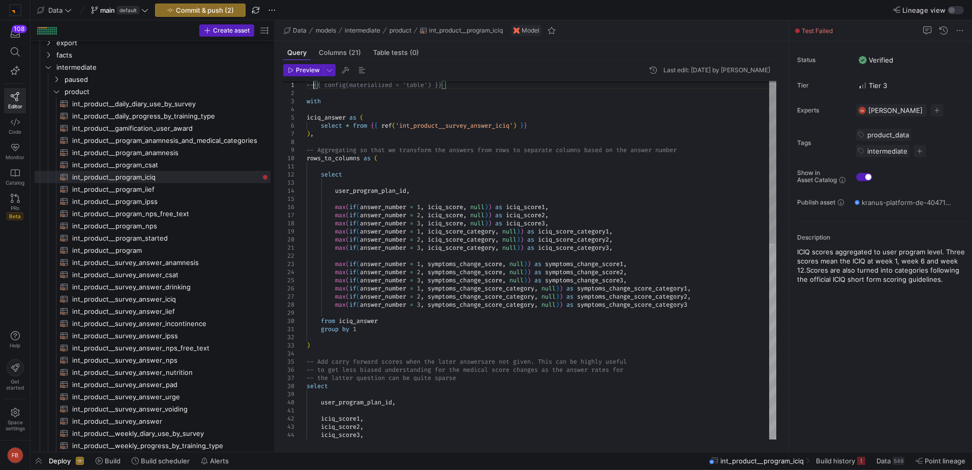
scroll to position [8, 7]
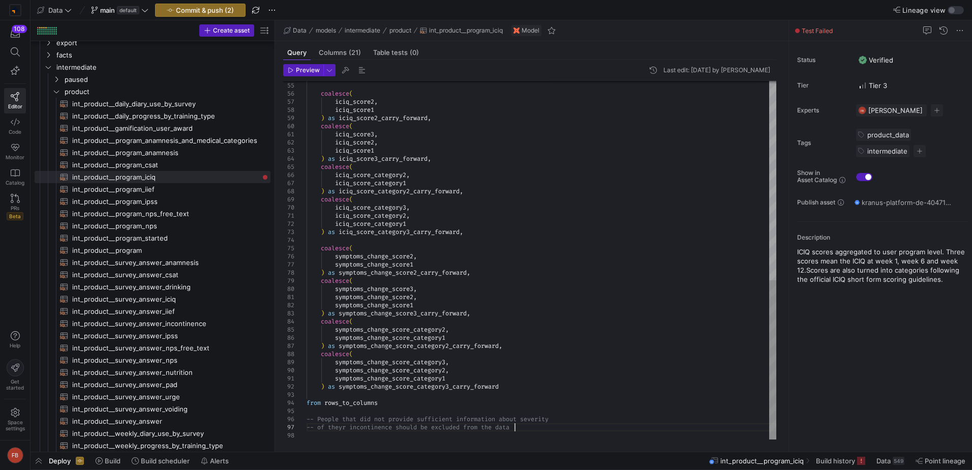
click at [533, 429] on div "symptoms_change_score_category3 , coalesce ( iciq_score2 , iciq_score1 ) as ici…" at bounding box center [541, 36] width 470 height 805
click at [410, 429] on div "symptoms_change_score_category3 , coalesce ( iciq_score2 , iciq_score1 ) as ici…" at bounding box center [541, 36] width 470 height 805
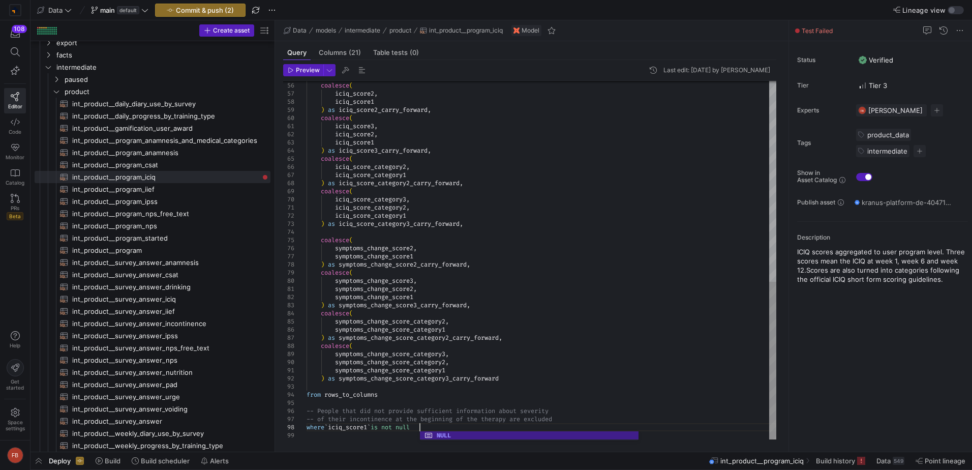
scroll to position [57, 113]
type textarea "symptoms_change_score_category1 ) as symptoms_change_score_category3_carry_forw…"
click at [295, 70] on span "Preview" at bounding box center [304, 70] width 32 height 7
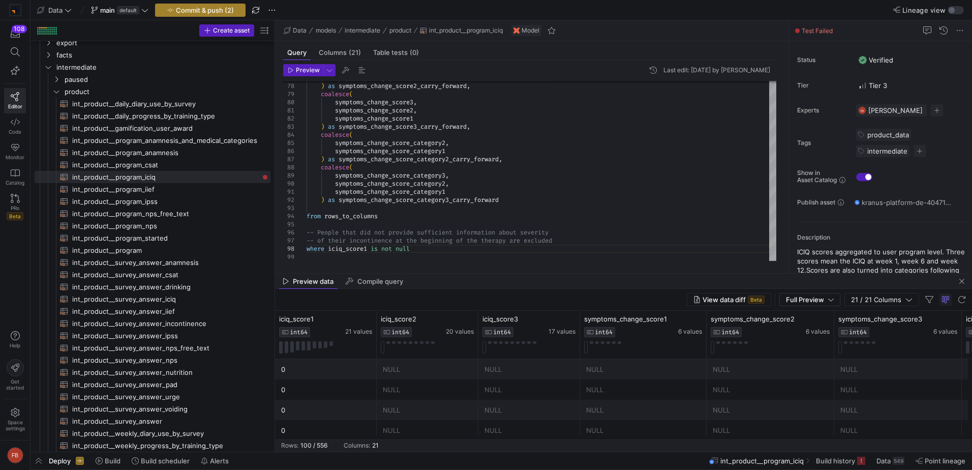
click at [232, 9] on span "Commit & push (2)" at bounding box center [205, 10] width 58 height 8
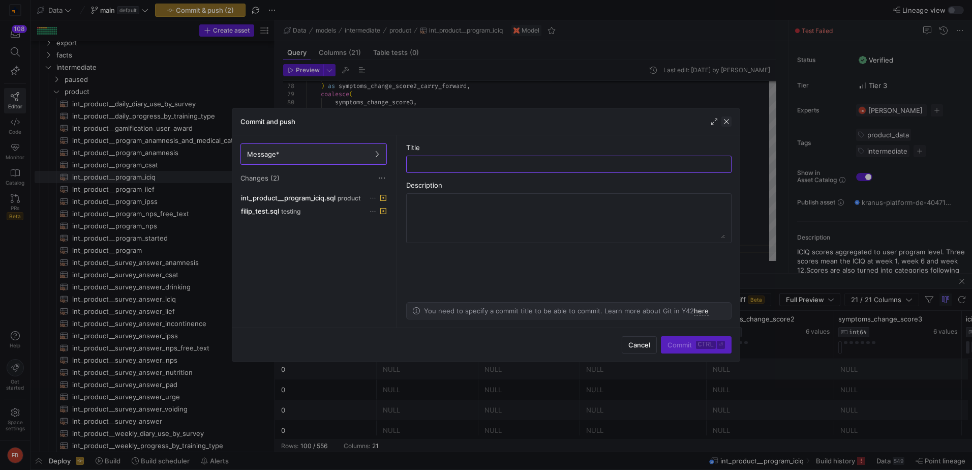
click at [726, 125] on span "button" at bounding box center [726, 121] width 10 height 10
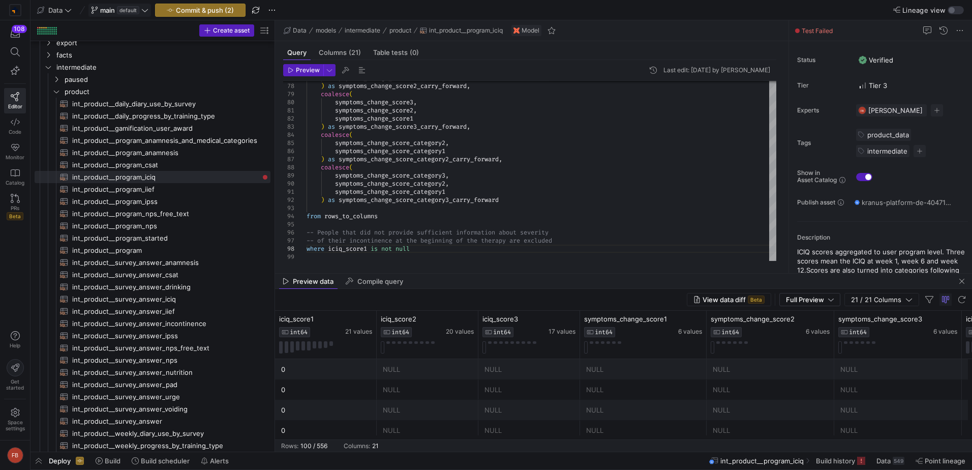
click at [148, 14] on button "main default" at bounding box center [119, 10] width 63 height 13
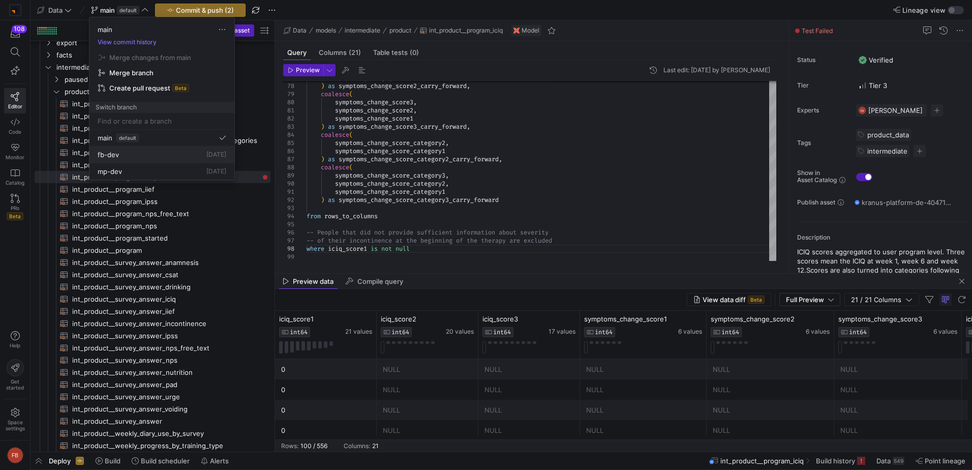
click at [164, 153] on div "fb-dev 1 day ago" at bounding box center [162, 154] width 129 height 8
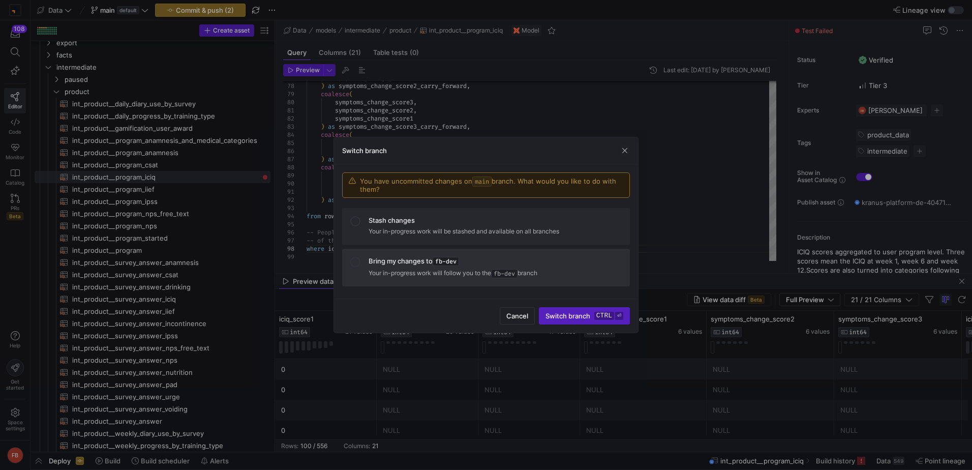
click at [417, 277] on p "Your in-progress work will follow you to the fb-dev branch" at bounding box center [495, 273] width 253 height 10
click at [594, 321] on span "submit" at bounding box center [584, 316] width 90 height 16
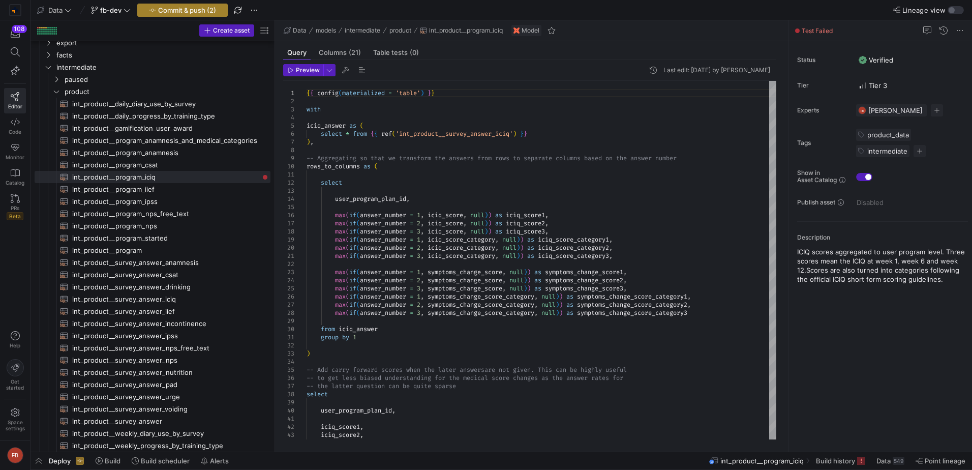
click at [175, 13] on span "Commit & push (2)" at bounding box center [187, 10] width 58 height 8
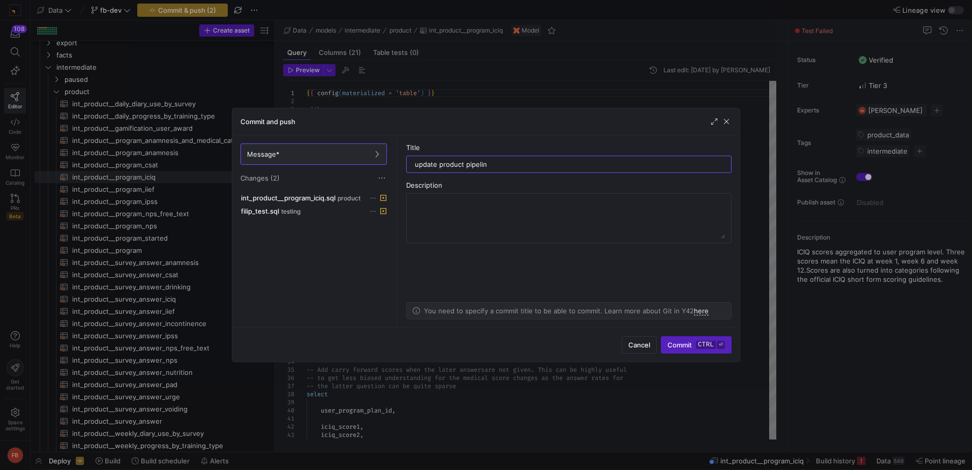
type input "update product pipeline"
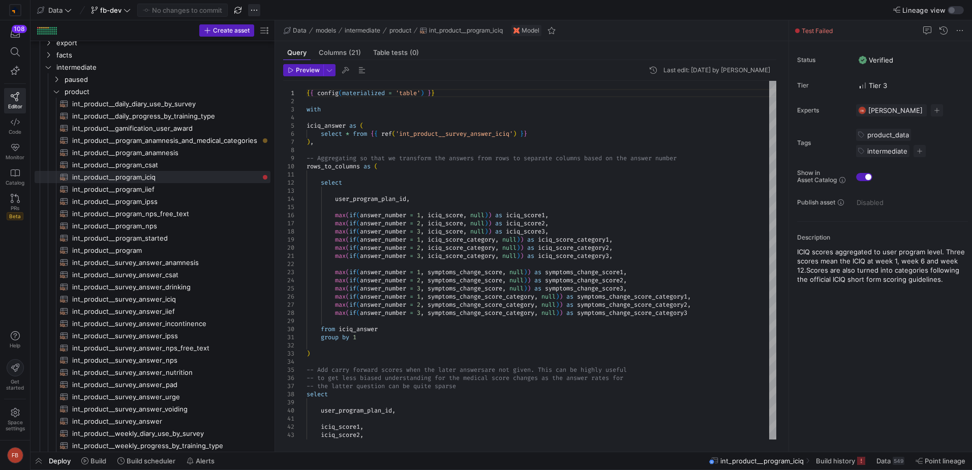
click at [255, 13] on span "button" at bounding box center [254, 10] width 12 height 12
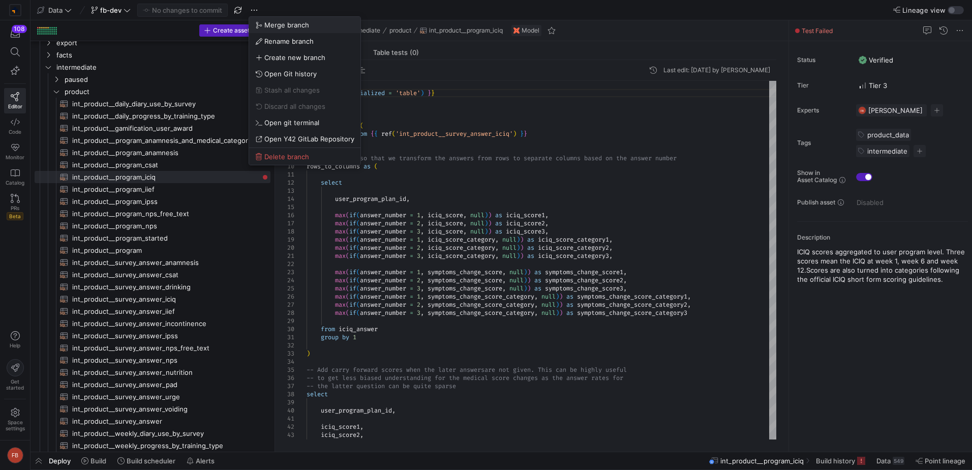
click at [264, 22] on span "Merge branch" at bounding box center [286, 25] width 45 height 8
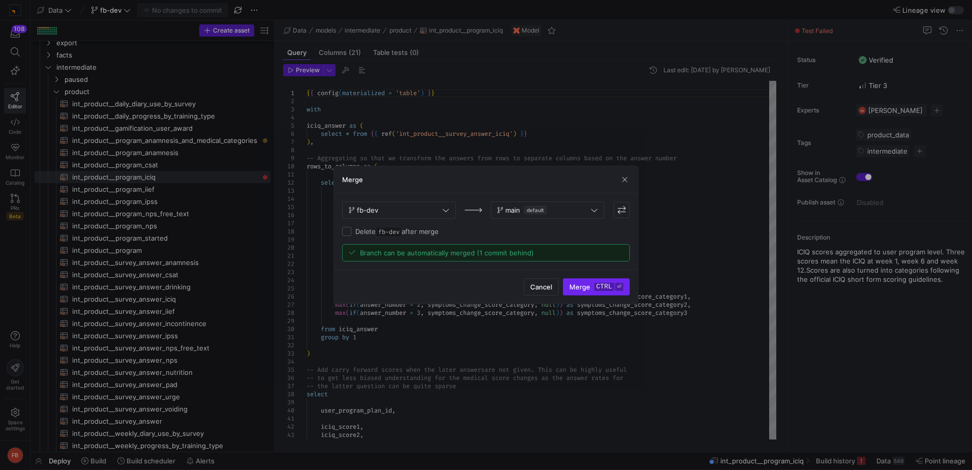
click at [586, 286] on span "Merge ctrl ⏎" at bounding box center [596, 287] width 54 height 8
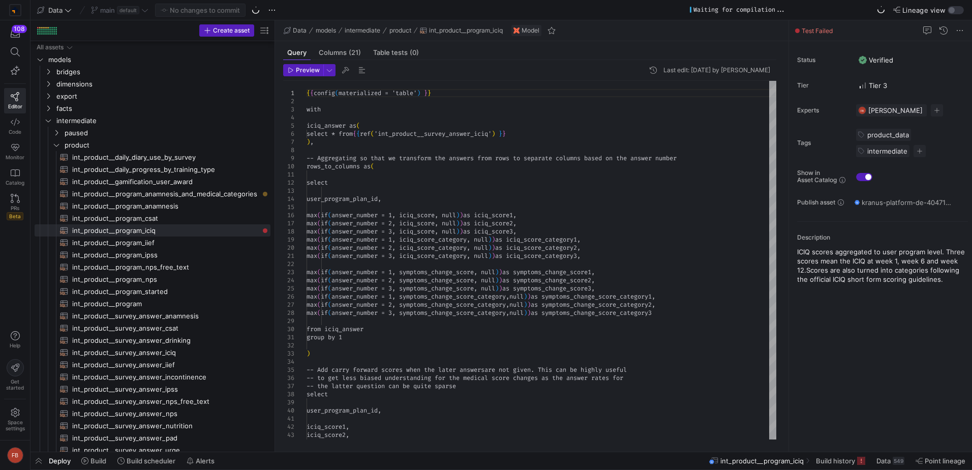
scroll to position [53, 0]
